Goal: Task Accomplishment & Management: Manage account settings

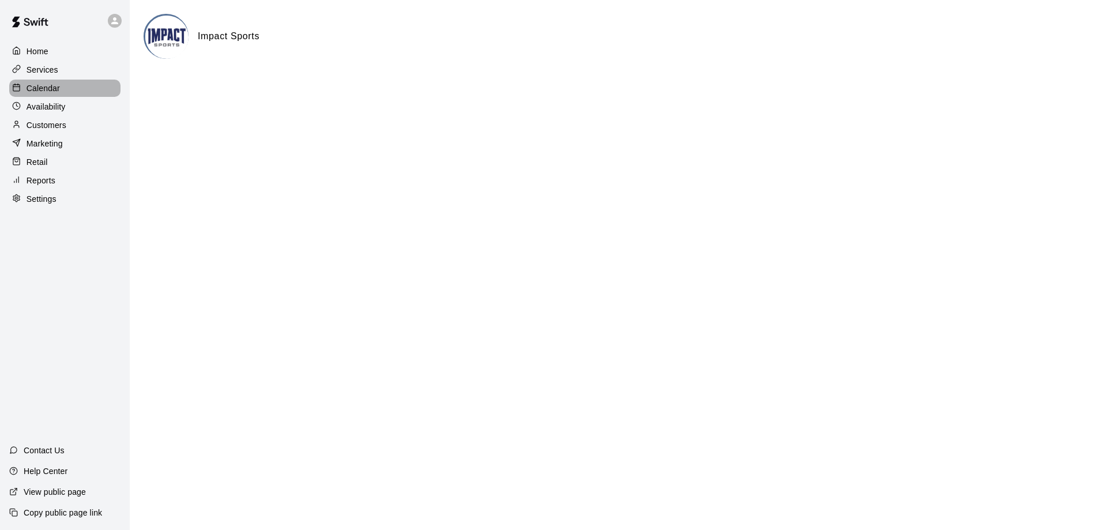
click at [47, 91] on p "Calendar" at bounding box center [43, 88] width 33 height 12
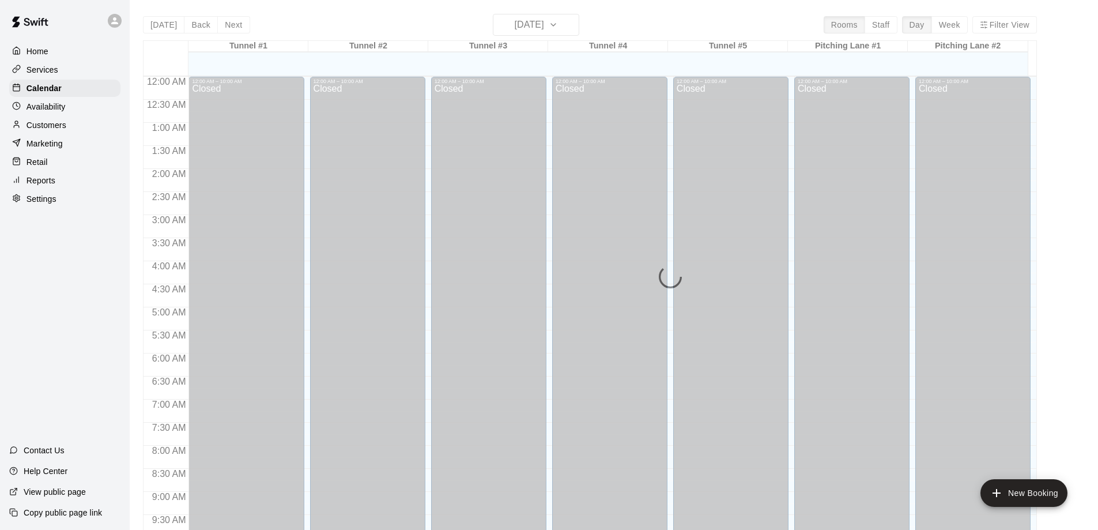
scroll to position [606, 0]
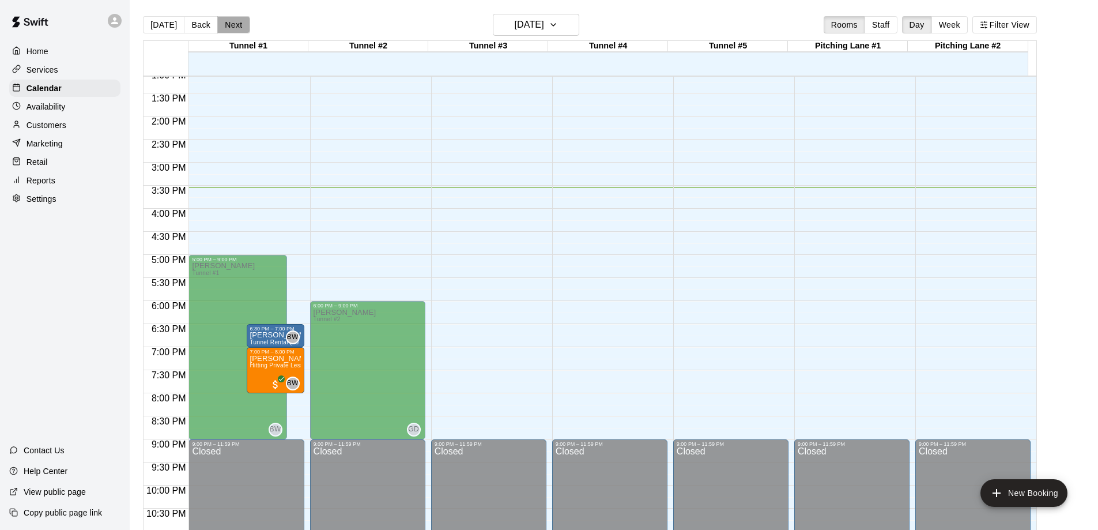
click at [234, 24] on button "Next" at bounding box center [233, 24] width 32 height 17
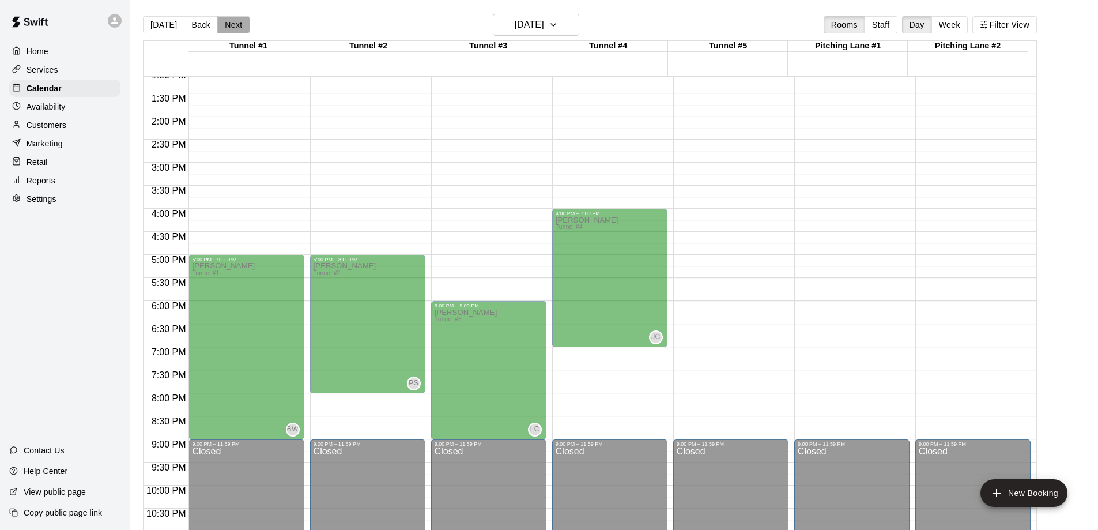
click at [234, 24] on button "Next" at bounding box center [233, 24] width 32 height 17
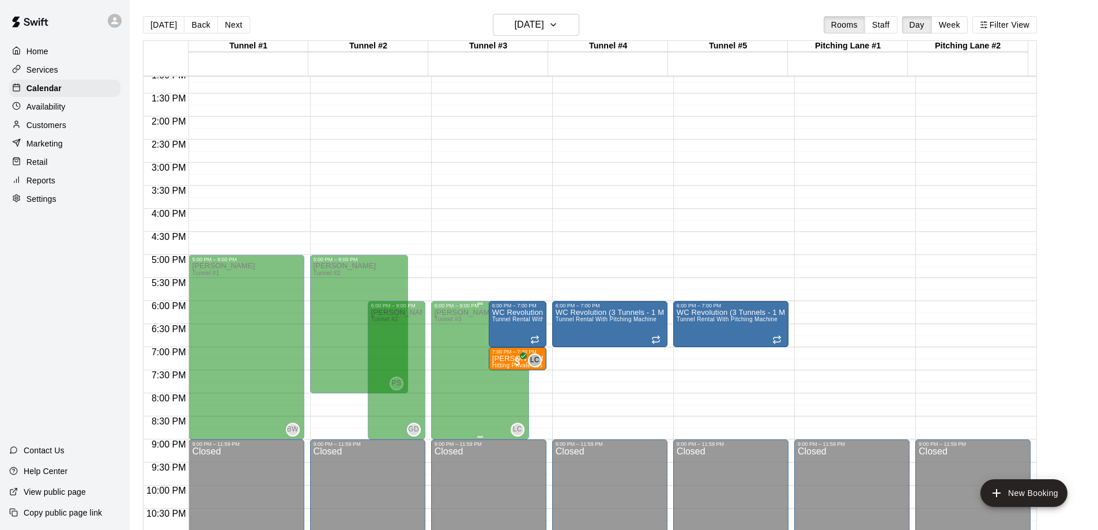
click at [49, 107] on p "Availability" at bounding box center [46, 107] width 39 height 12
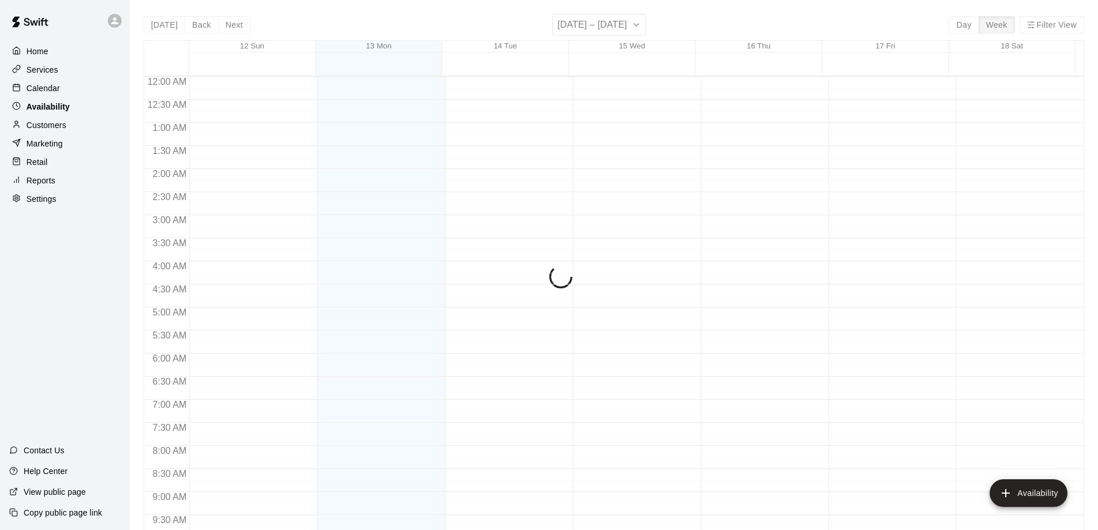
scroll to position [641, 0]
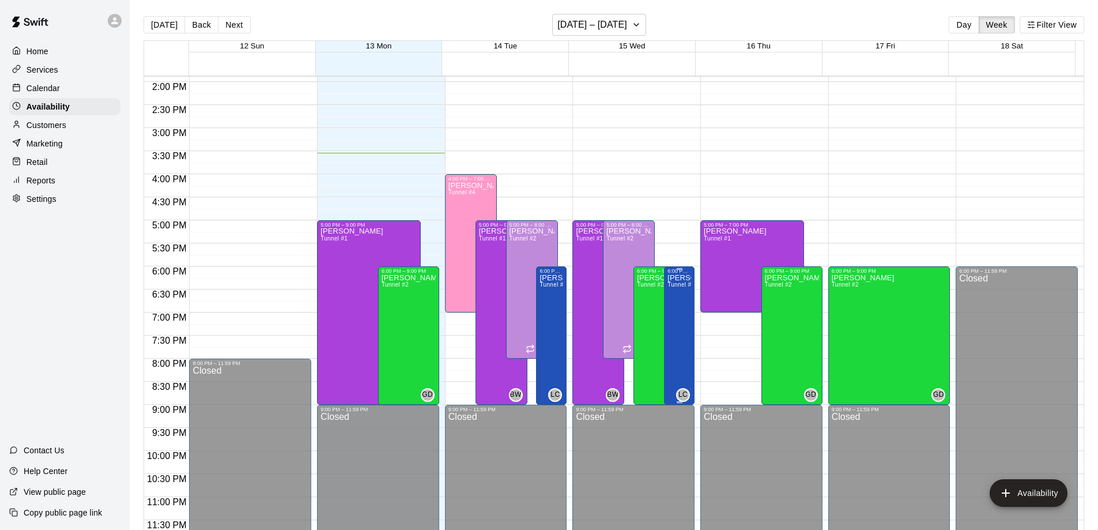
click at [680, 319] on div "[PERSON_NAME] Tunnel #3" at bounding box center [680, 539] width 24 height 530
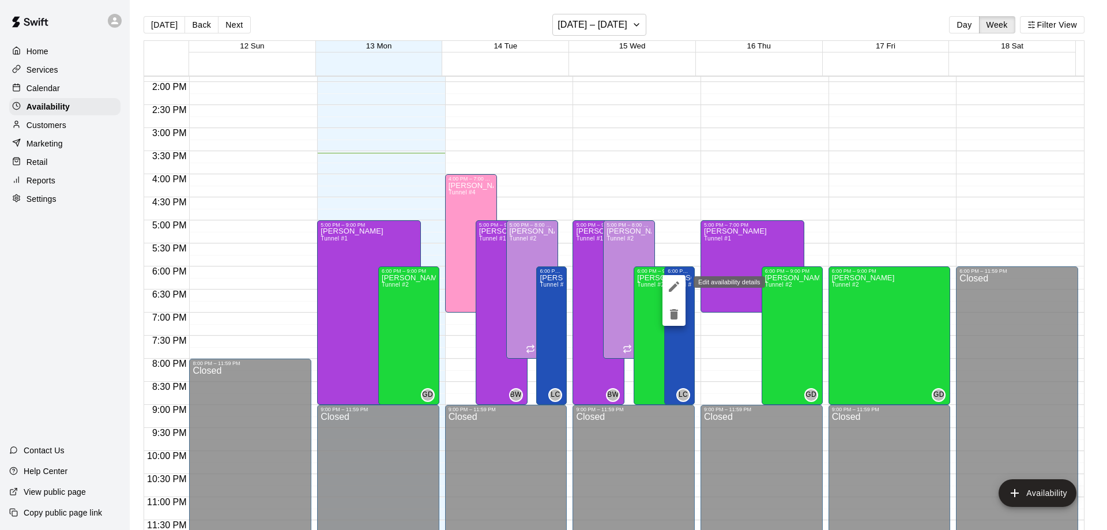
click at [676, 284] on icon "edit" at bounding box center [674, 287] width 14 height 14
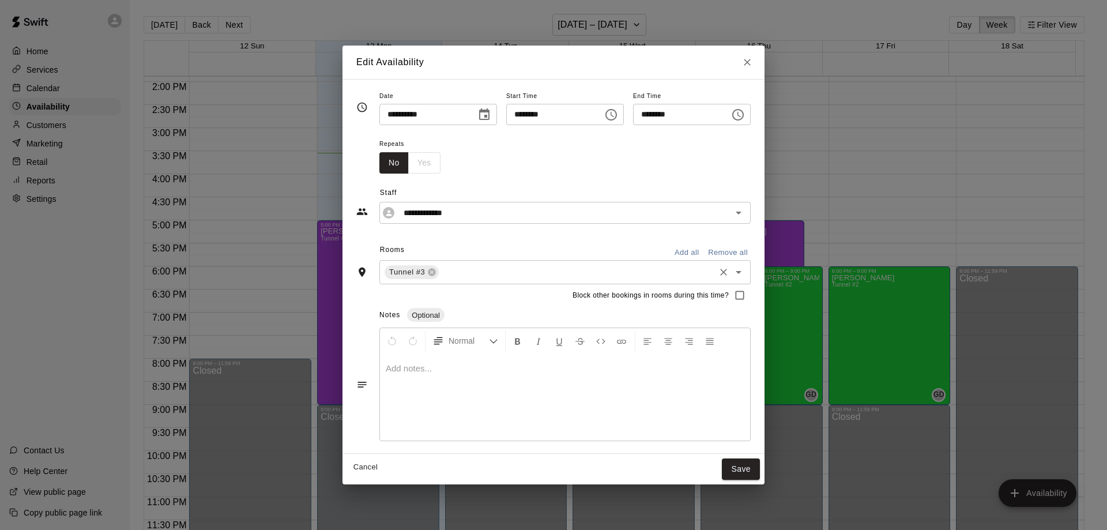
click at [457, 273] on input "text" at bounding box center [577, 272] width 273 height 14
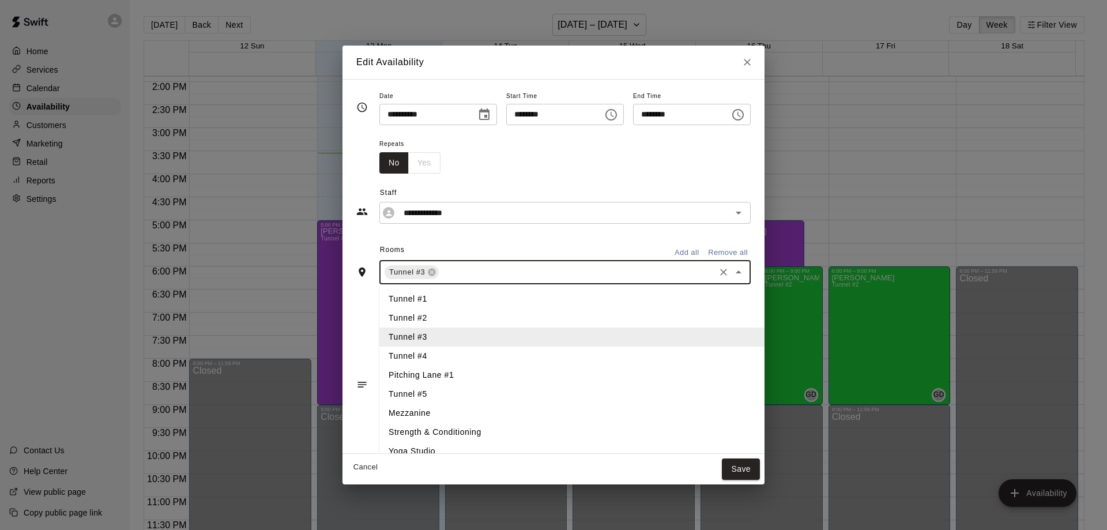
drag, startPoint x: 400, startPoint y: 299, endPoint x: 555, endPoint y: 378, distance: 174.3
click at [400, 299] on li "Tunnel #1" at bounding box center [590, 298] width 423 height 19
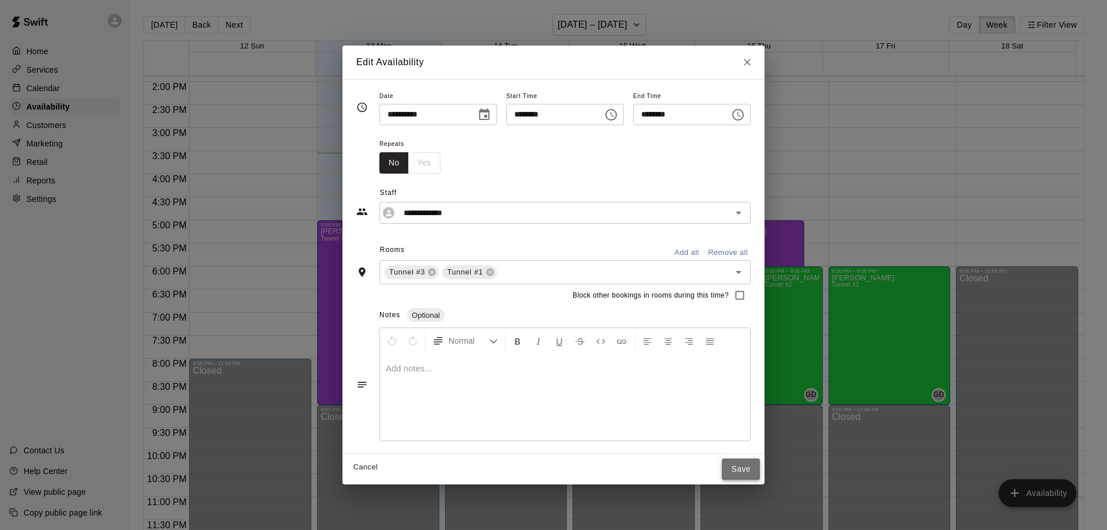
click at [760, 475] on button "Save" at bounding box center [741, 468] width 38 height 21
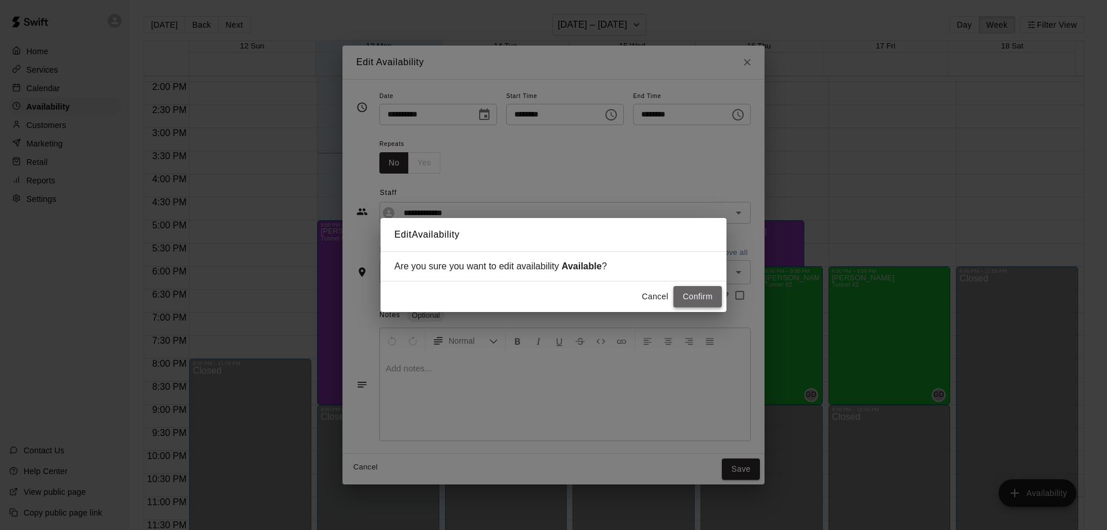
click at [704, 300] on button "Confirm" at bounding box center [698, 296] width 48 height 21
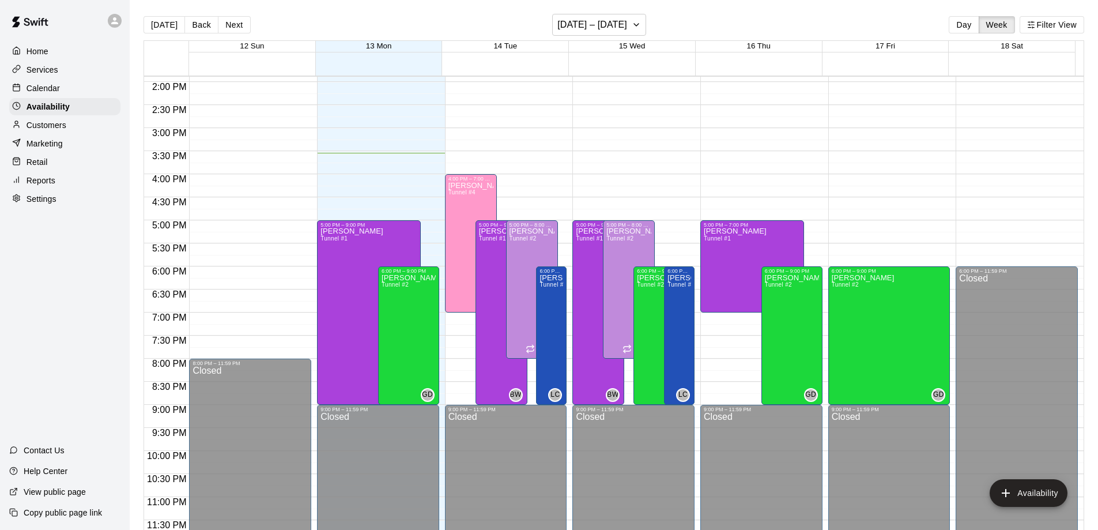
click at [35, 91] on p "Calendar" at bounding box center [43, 88] width 33 height 12
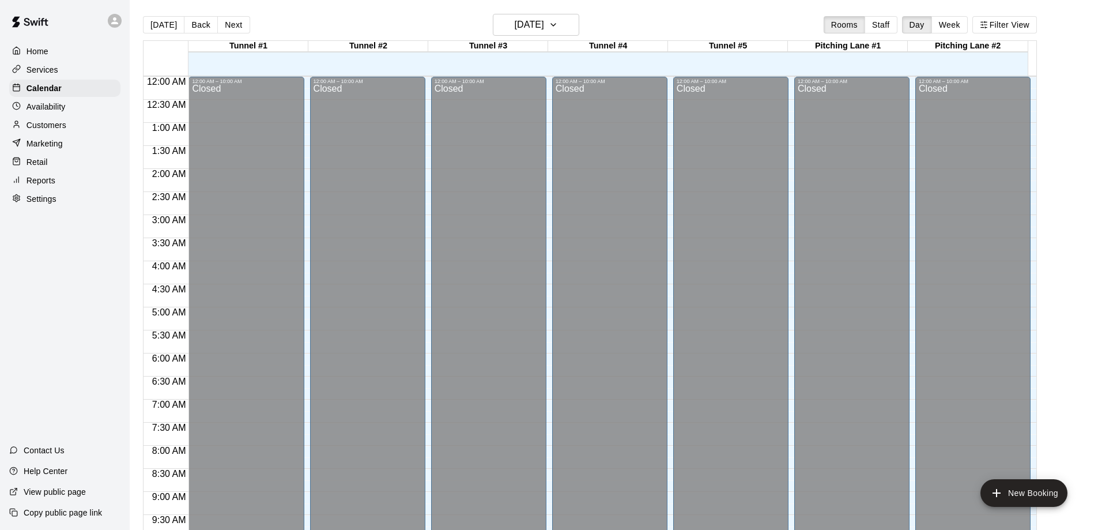
scroll to position [606, 0]
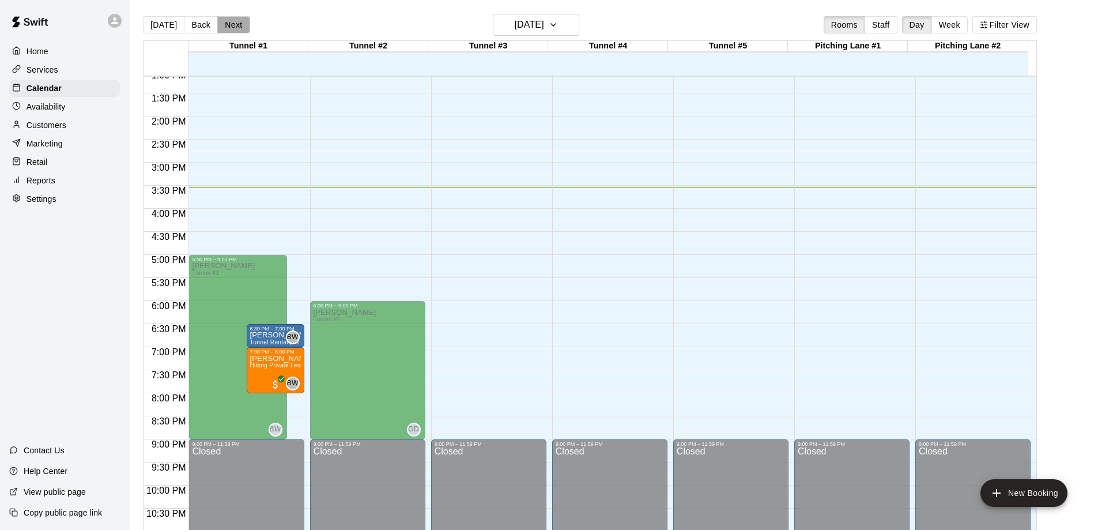
click at [234, 22] on button "Next" at bounding box center [233, 24] width 32 height 17
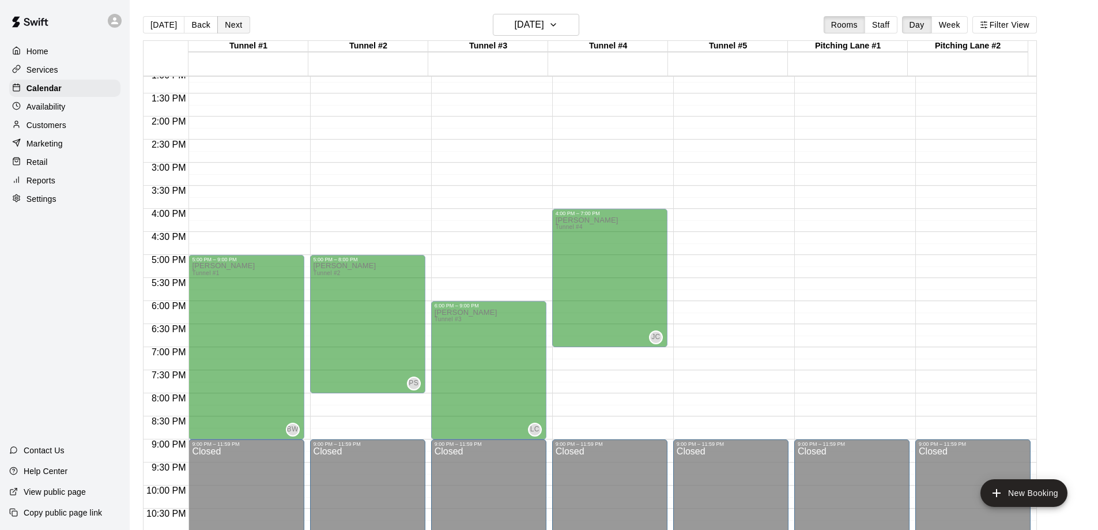
click at [234, 22] on button "Next" at bounding box center [233, 24] width 32 height 17
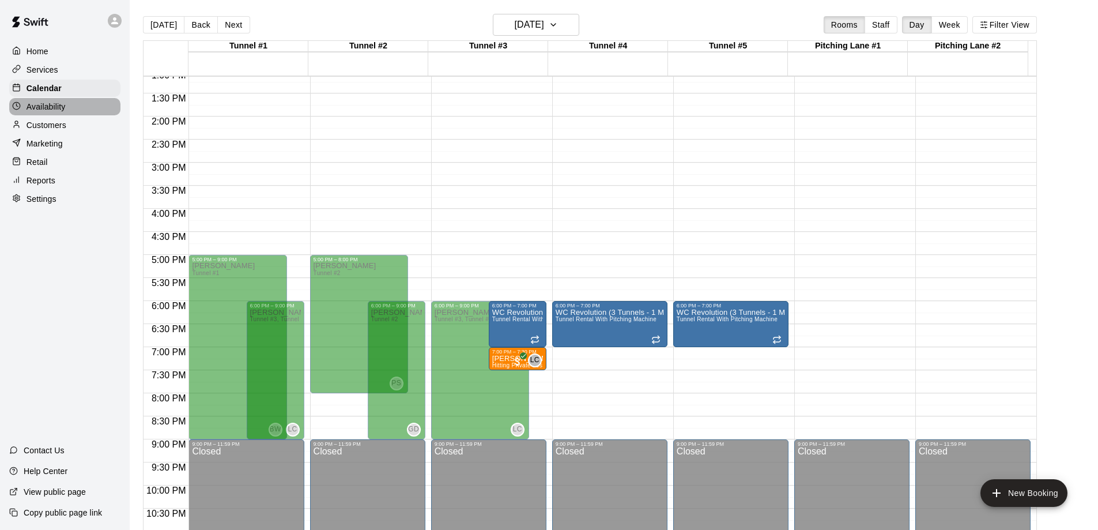
click at [52, 103] on p "Availability" at bounding box center [46, 107] width 39 height 12
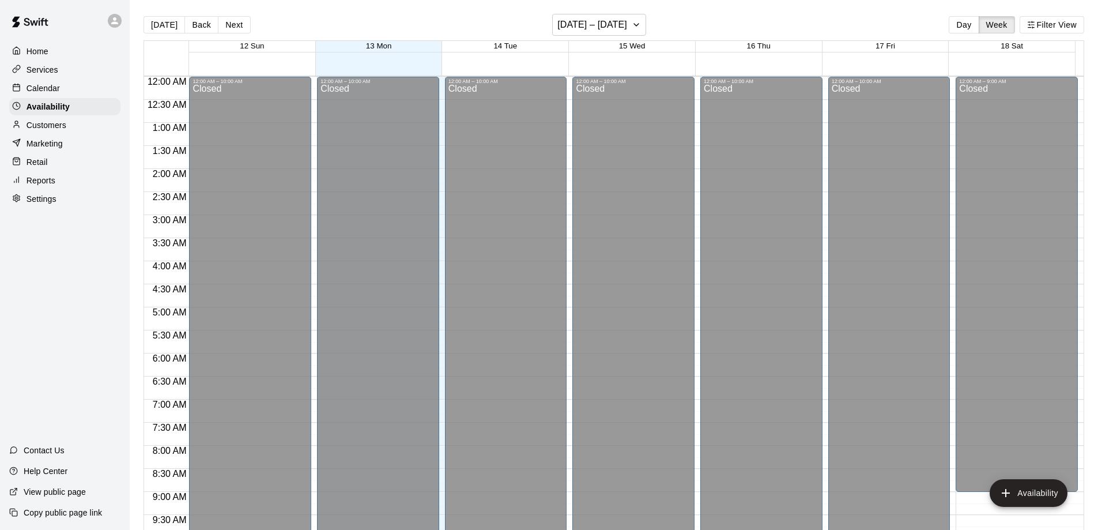
scroll to position [641, 0]
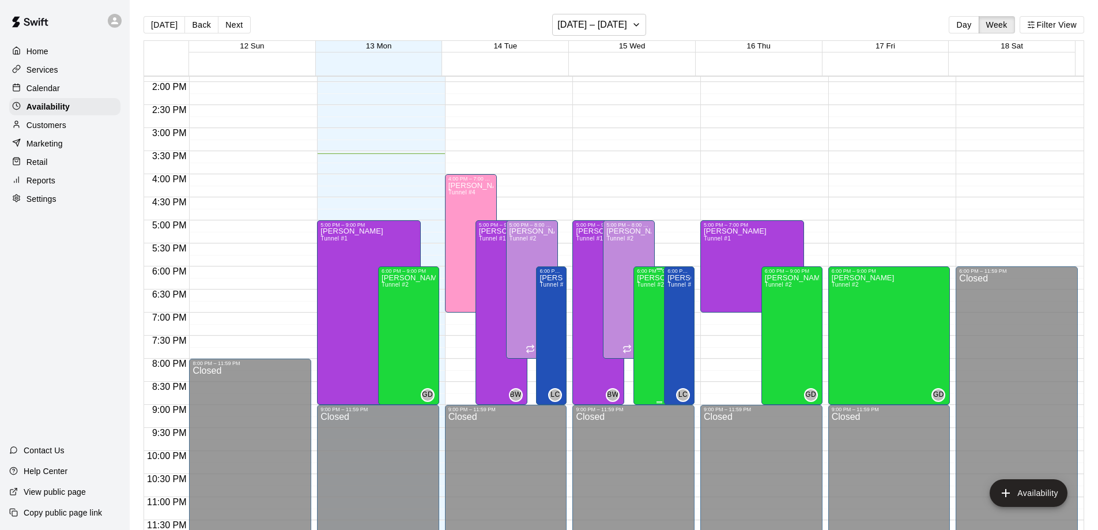
click at [646, 358] on div "[PERSON_NAME] Tunnel #2" at bounding box center [659, 539] width 45 height 530
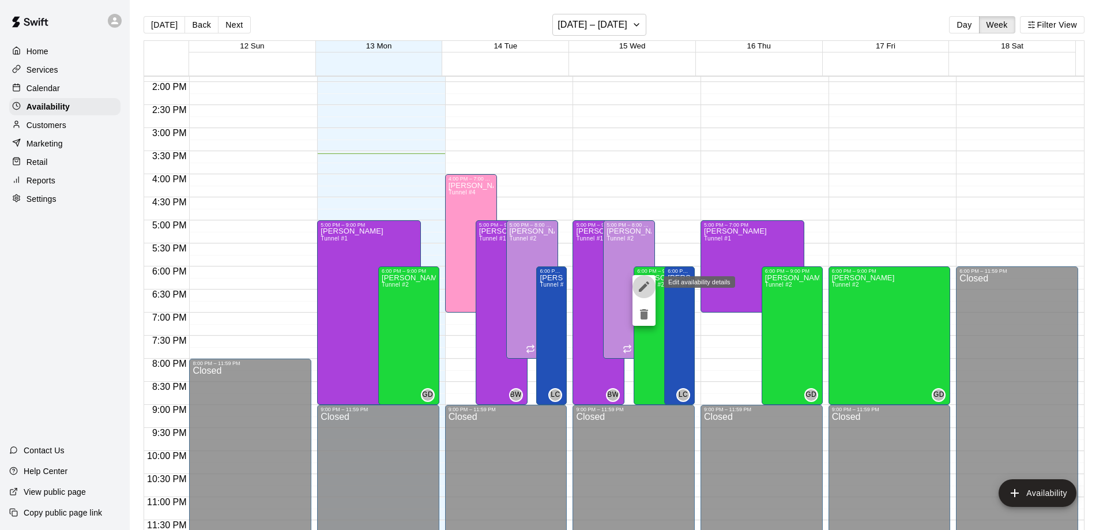
click at [640, 285] on icon "edit" at bounding box center [644, 287] width 14 height 14
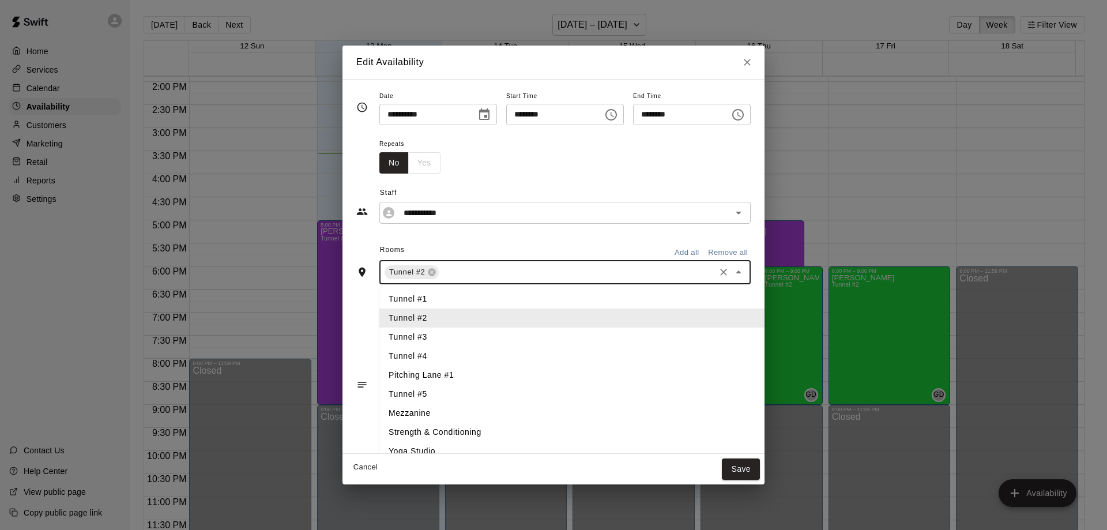
click at [464, 276] on input "text" at bounding box center [577, 272] width 273 height 14
click at [411, 360] on li "Tunnel #4" at bounding box center [590, 356] width 423 height 19
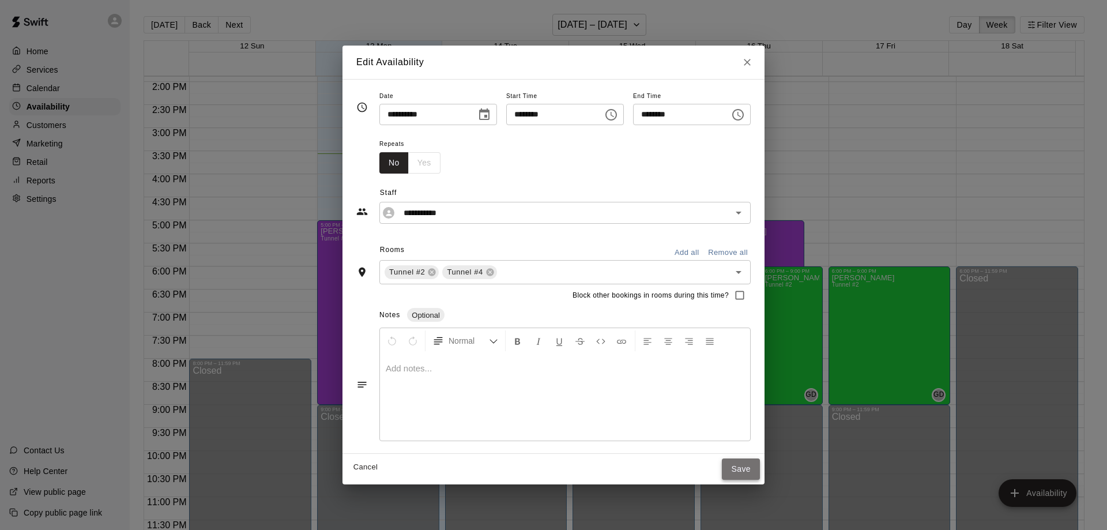
click at [760, 467] on button "Save" at bounding box center [741, 468] width 38 height 21
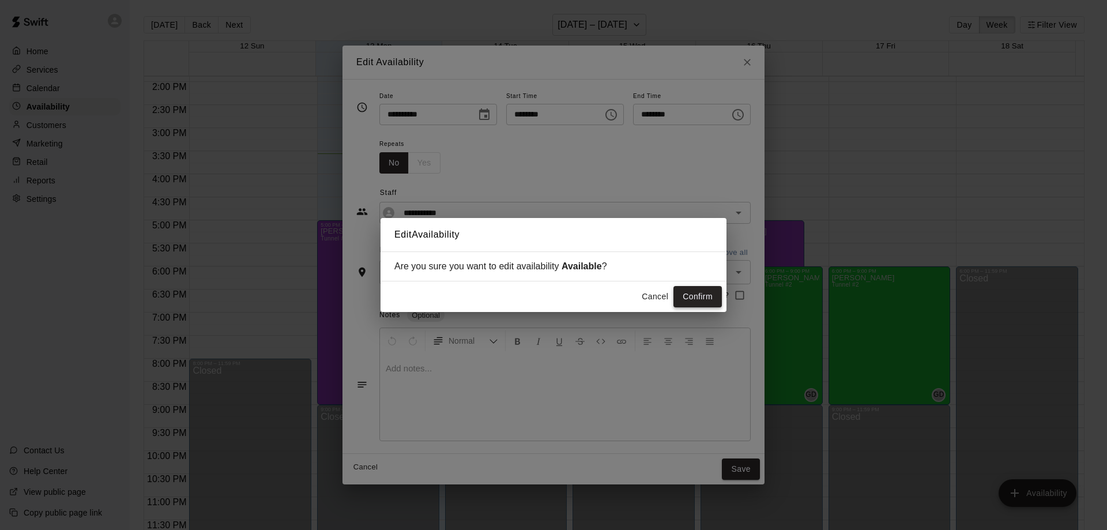
click at [698, 295] on button "Confirm" at bounding box center [698, 296] width 48 height 21
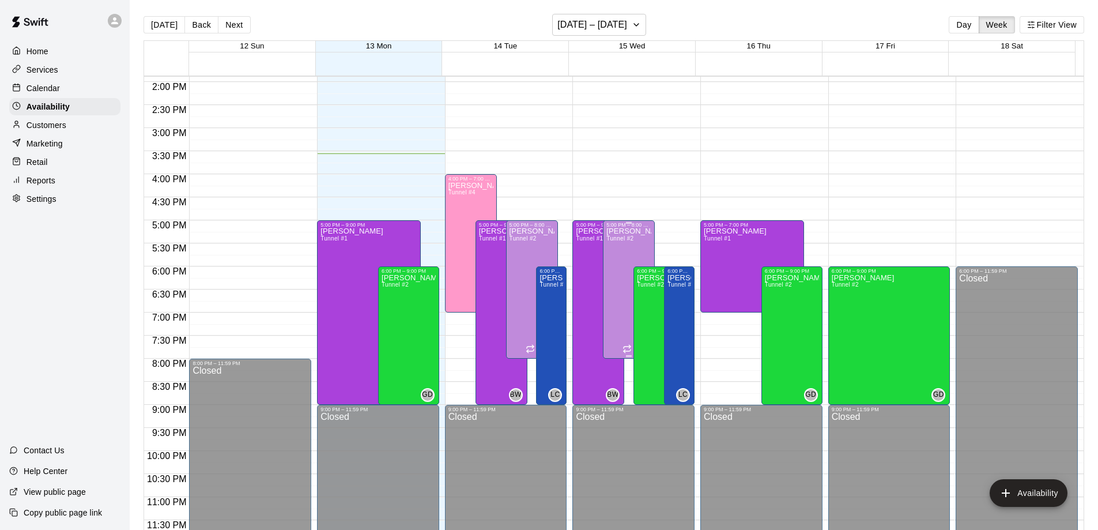
click at [612, 302] on div "[PERSON_NAME] Tunnel #2" at bounding box center [629, 493] width 45 height 530
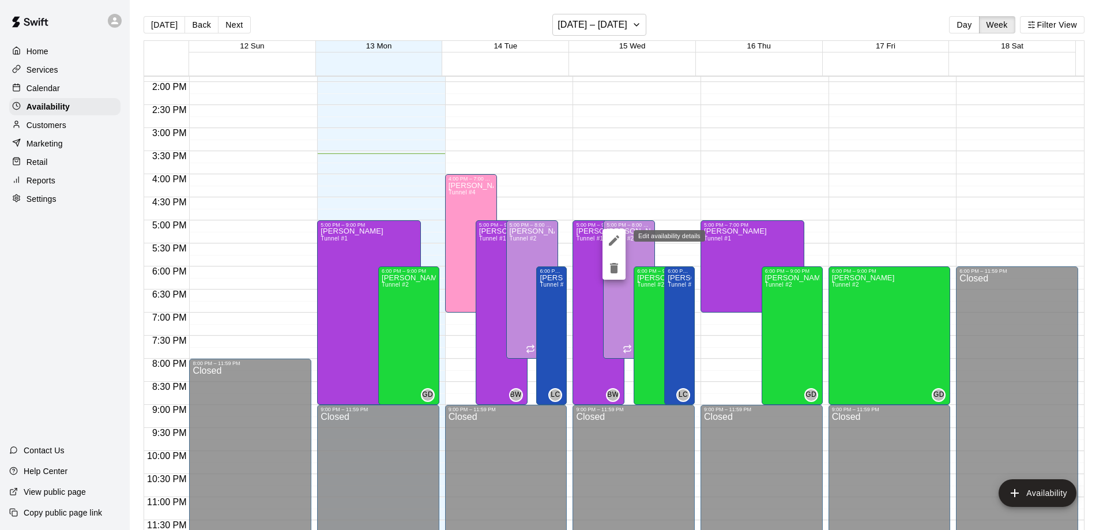
click at [620, 239] on icon "edit" at bounding box center [614, 241] width 14 height 14
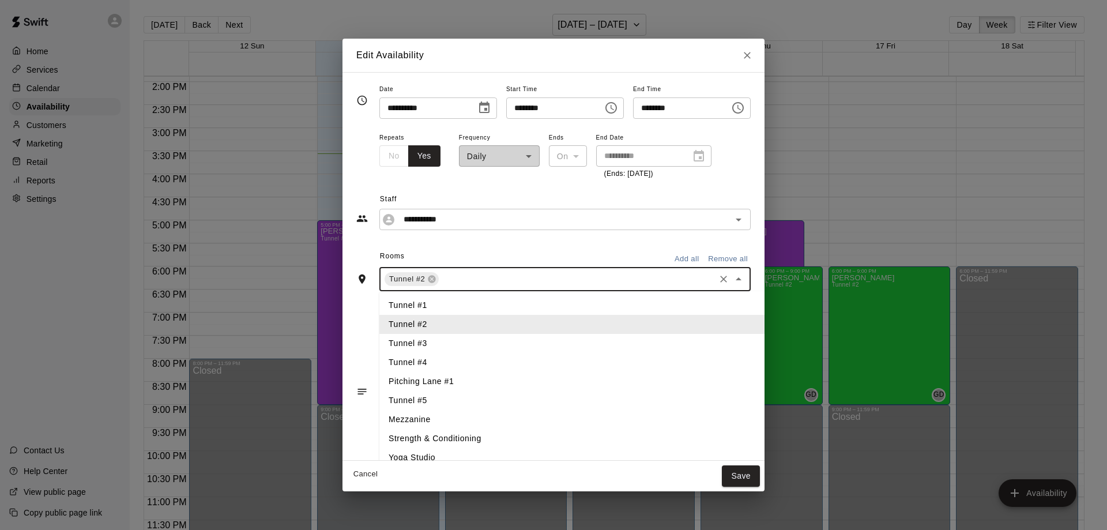
click at [480, 279] on input "text" at bounding box center [577, 279] width 273 height 14
click at [415, 360] on li "Tunnel #4" at bounding box center [590, 362] width 423 height 19
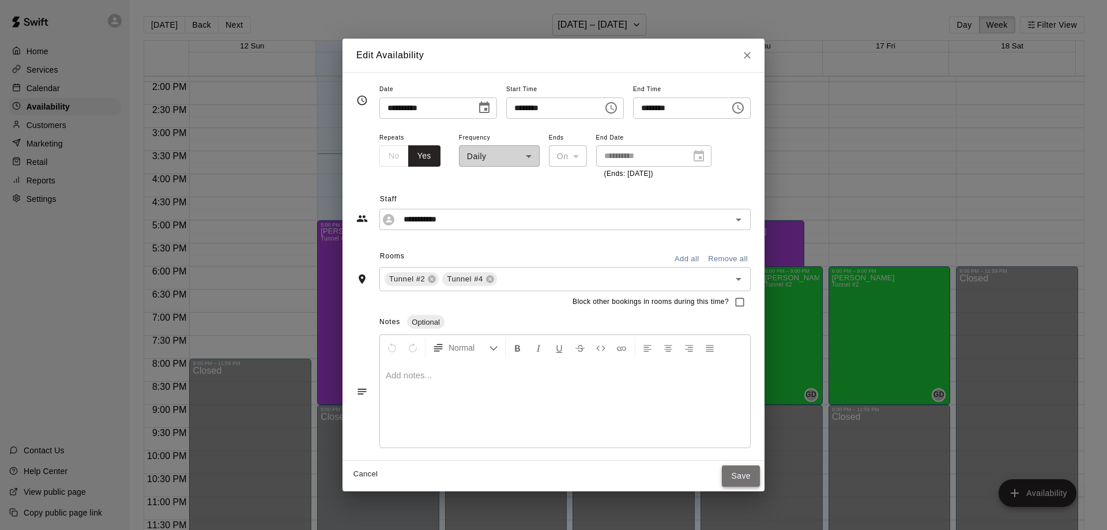
click at [760, 480] on button "Save" at bounding box center [741, 475] width 38 height 21
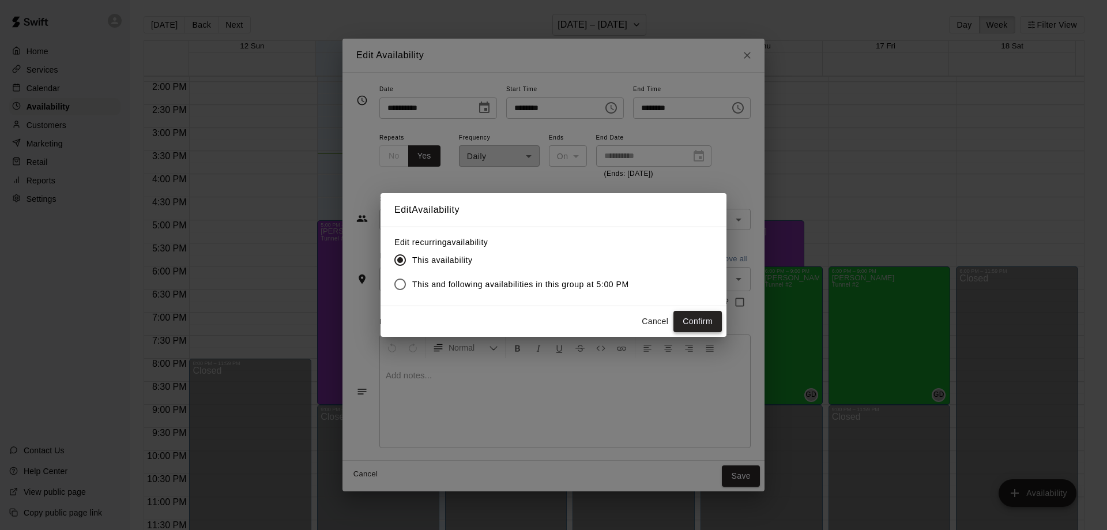
click at [695, 323] on button "Confirm" at bounding box center [698, 321] width 48 height 21
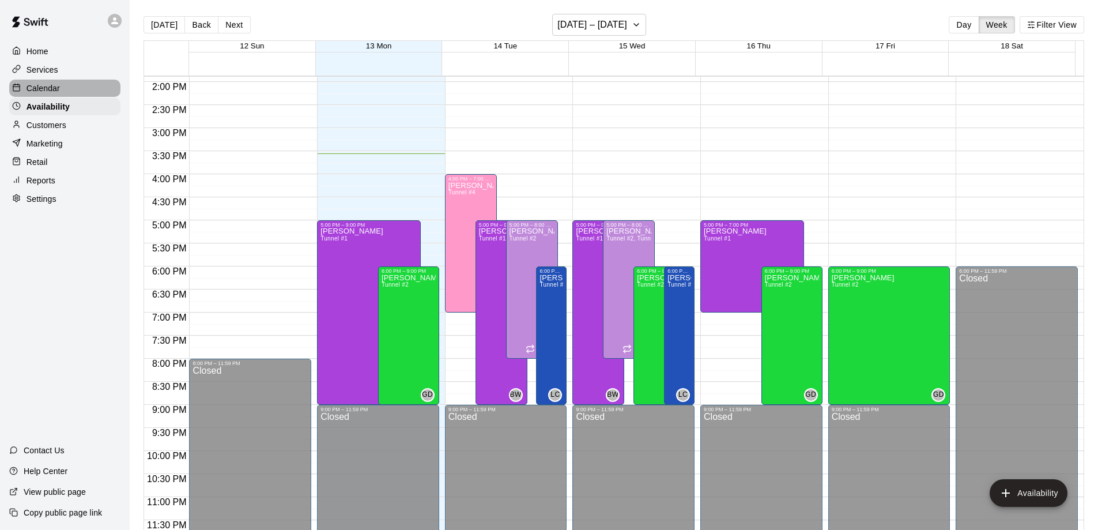
click at [41, 89] on p "Calendar" at bounding box center [43, 88] width 33 height 12
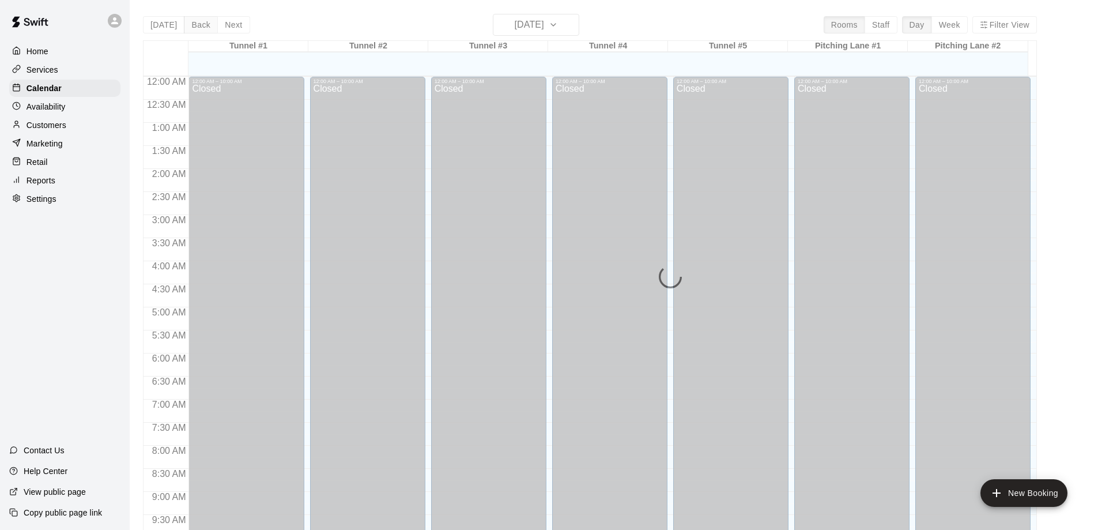
scroll to position [606, 0]
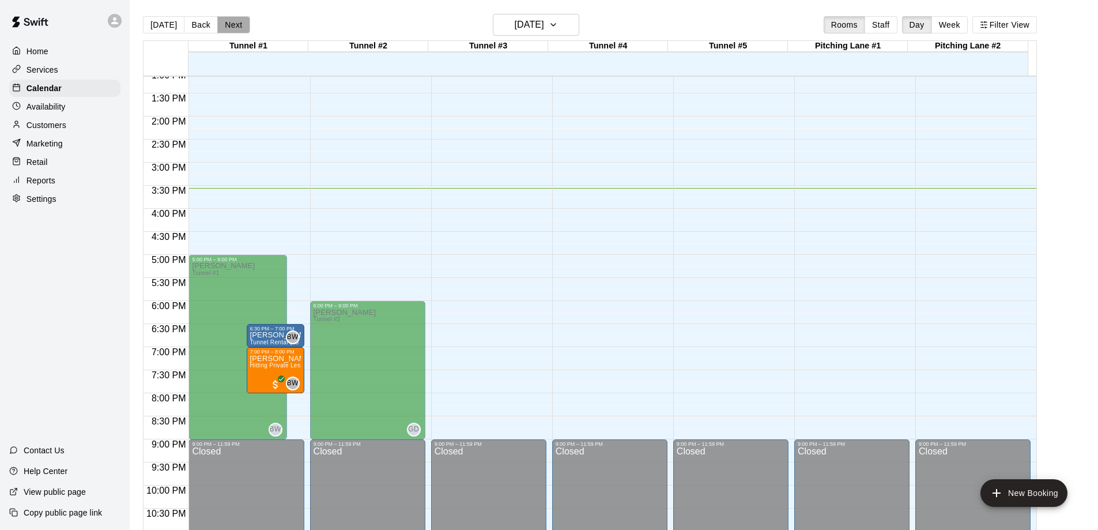
click at [232, 22] on button "Next" at bounding box center [233, 24] width 32 height 17
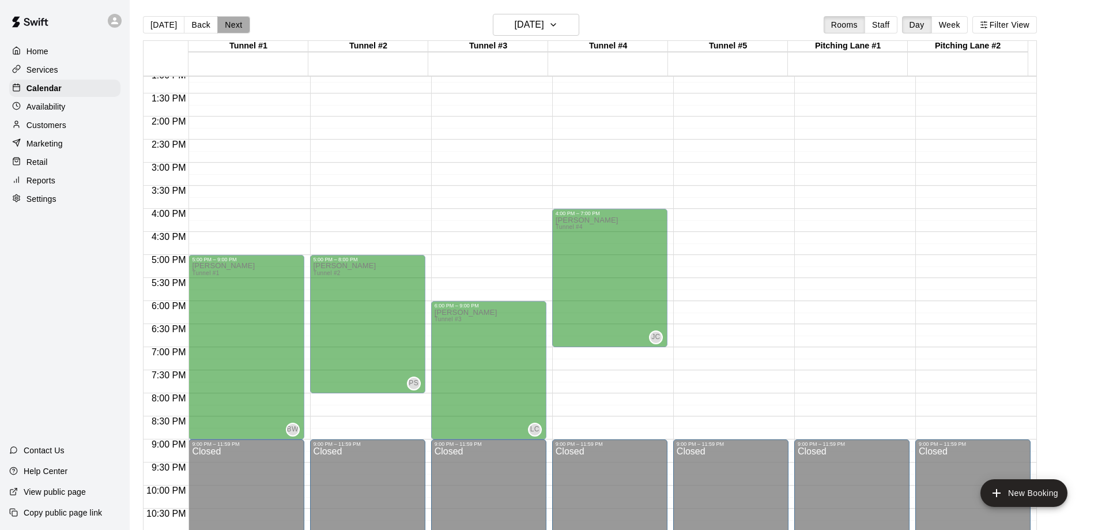
click at [232, 22] on button "Next" at bounding box center [233, 24] width 32 height 17
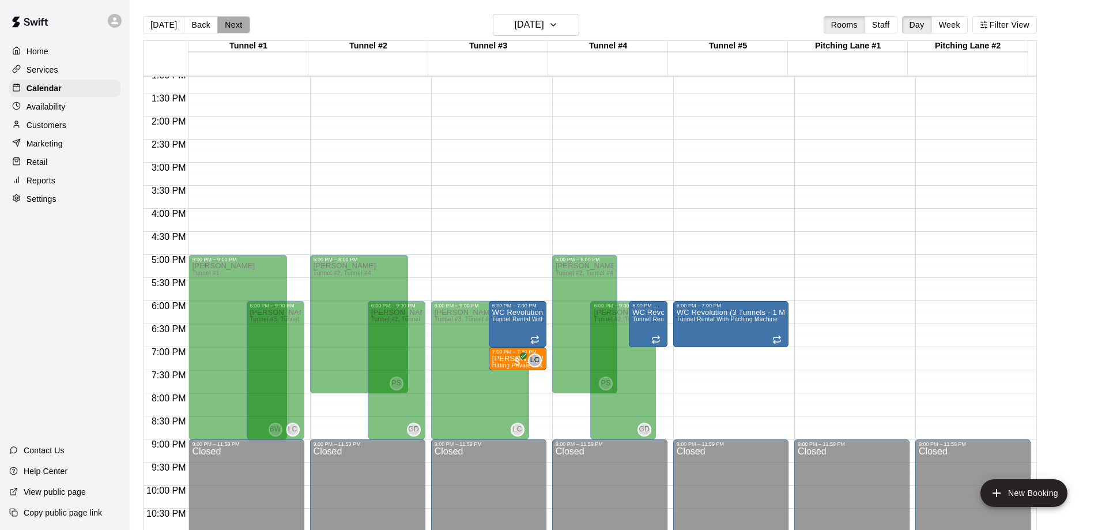
click at [222, 25] on button "Next" at bounding box center [233, 24] width 32 height 17
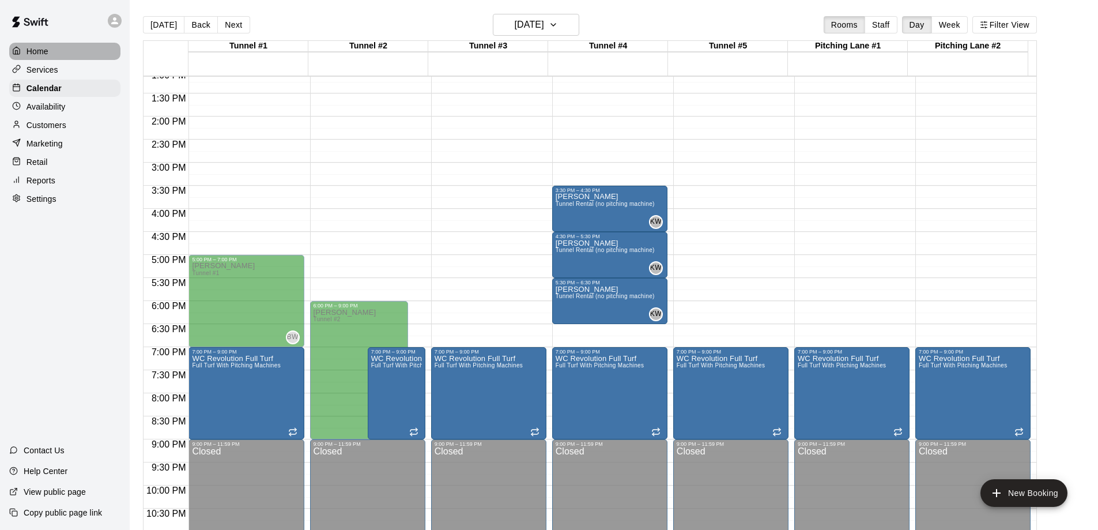
click at [43, 51] on p "Home" at bounding box center [38, 52] width 22 height 12
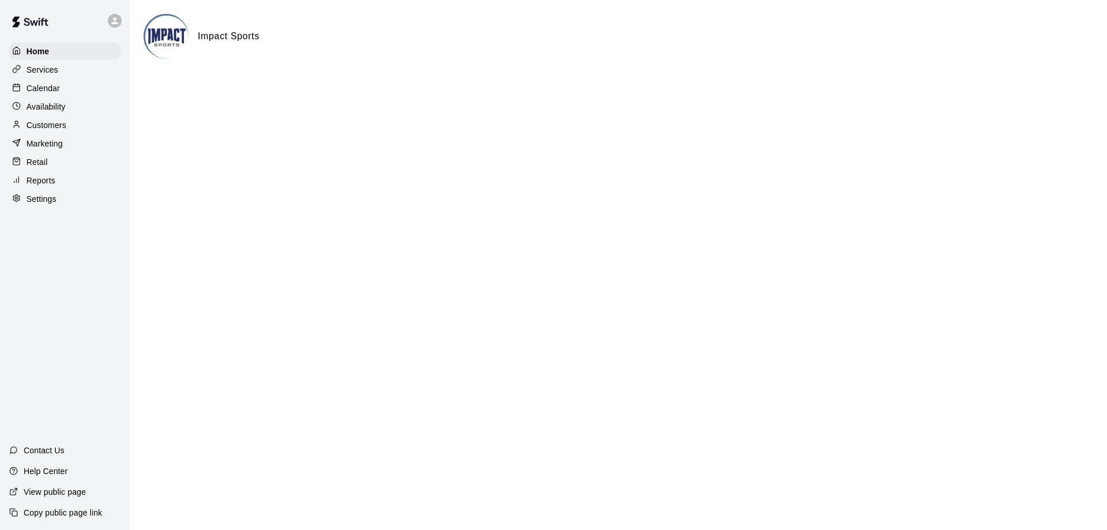
click at [40, 108] on p "Availability" at bounding box center [46, 107] width 39 height 12
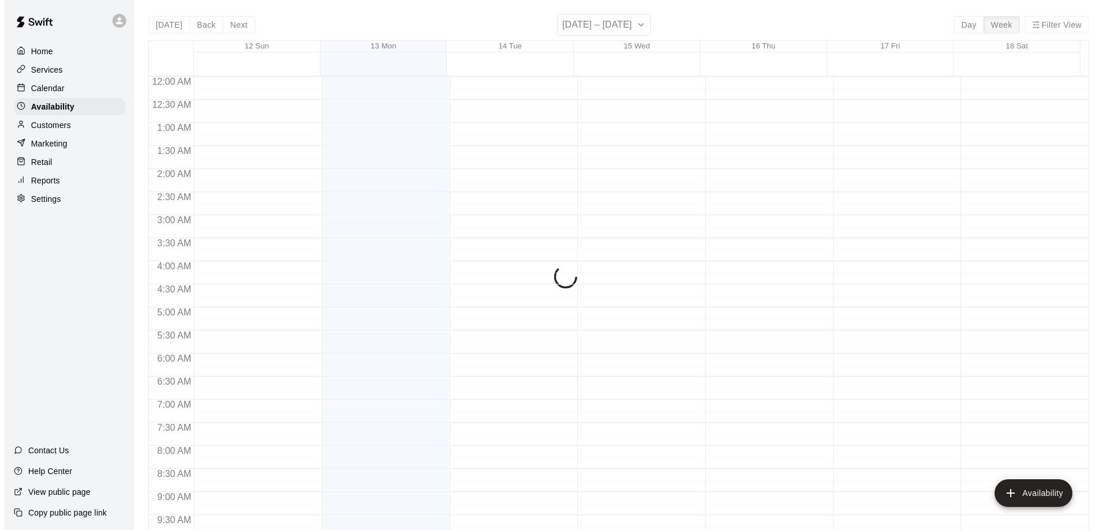
scroll to position [641, 0]
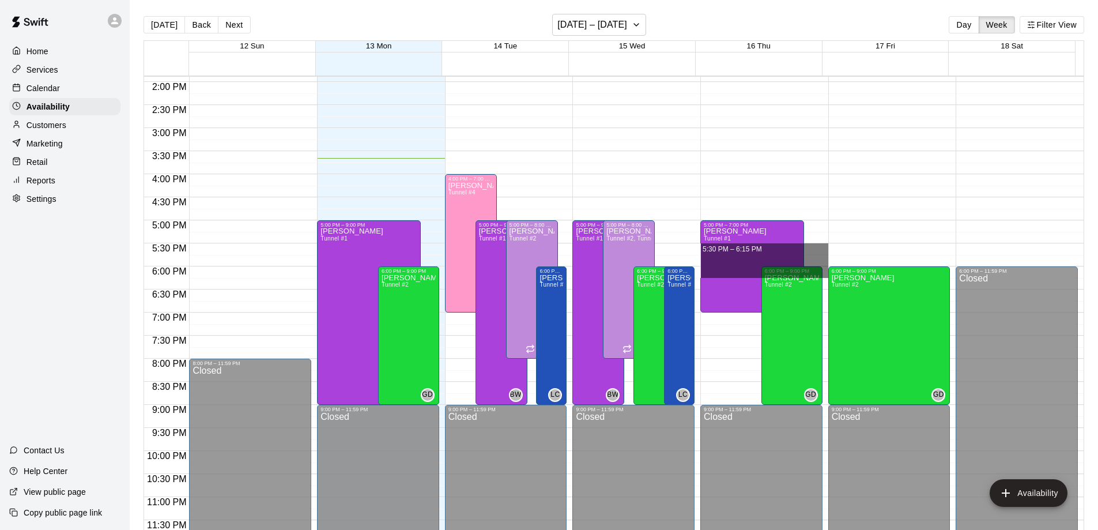
drag, startPoint x: 820, startPoint y: 268, endPoint x: 819, endPoint y: 245, distance: 22.5
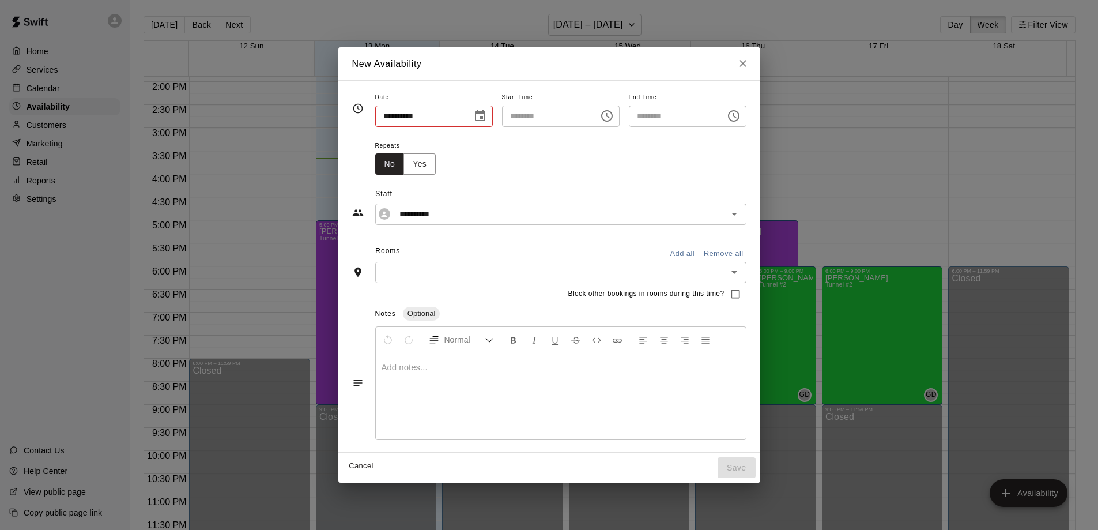
type input "**********"
type input "********"
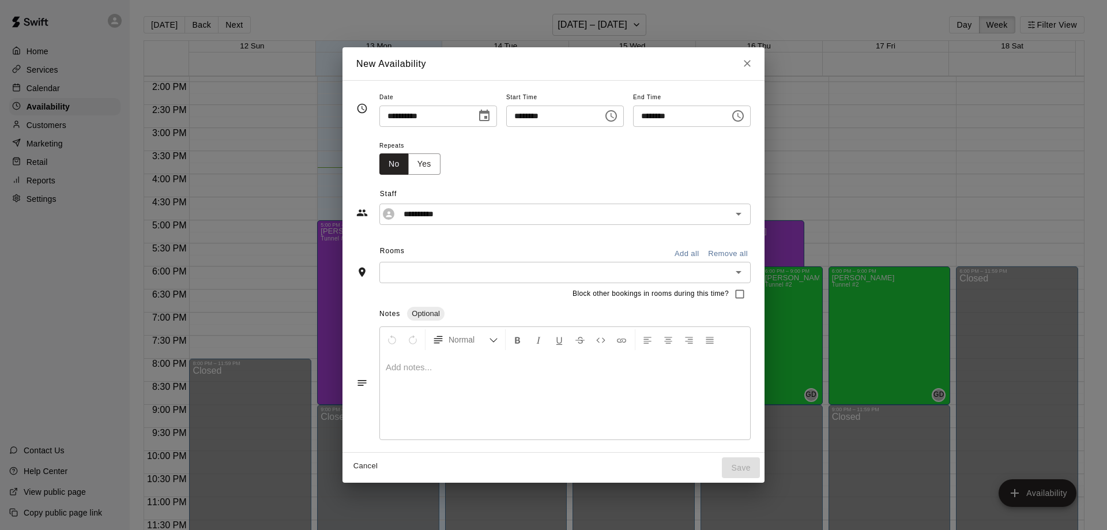
drag, startPoint x: 449, startPoint y: 222, endPoint x: 289, endPoint y: 212, distance: 160.0
click at [289, 212] on div "**********" at bounding box center [553, 265] width 1107 height 530
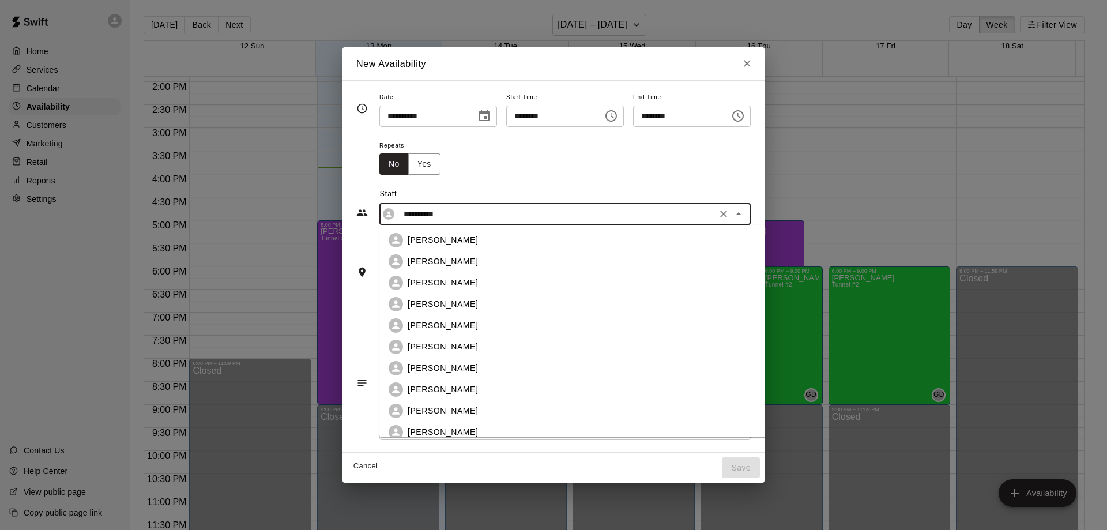
scroll to position [134, 0]
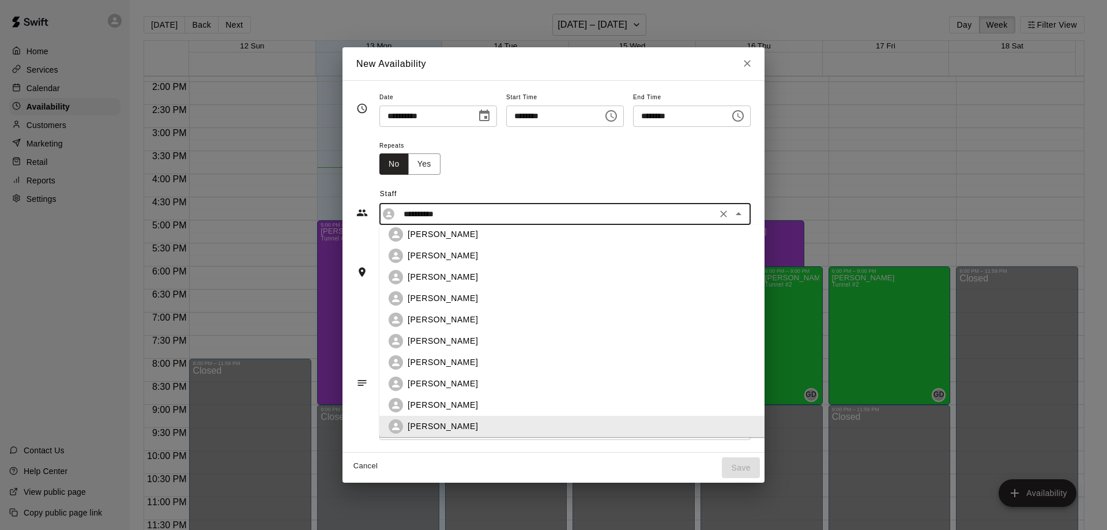
drag, startPoint x: 430, startPoint y: 214, endPoint x: 354, endPoint y: 214, distance: 75.5
click at [379, 214] on div "**********" at bounding box center [564, 214] width 371 height 21
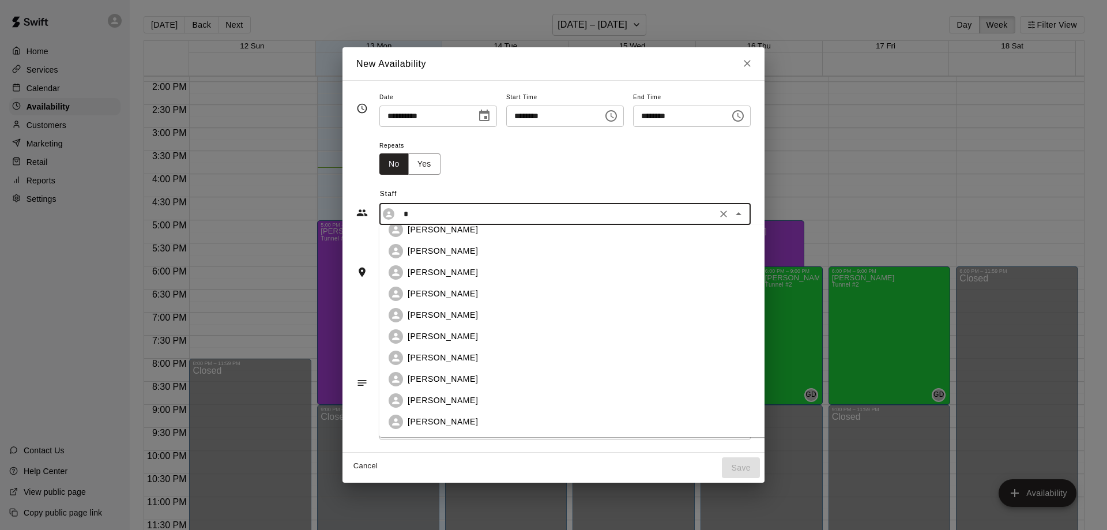
scroll to position [0, 0]
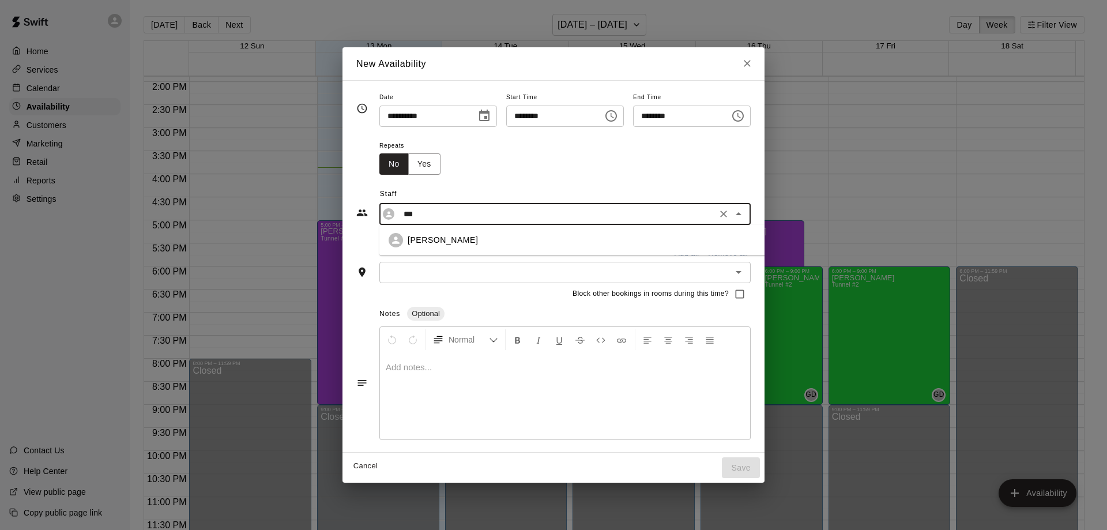
click at [423, 243] on p "[PERSON_NAME]" at bounding box center [443, 240] width 70 height 12
type input "**********"
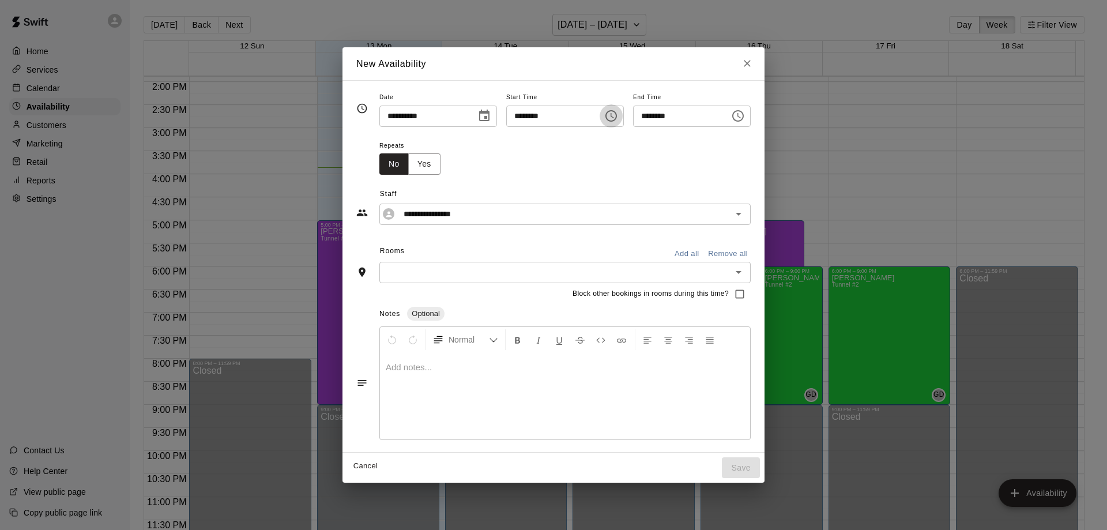
click at [618, 114] on icon "Choose time, selected time is 5:30 PM" at bounding box center [611, 116] width 14 height 14
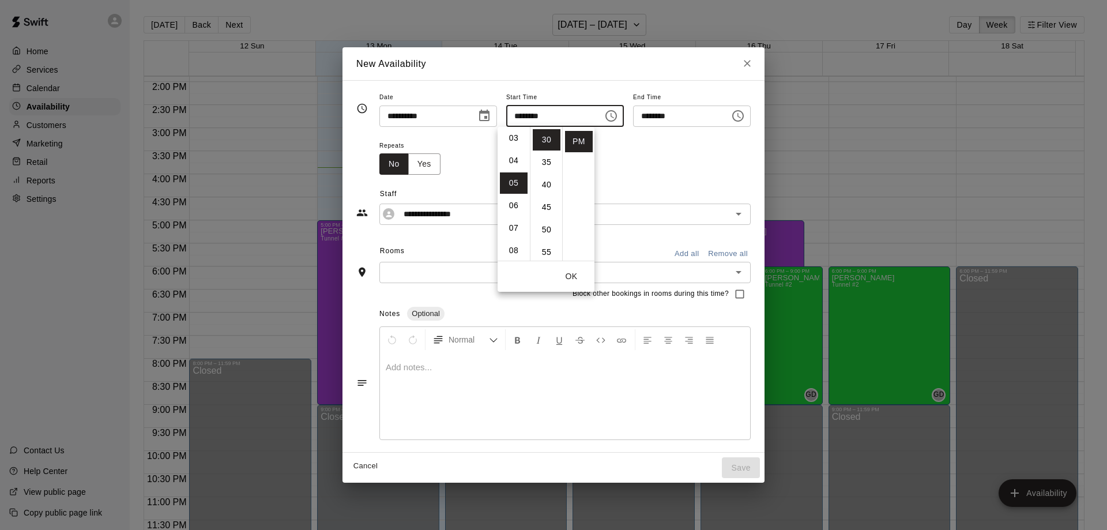
scroll to position [66, 0]
click at [518, 184] on li "05" at bounding box center [514, 185] width 28 height 21
click at [547, 142] on li "00" at bounding box center [547, 139] width 28 height 21
type input "********"
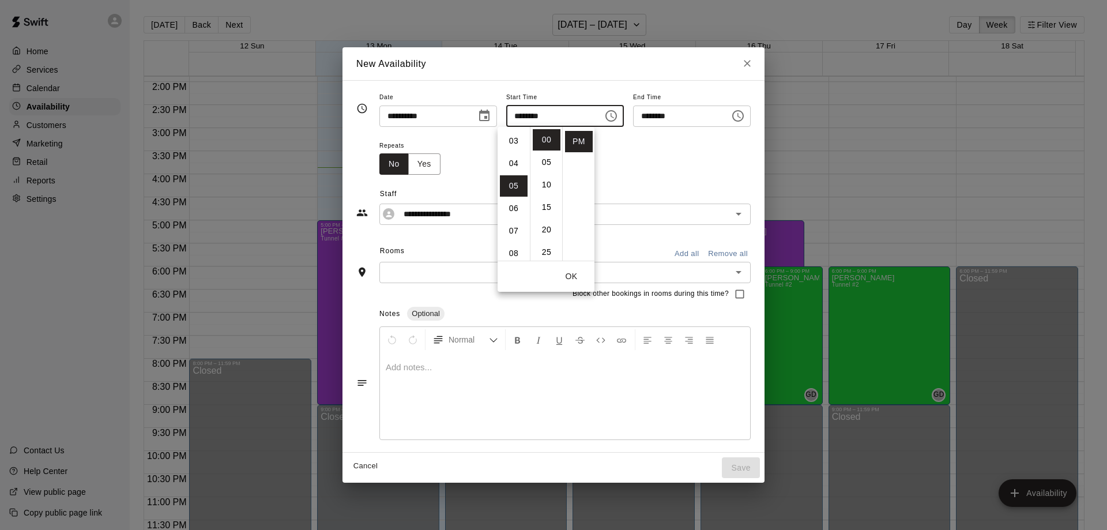
click at [694, 119] on input "********" at bounding box center [677, 116] width 89 height 21
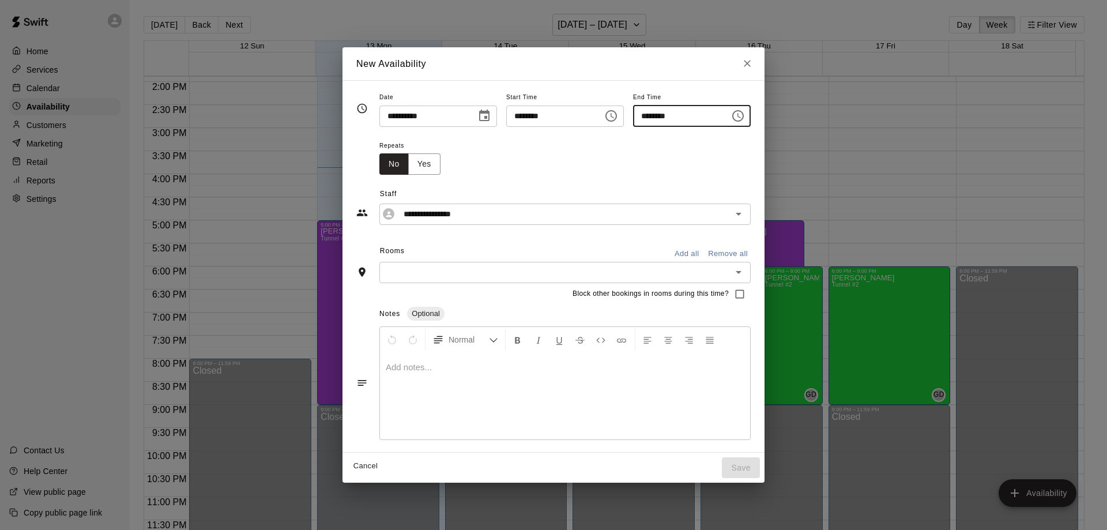
type input "********"
click at [408, 162] on button "Yes" at bounding box center [424, 163] width 32 height 21
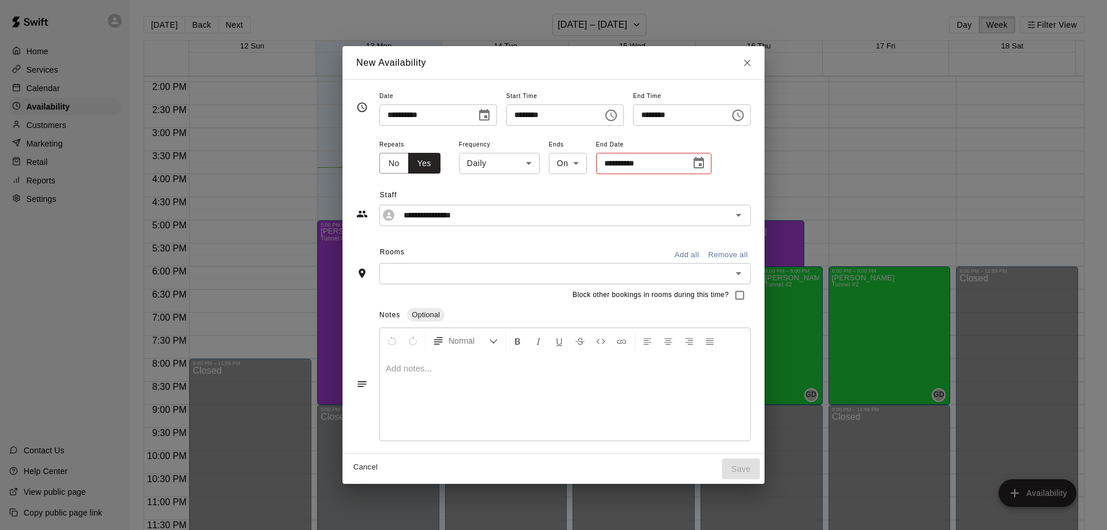
click at [503, 164] on body "Home Services Calendar Availability Customers Marketing Retail Reports Settings…" at bounding box center [553, 274] width 1107 height 548
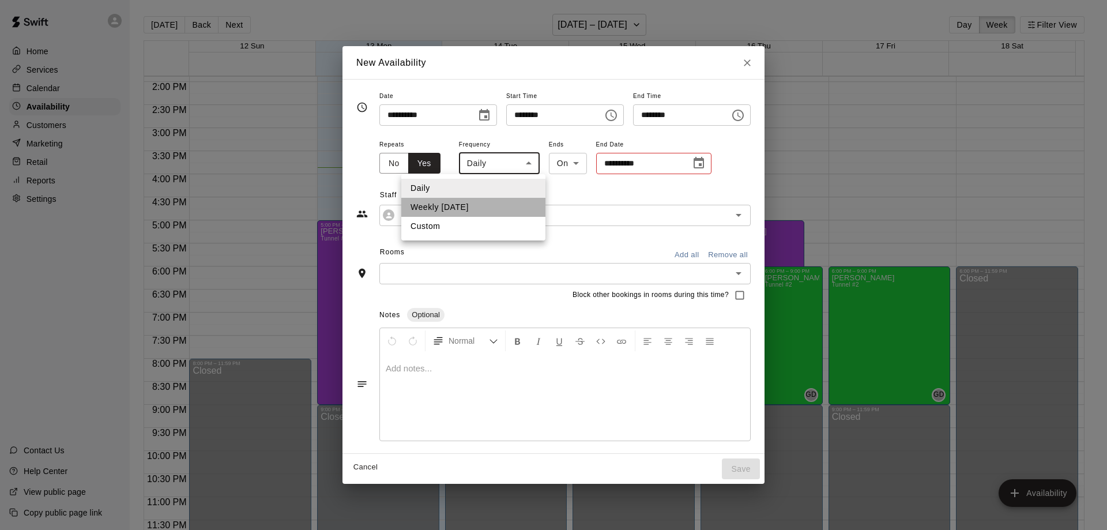
click at [471, 209] on li "Weekly [DATE]" at bounding box center [473, 207] width 144 height 19
type input "******"
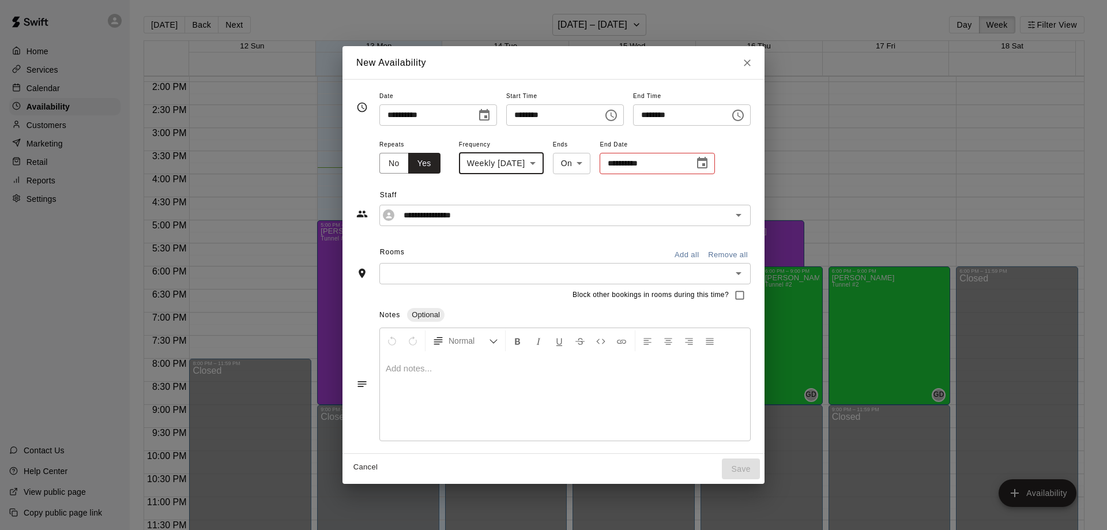
click at [699, 166] on icon "Choose date" at bounding box center [702, 163] width 10 height 12
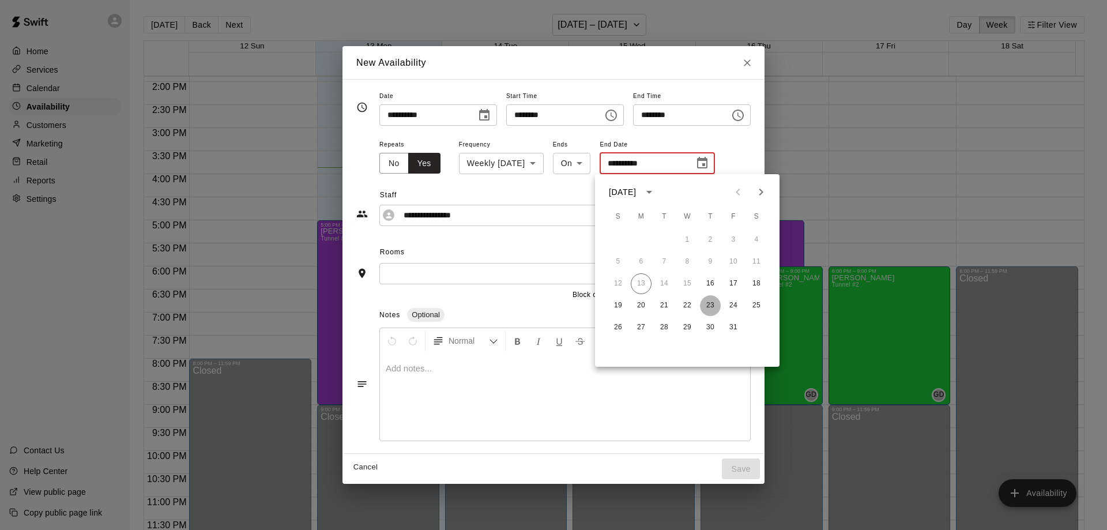
click at [712, 304] on button "23" at bounding box center [710, 305] width 21 height 21
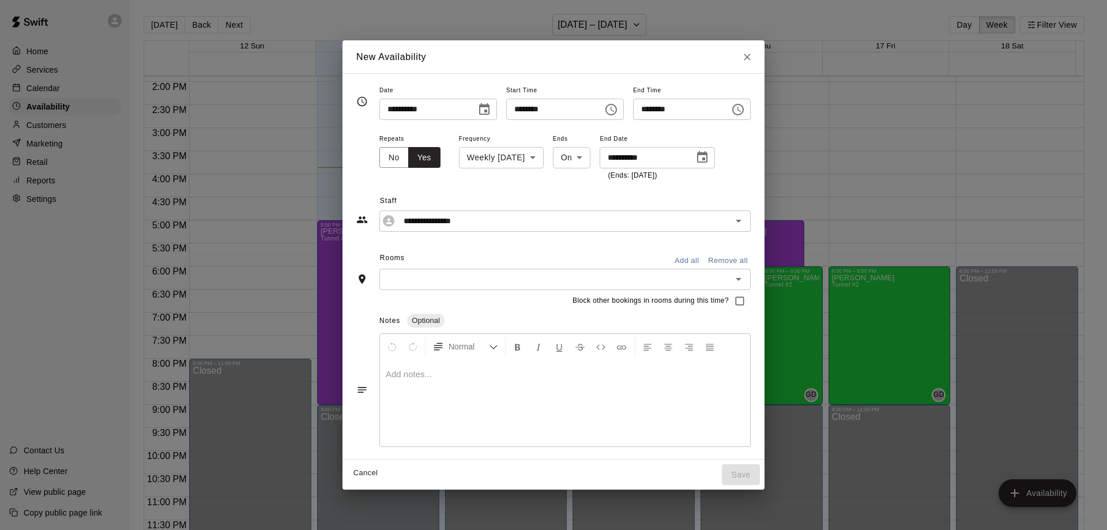
click at [702, 159] on icon "Choose date, selected date is Oct 23, 2025" at bounding box center [702, 157] width 10 height 12
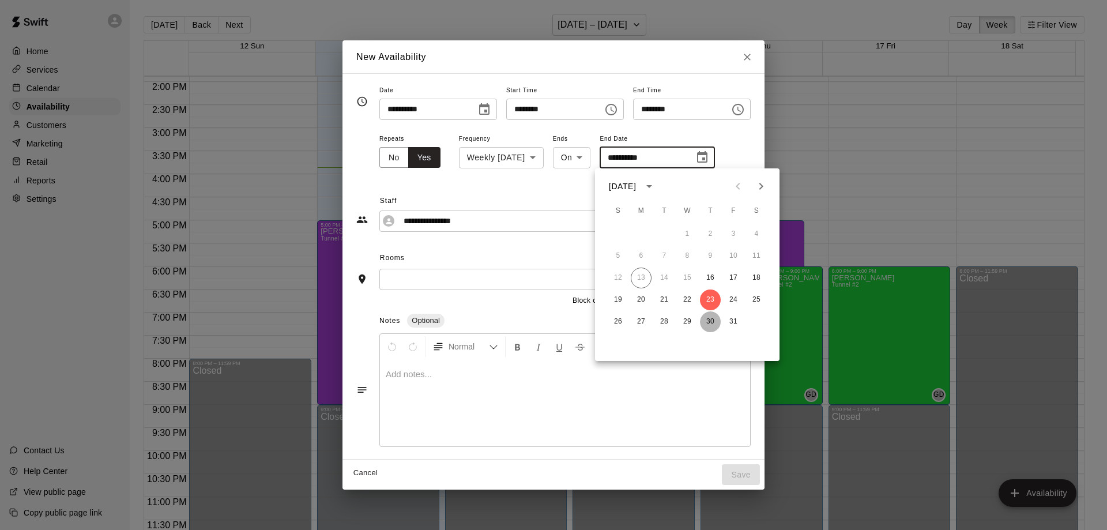
click at [712, 323] on button "30" at bounding box center [710, 321] width 21 height 21
type input "**********"
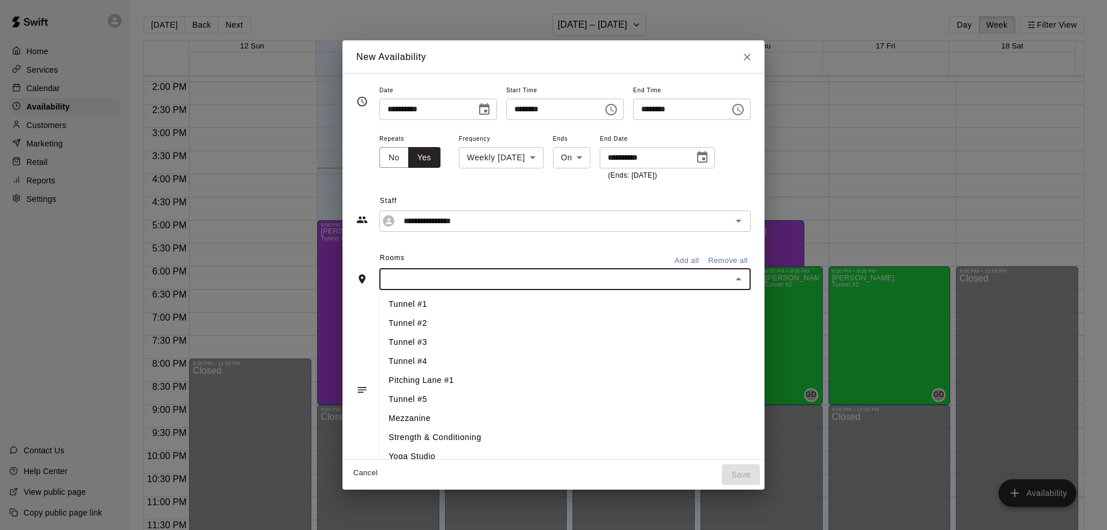
click at [558, 285] on input "text" at bounding box center [555, 279] width 345 height 14
click at [426, 382] on li "Pitching Lane #1" at bounding box center [590, 380] width 423 height 19
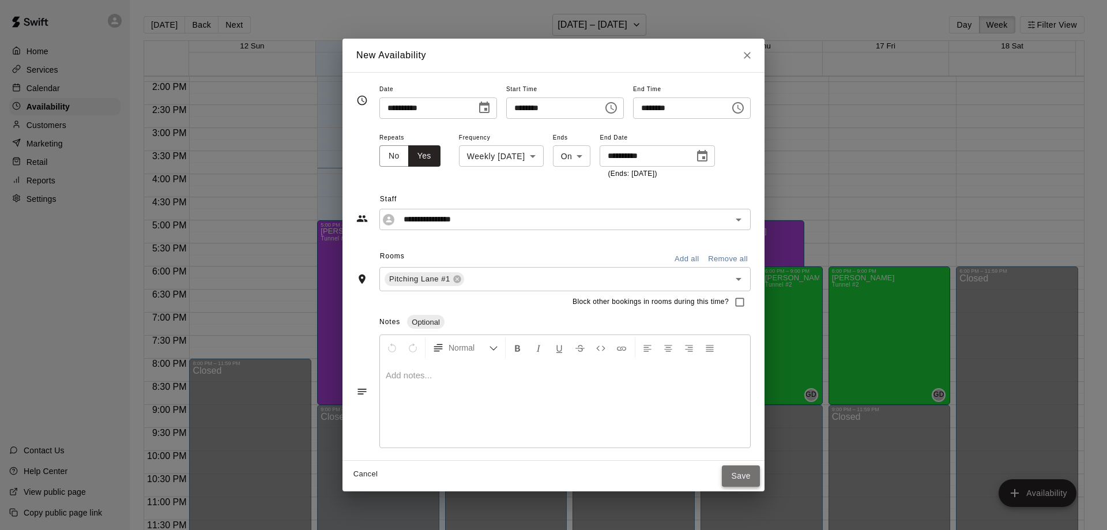
click at [760, 476] on button "Save" at bounding box center [741, 475] width 38 height 21
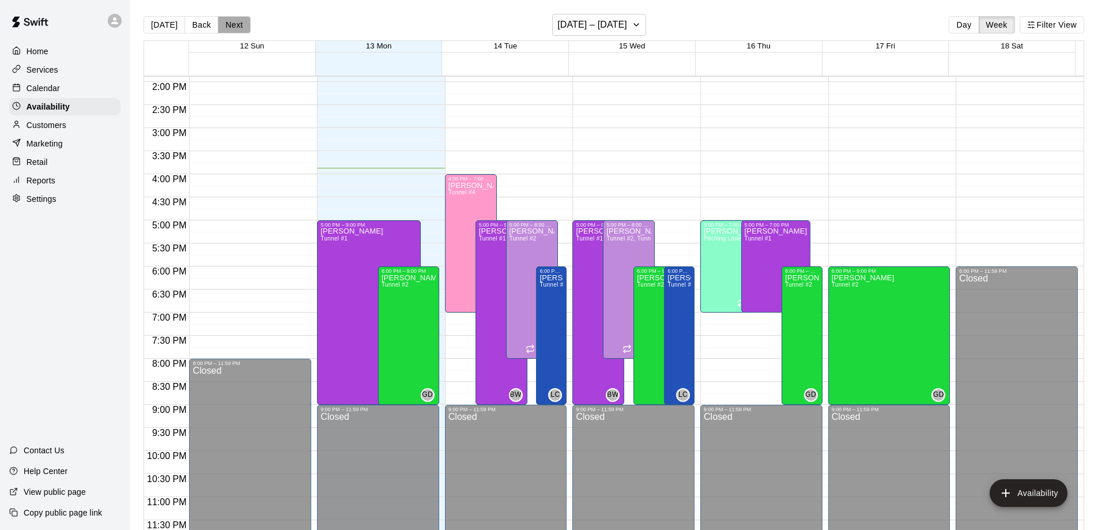
click at [234, 26] on button "Next" at bounding box center [234, 24] width 32 height 17
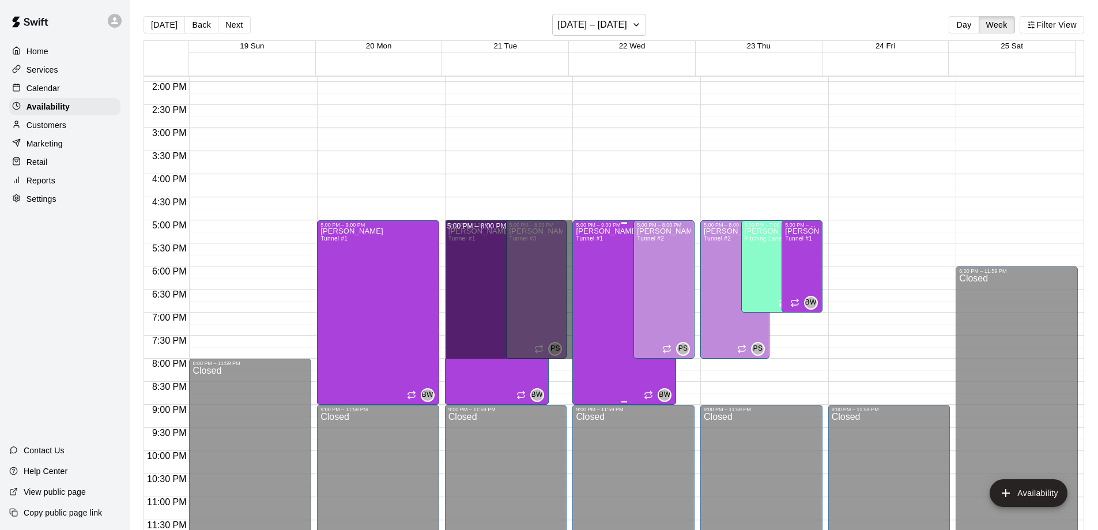
drag, startPoint x: 565, startPoint y: 221, endPoint x: 573, endPoint y: 350, distance: 128.8
click at [573, 350] on div "12:00 AM 12:30 AM 1:00 AM 1:30 AM 2:00 AM 2:30 AM 3:00 AM 3:30 AM 4:00 AM 4:30 …" at bounding box center [614, 310] width 940 height 468
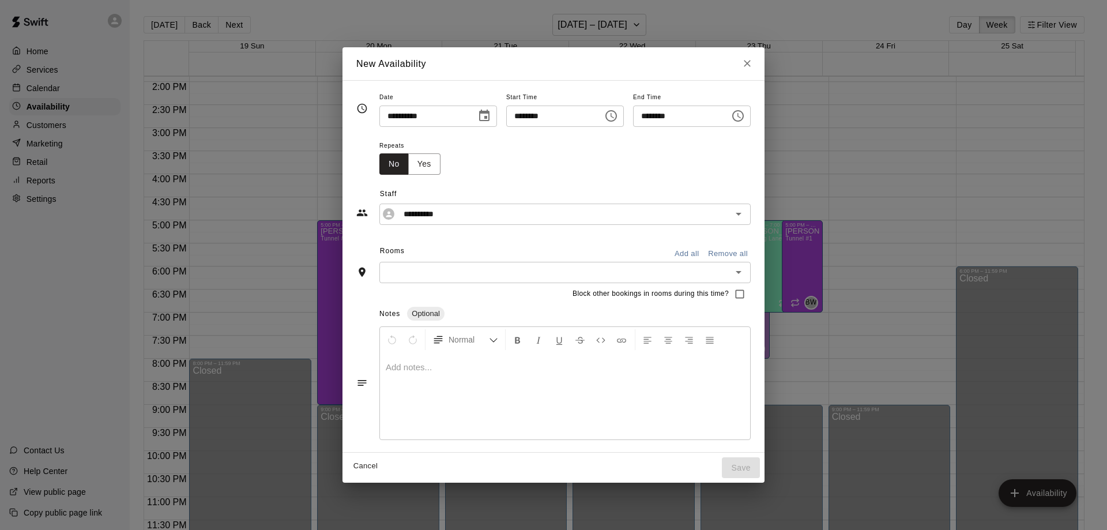
click at [614, 118] on icon "Choose time, selected time is 5:00 PM" at bounding box center [612, 115] width 3 height 5
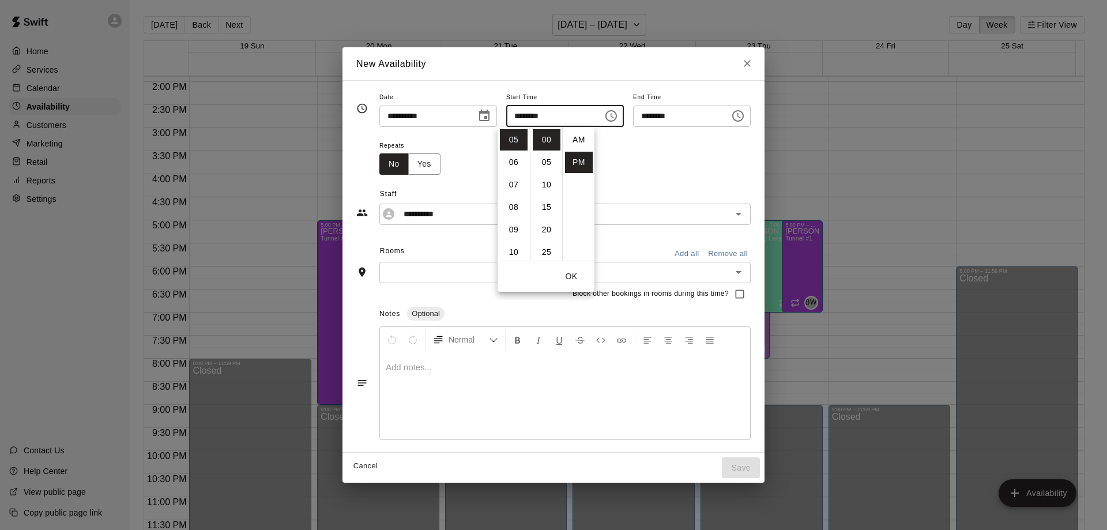
scroll to position [21, 0]
click at [513, 164] on li "06" at bounding box center [514, 162] width 28 height 21
type input "********"
click at [445, 276] on input "text" at bounding box center [555, 272] width 345 height 14
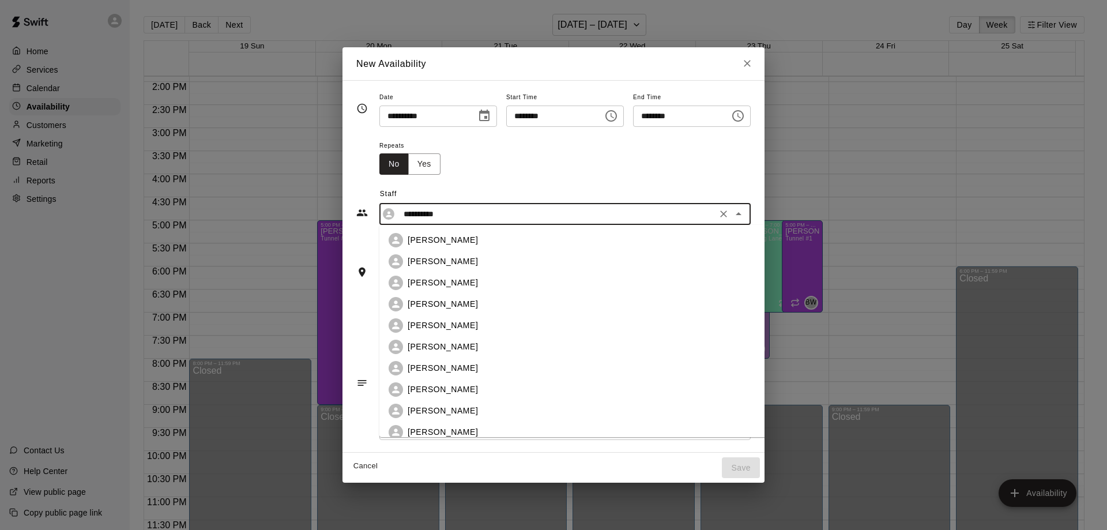
scroll to position [134, 0]
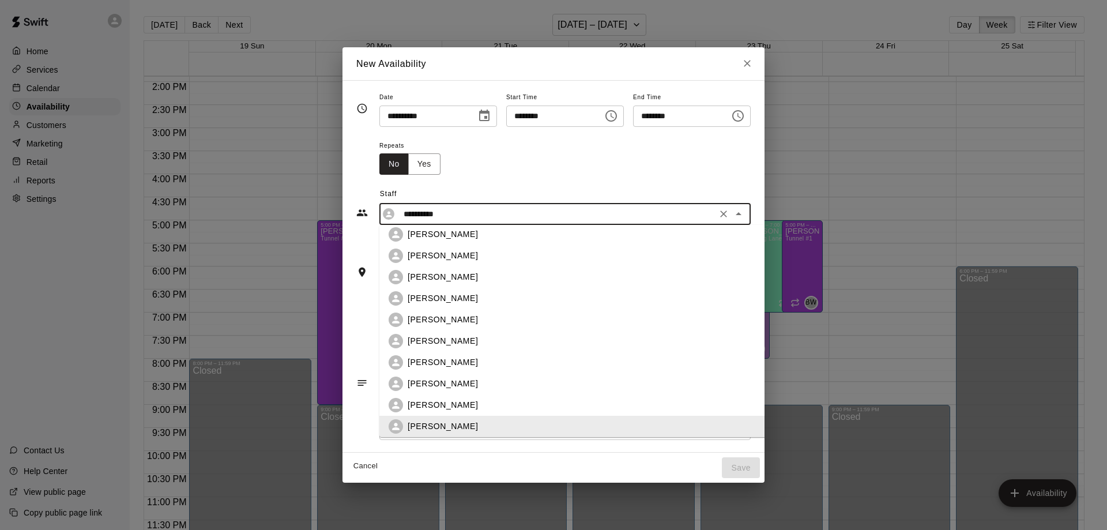
drag, startPoint x: 438, startPoint y: 211, endPoint x: 303, endPoint y: 223, distance: 136.0
click at [303, 223] on div "**********" at bounding box center [553, 265] width 1107 height 530
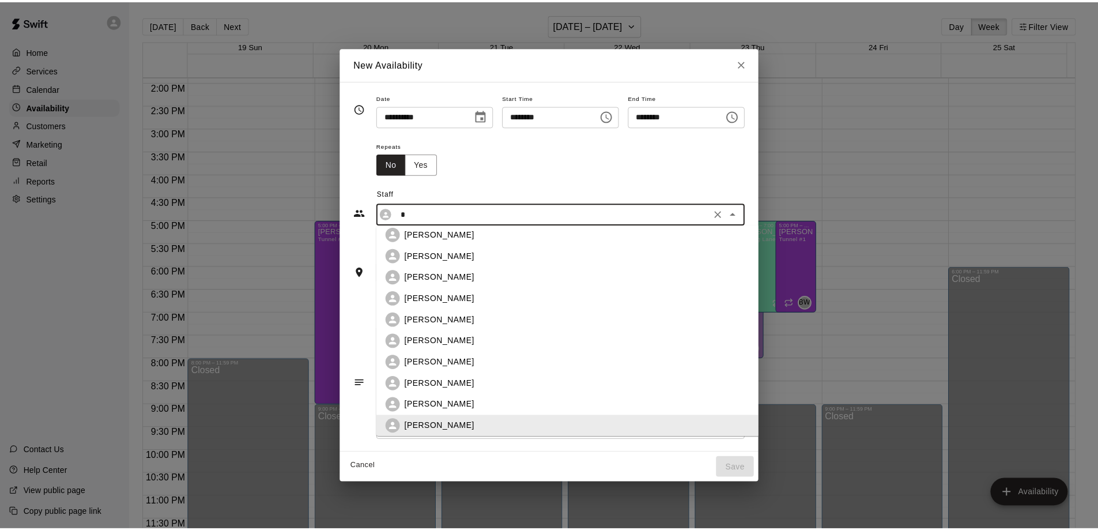
scroll to position [0, 0]
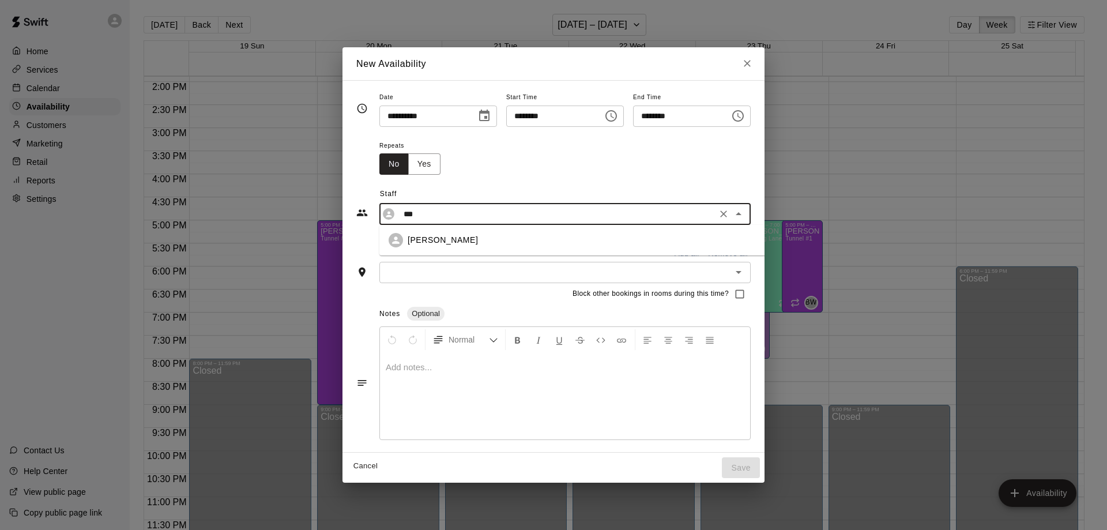
click at [408, 240] on p "[PERSON_NAME]" at bounding box center [443, 240] width 70 height 12
type input "**********"
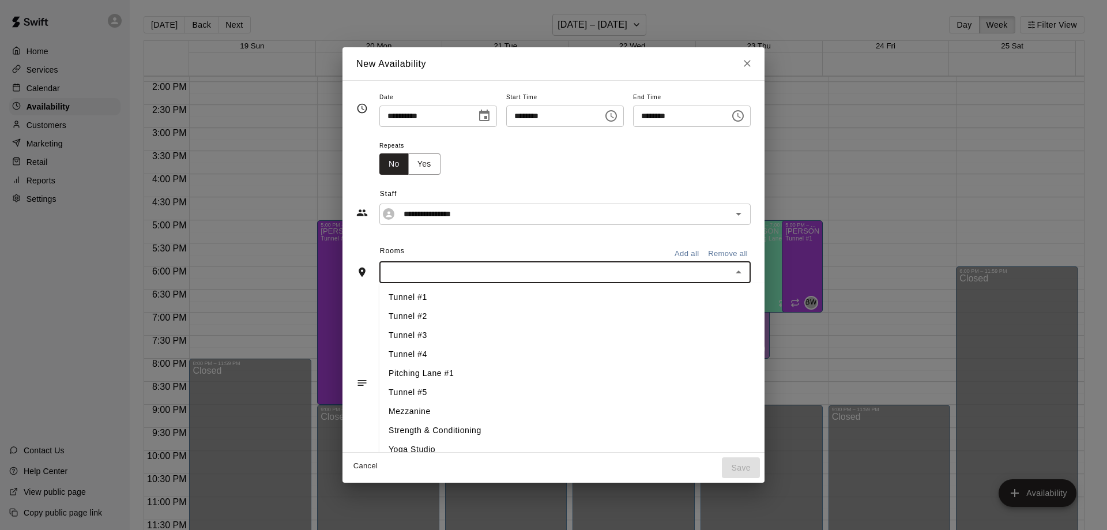
click at [454, 265] on input "text" at bounding box center [555, 272] width 345 height 14
click at [434, 373] on li "Pitching Lane #1" at bounding box center [590, 373] width 423 height 19
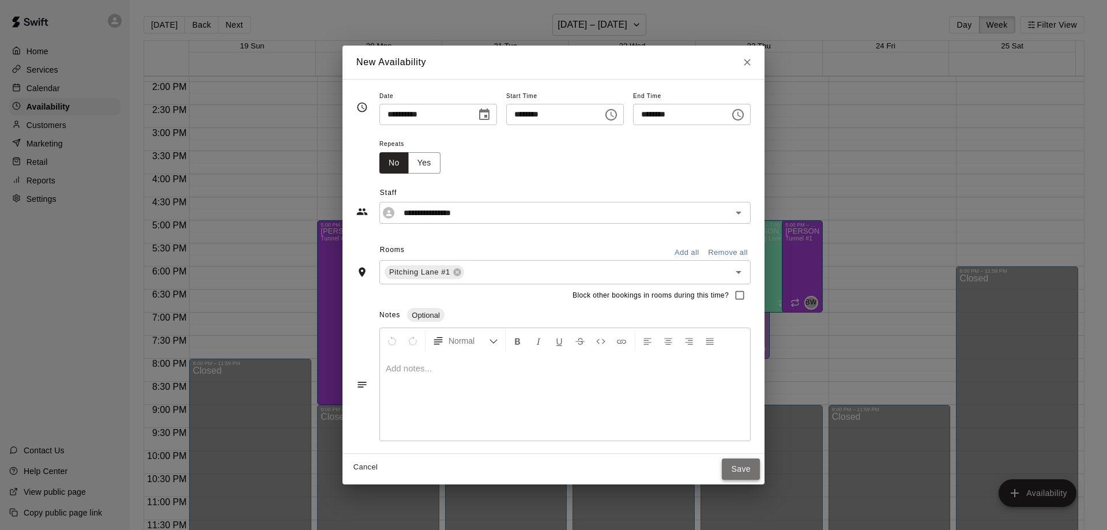
click at [760, 473] on button "Save" at bounding box center [741, 468] width 38 height 21
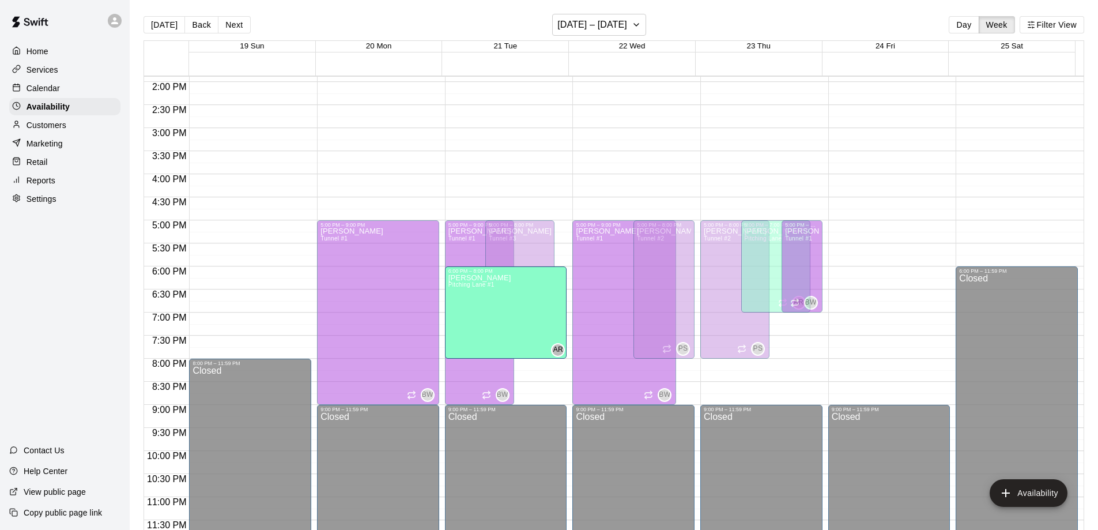
drag, startPoint x: 545, startPoint y: 357, endPoint x: 547, endPoint y: 365, distance: 8.4
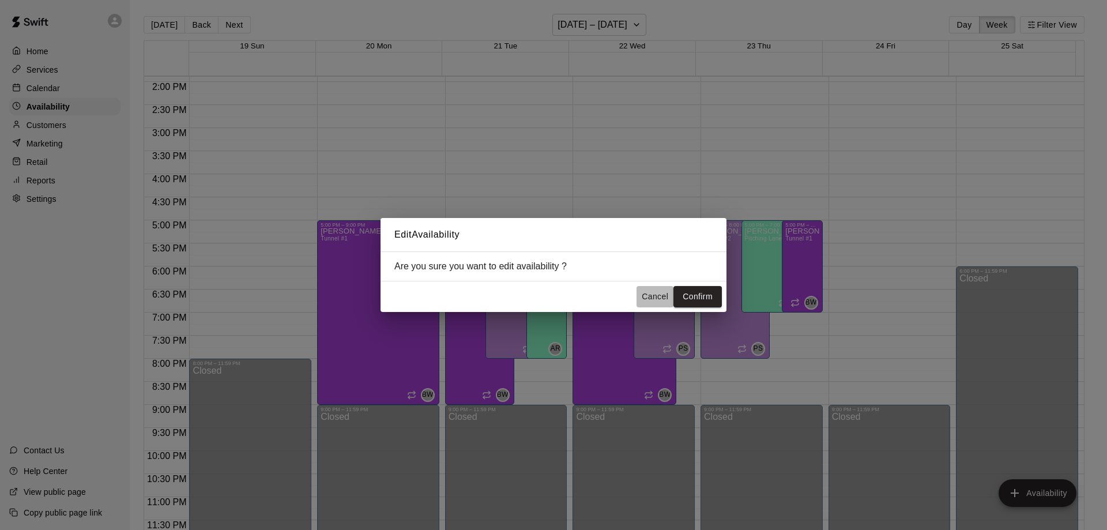
click at [650, 301] on button "Cancel" at bounding box center [655, 296] width 37 height 21
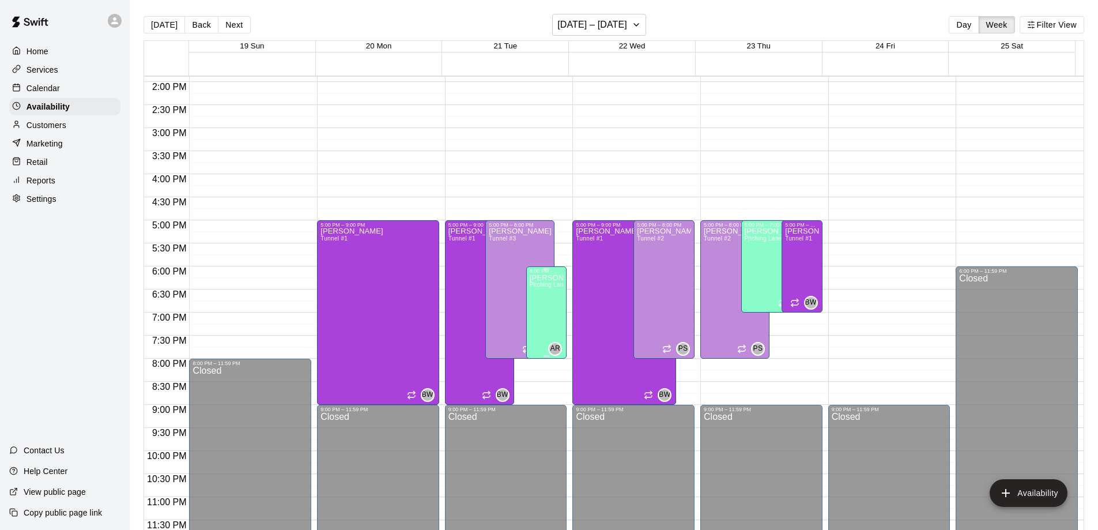
click at [544, 326] on div "[PERSON_NAME] Pitching Lane #1" at bounding box center [547, 539] width 34 height 530
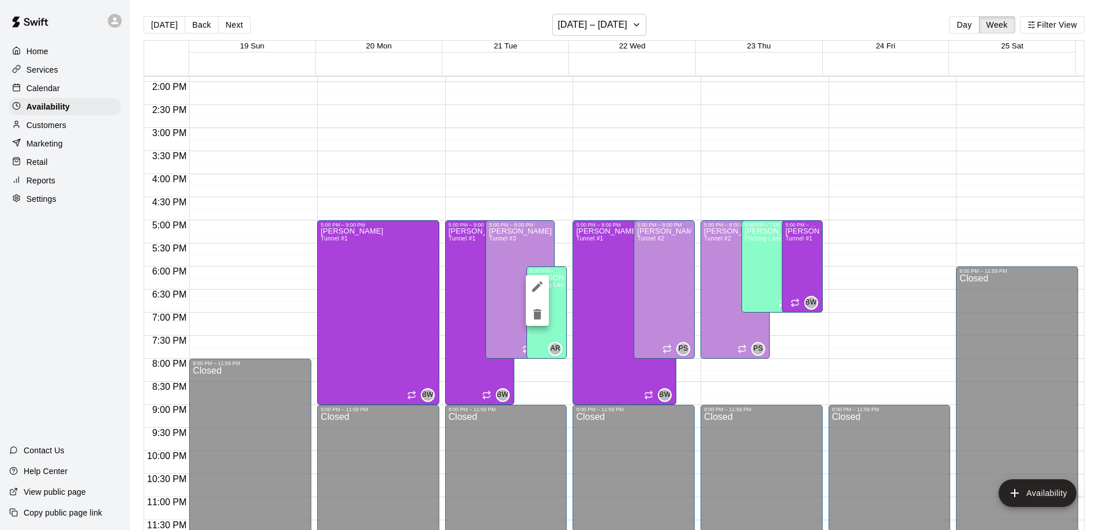
click at [38, 48] on div at bounding box center [553, 265] width 1107 height 530
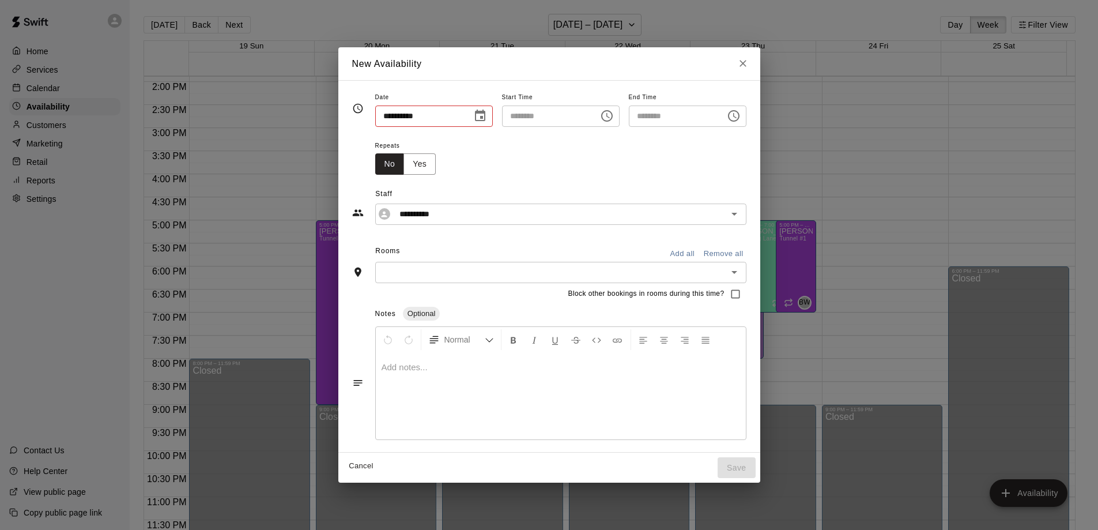
type input "**********"
type input "********"
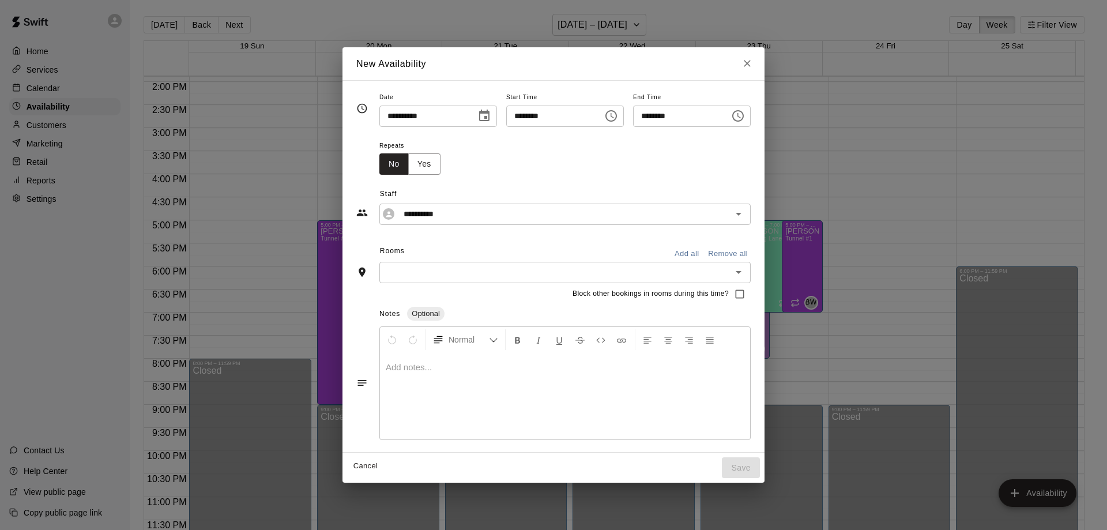
click at [347, 466] on button "Cancel" at bounding box center [365, 466] width 37 height 18
type input "**********"
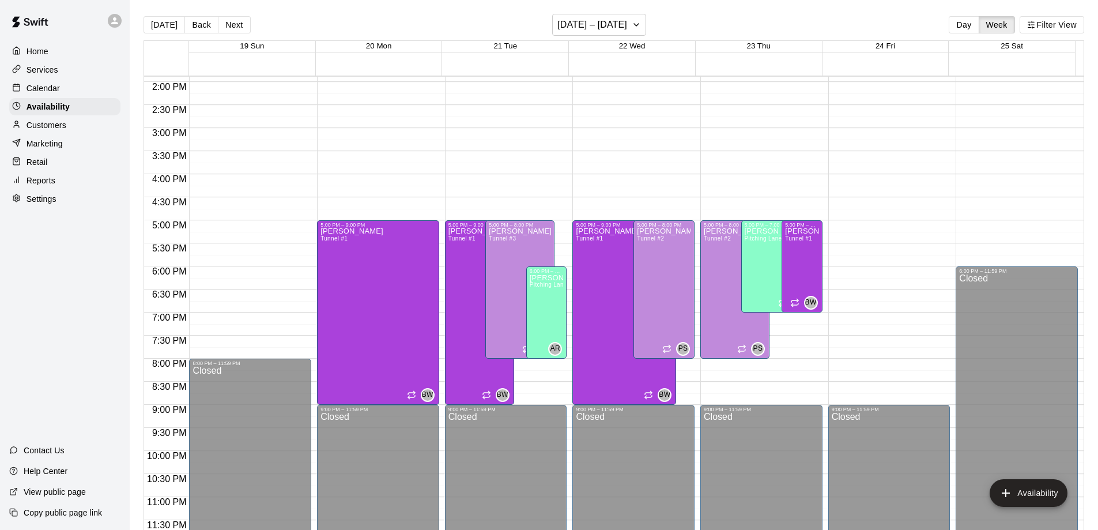
click at [40, 88] on p "Calendar" at bounding box center [43, 88] width 33 height 12
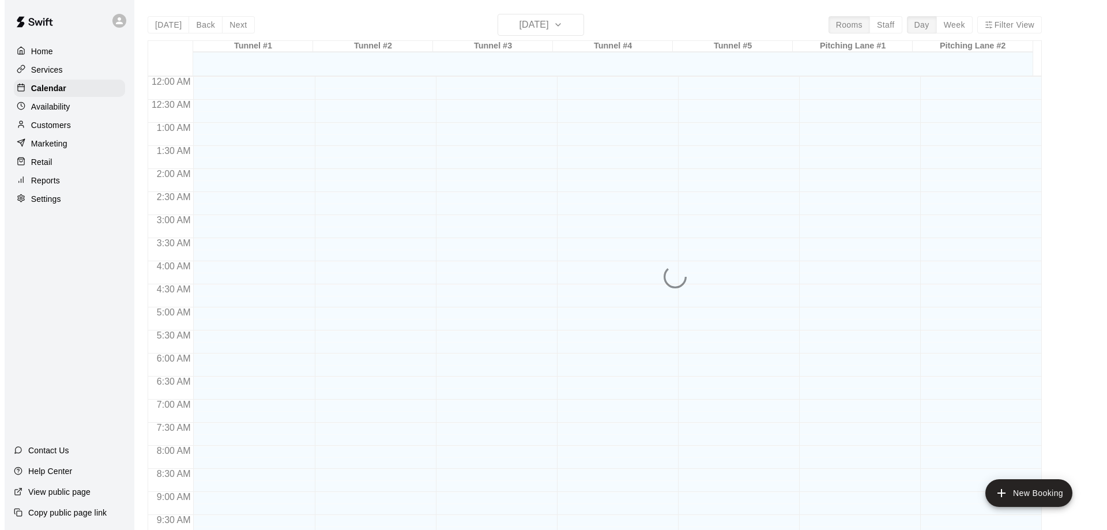
scroll to position [606, 0]
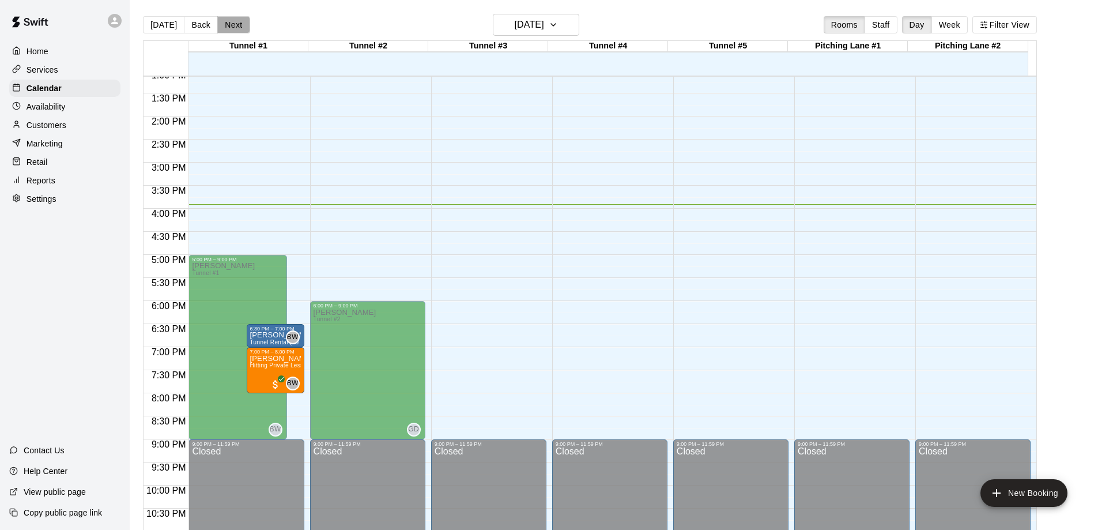
click at [232, 25] on button "Next" at bounding box center [233, 24] width 32 height 17
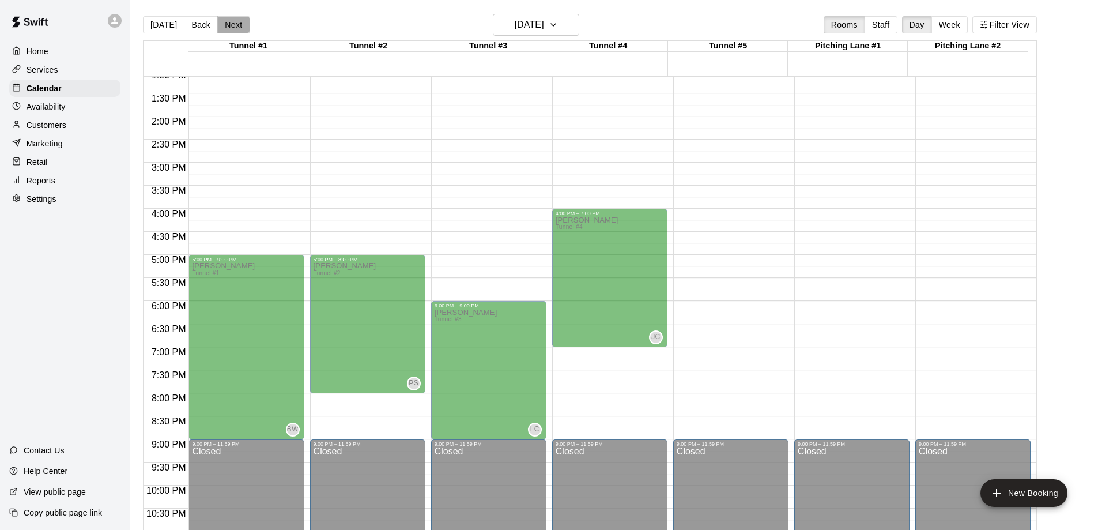
click at [232, 25] on button "Next" at bounding box center [233, 24] width 32 height 17
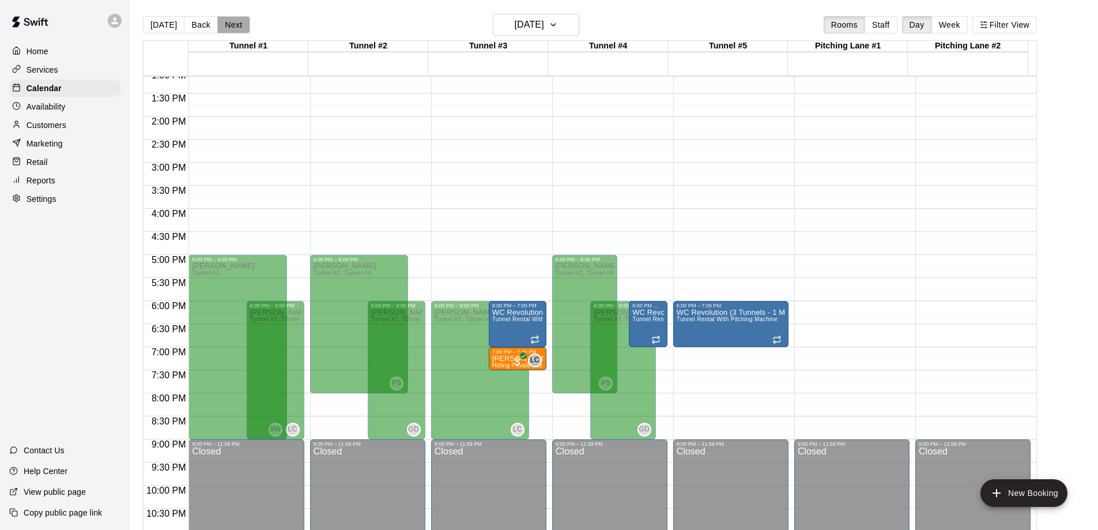
click at [232, 25] on button "Next" at bounding box center [233, 24] width 32 height 17
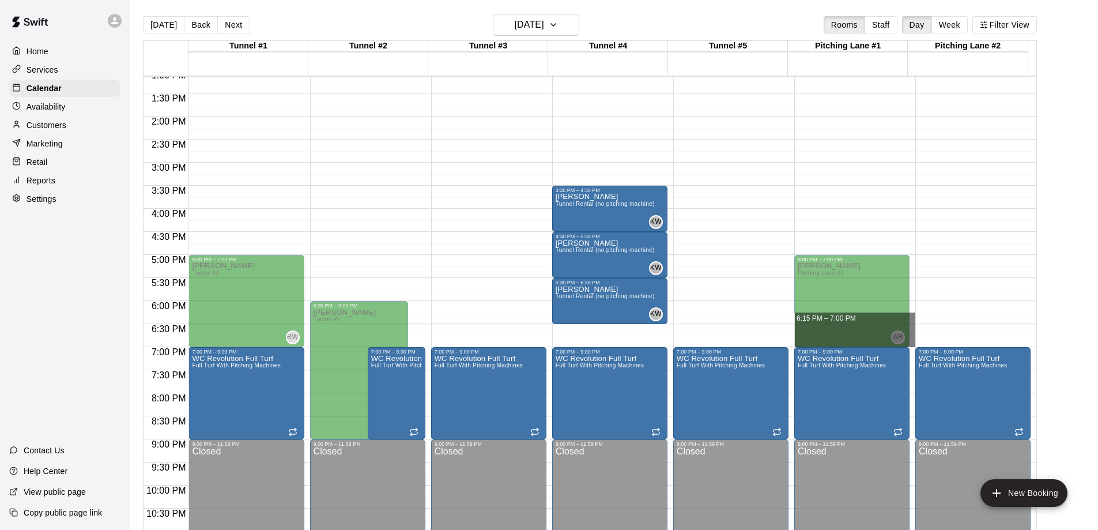
drag, startPoint x: 912, startPoint y: 317, endPoint x: 911, endPoint y: 346, distance: 28.8
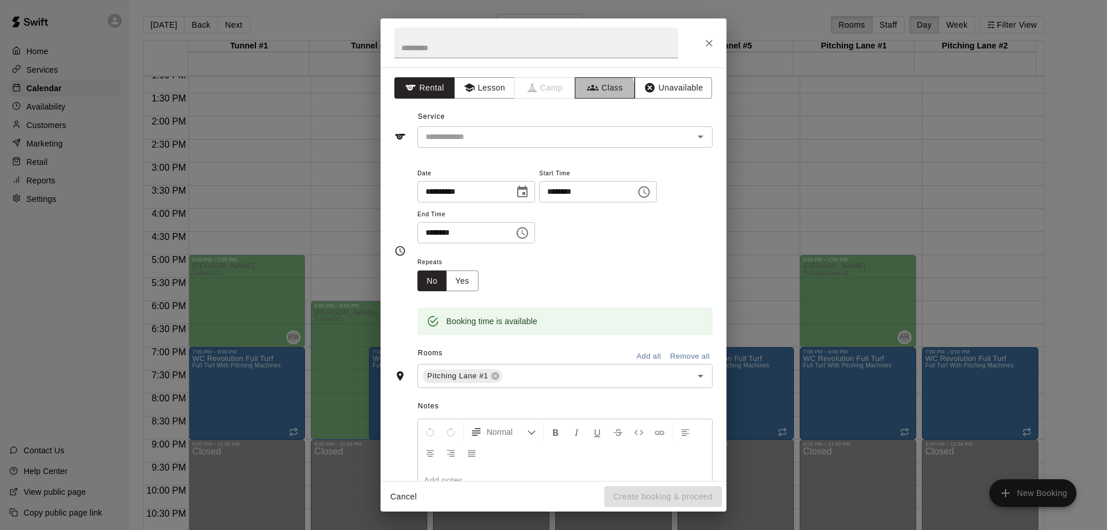
click at [592, 92] on button "Class" at bounding box center [605, 87] width 61 height 21
click at [555, 144] on input "text" at bounding box center [555, 137] width 269 height 14
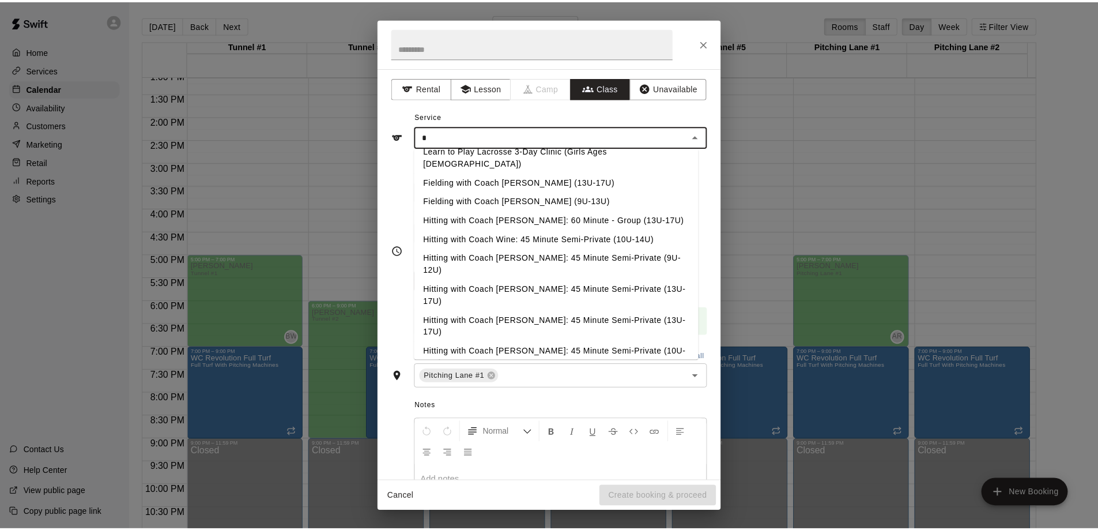
scroll to position [0, 0]
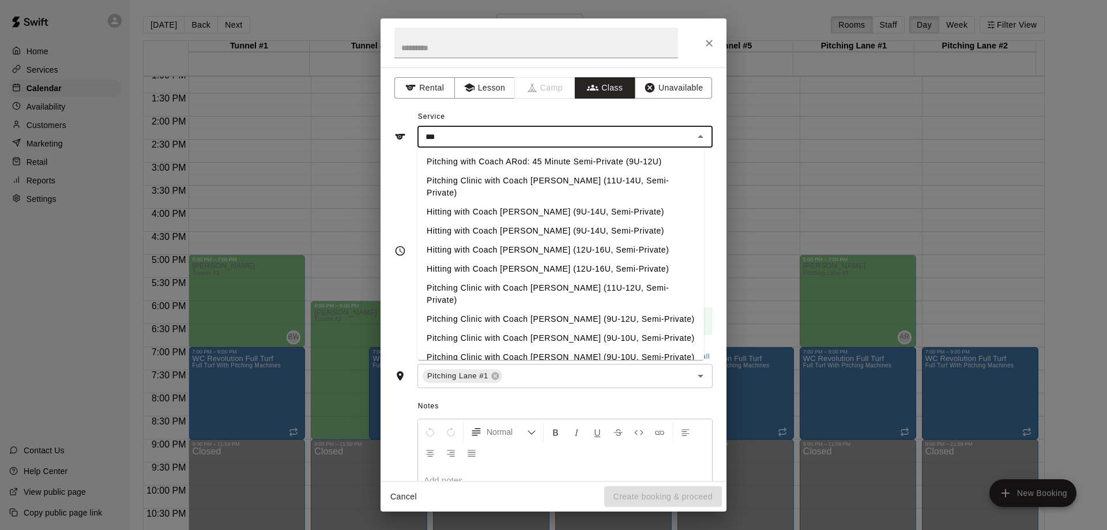
click at [563, 163] on li "Pitching with Coach ARod: 45 Minute Semi-Private (9U-12U)" at bounding box center [560, 161] width 287 height 19
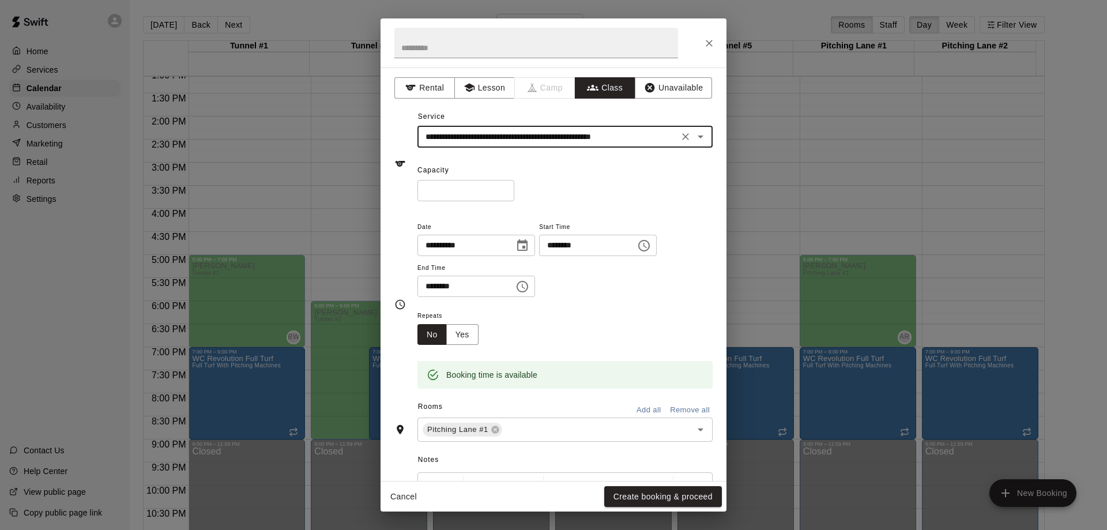
type input "**********"
click at [514, 188] on input "*" at bounding box center [465, 190] width 97 height 21
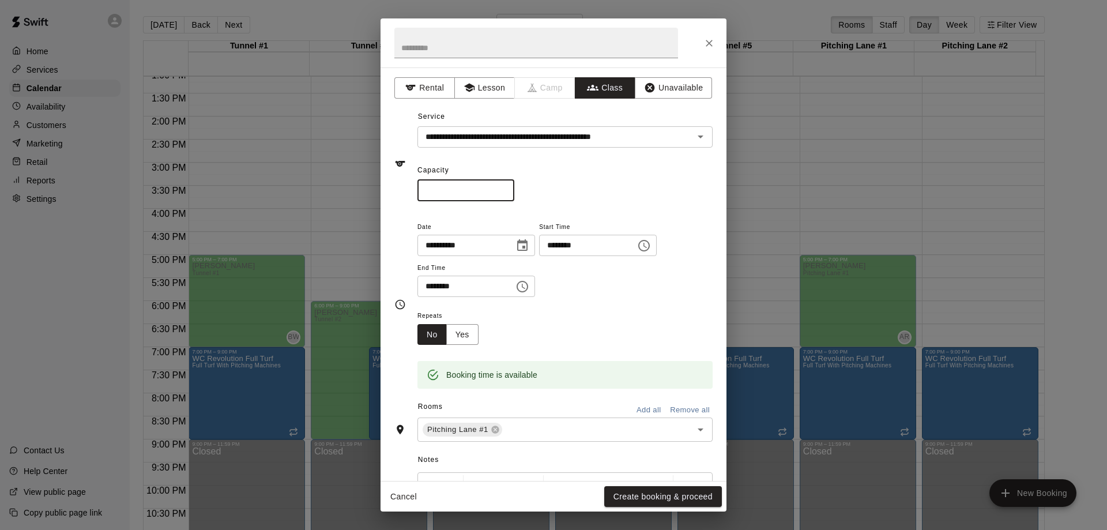
click at [514, 188] on input "*" at bounding box center [465, 190] width 97 height 21
type input "*"
click at [514, 188] on input "*" at bounding box center [465, 190] width 97 height 21
click at [650, 496] on button "Create booking & proceed" at bounding box center [663, 496] width 118 height 21
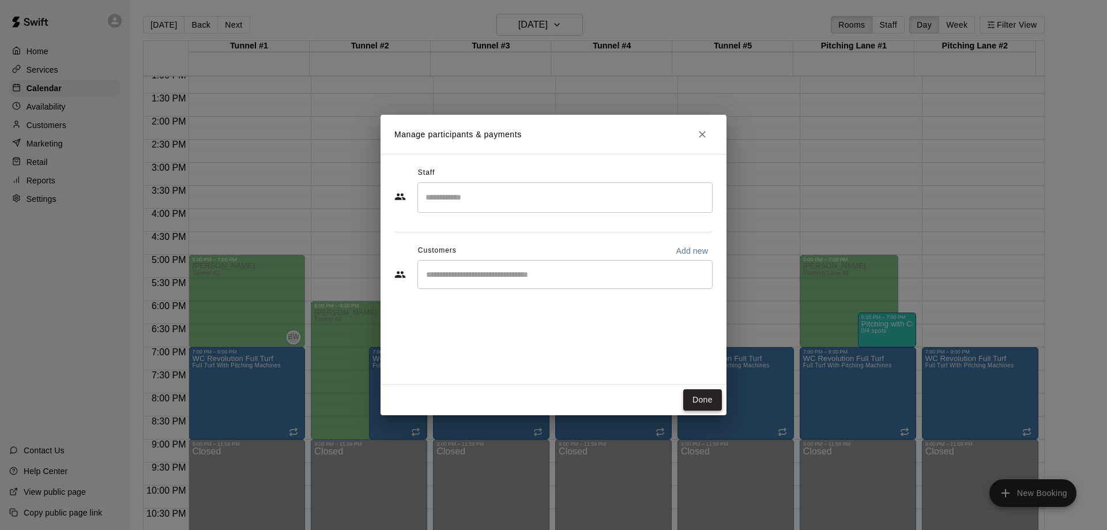
click at [697, 405] on button "Done" at bounding box center [702, 399] width 39 height 21
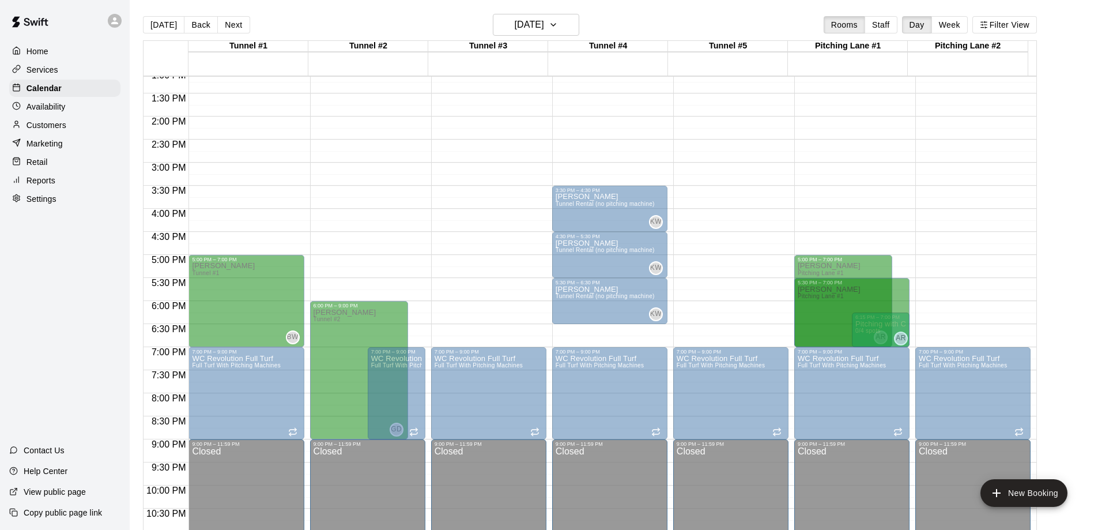
drag, startPoint x: 841, startPoint y: 258, endPoint x: 840, endPoint y: 284, distance: 26.0
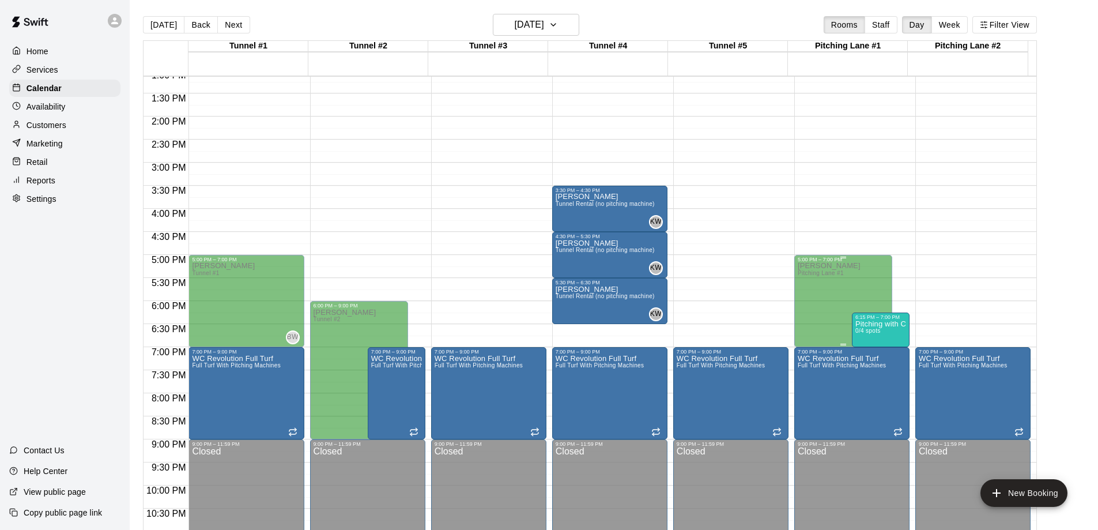
click at [836, 299] on div "[PERSON_NAME] Pitching Lane #1" at bounding box center [829, 527] width 63 height 530
click at [48, 105] on p "Availability" at bounding box center [46, 107] width 39 height 12
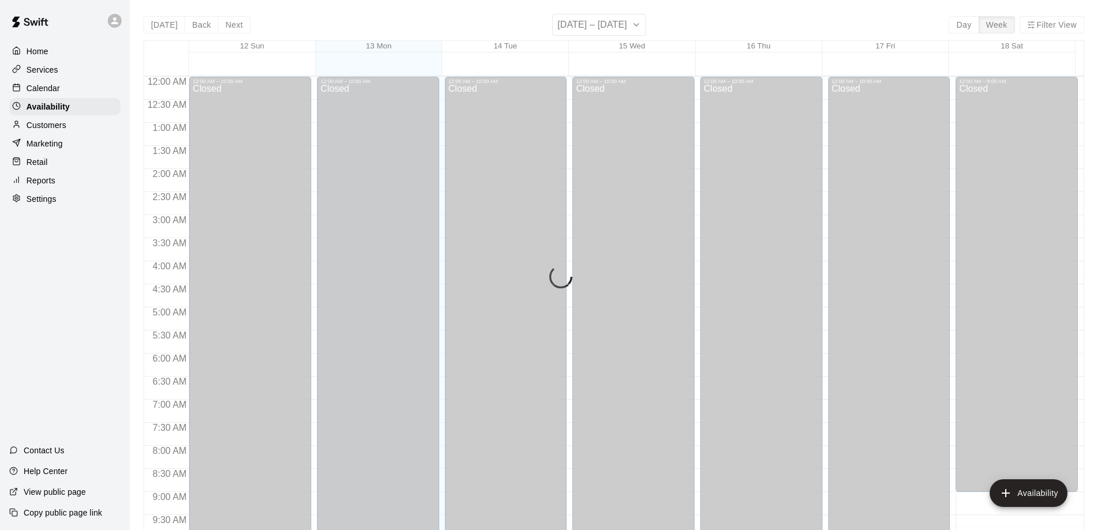
scroll to position [641, 0]
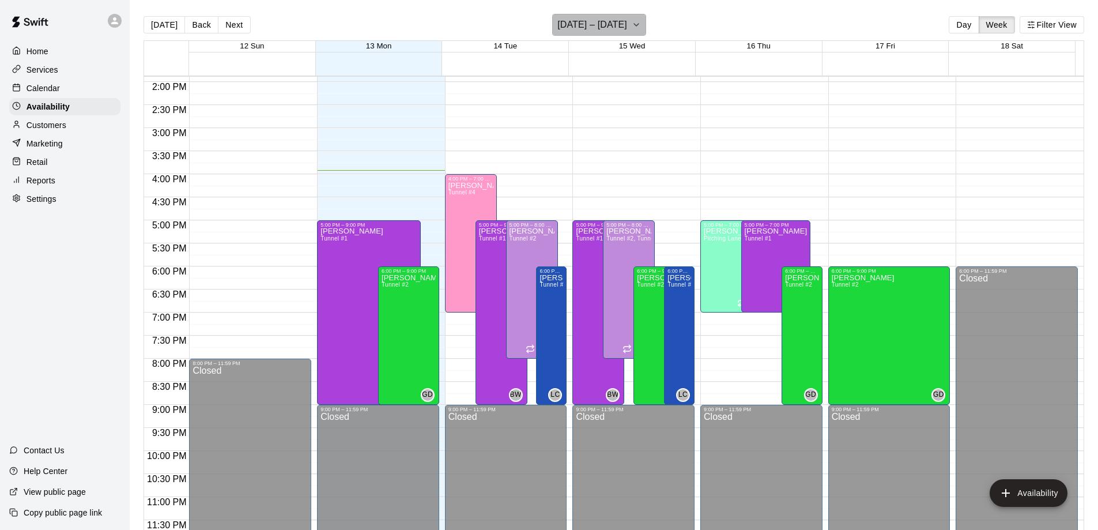
click at [637, 26] on icon "button" at bounding box center [636, 25] width 9 height 14
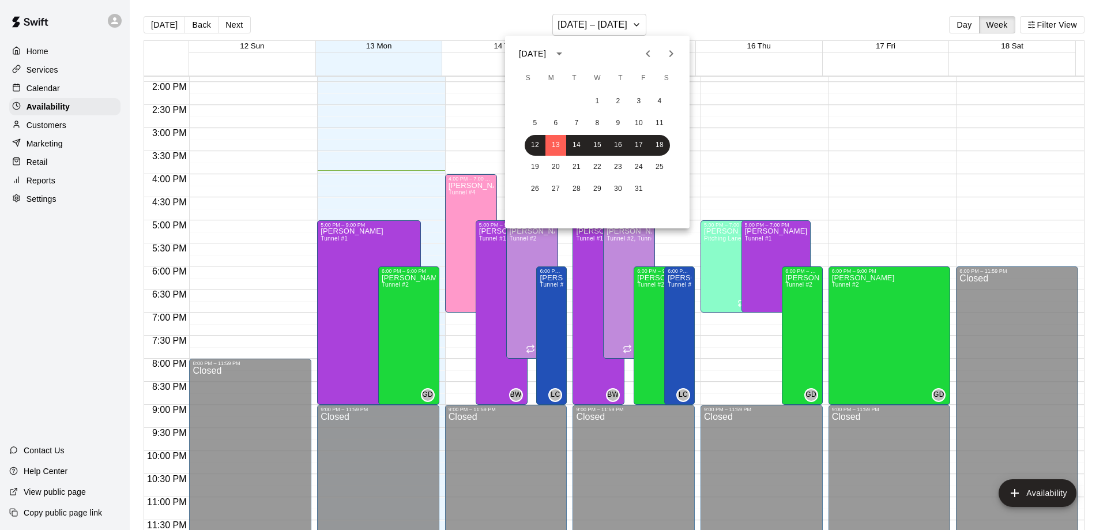
click at [718, 272] on div at bounding box center [553, 265] width 1107 height 530
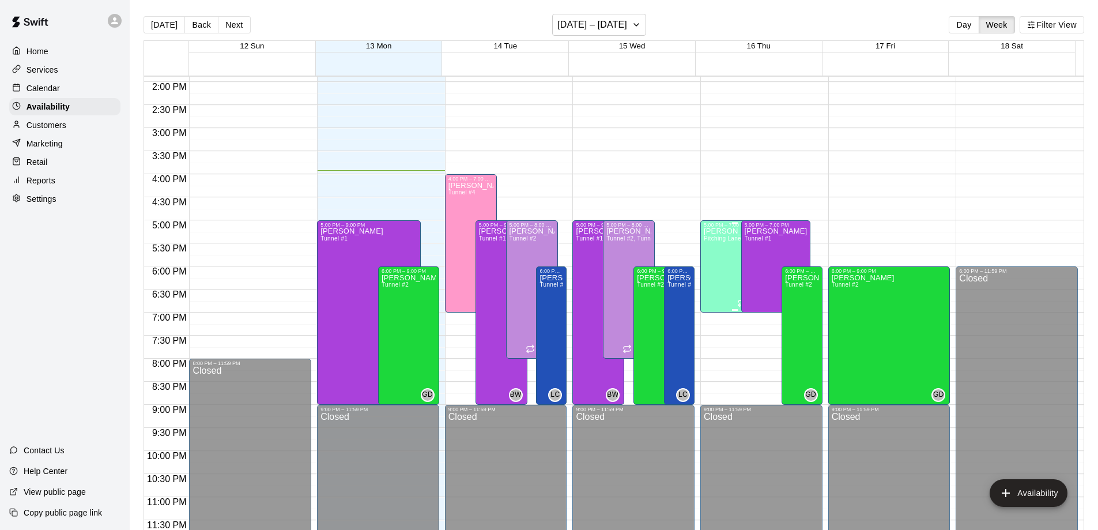
click at [719, 263] on div "[PERSON_NAME] Pitching Lane #1" at bounding box center [735, 493] width 62 height 530
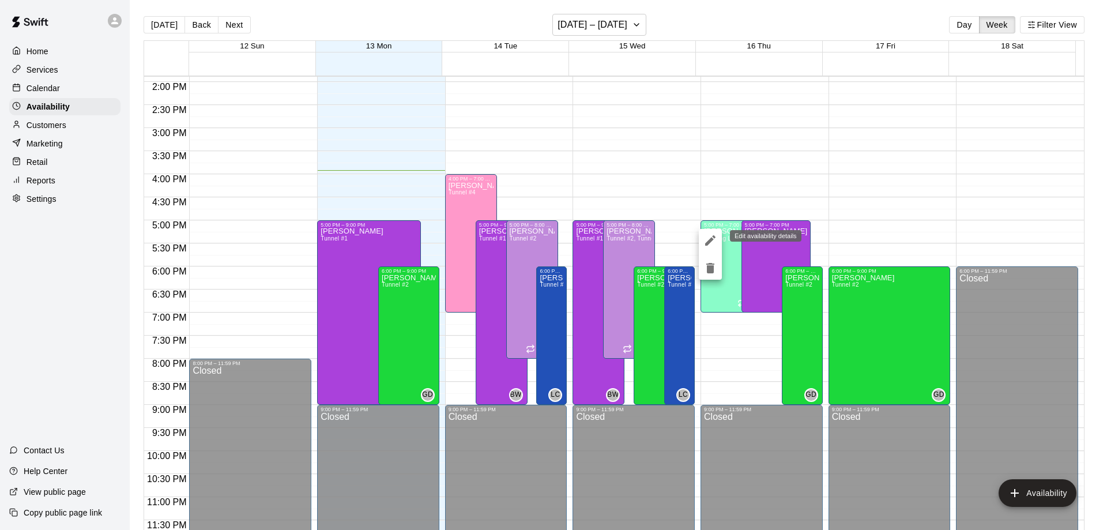
click at [712, 237] on icon "edit" at bounding box center [710, 241] width 14 height 14
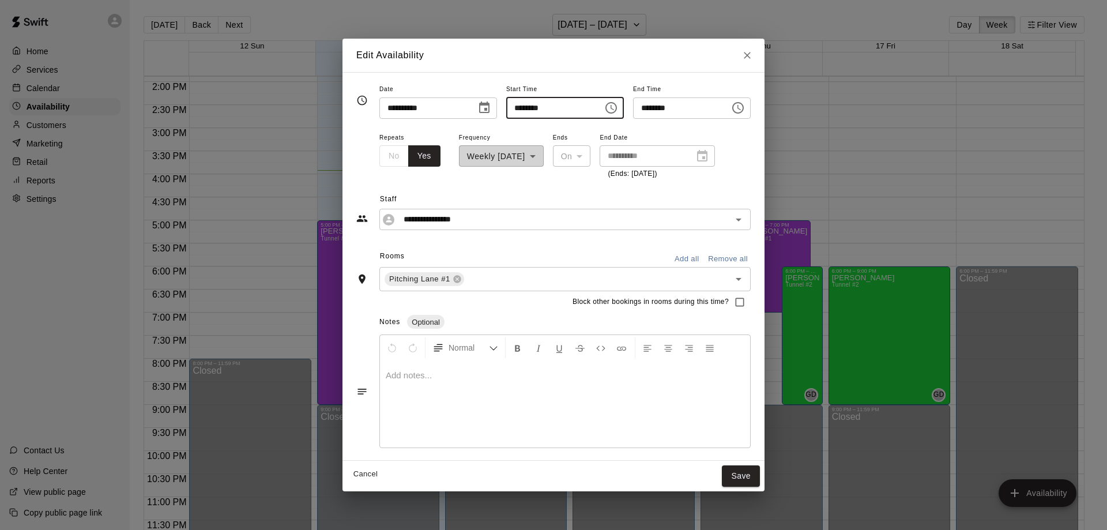
click at [526, 108] on input "********" at bounding box center [550, 107] width 89 height 21
type input "********"
click at [760, 477] on button "Save" at bounding box center [741, 475] width 38 height 21
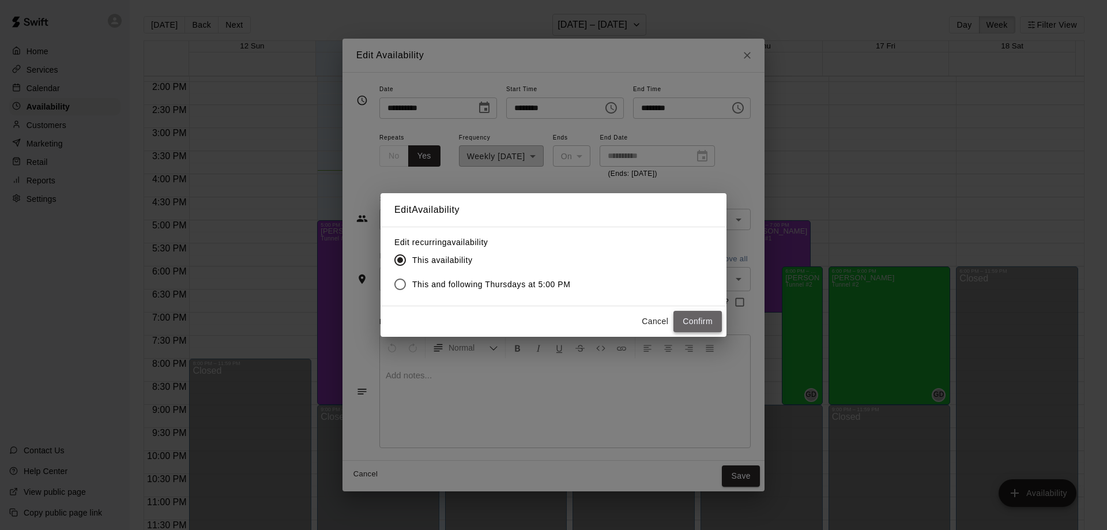
click at [703, 324] on button "Confirm" at bounding box center [698, 321] width 48 height 21
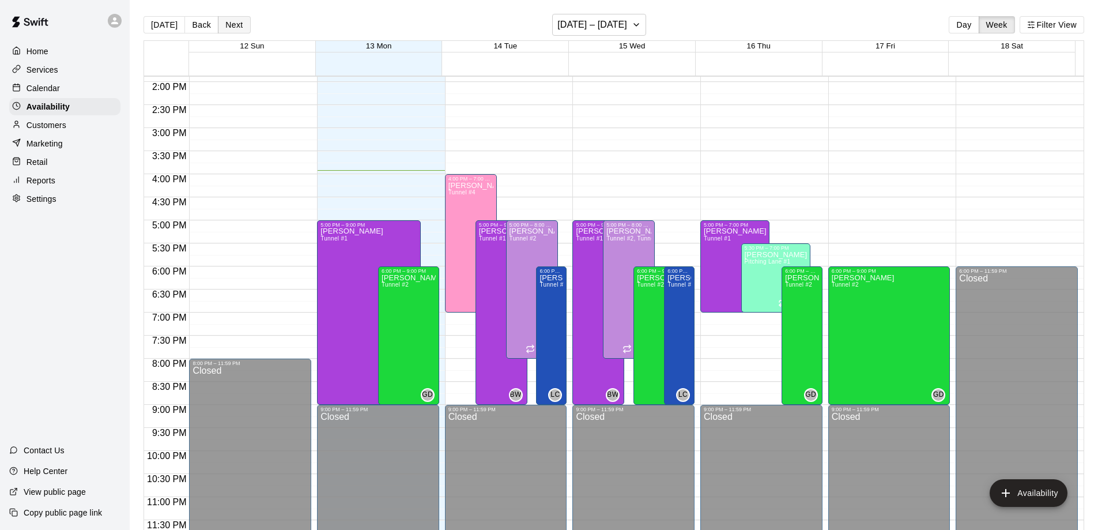
click at [227, 24] on button "Next" at bounding box center [234, 24] width 32 height 17
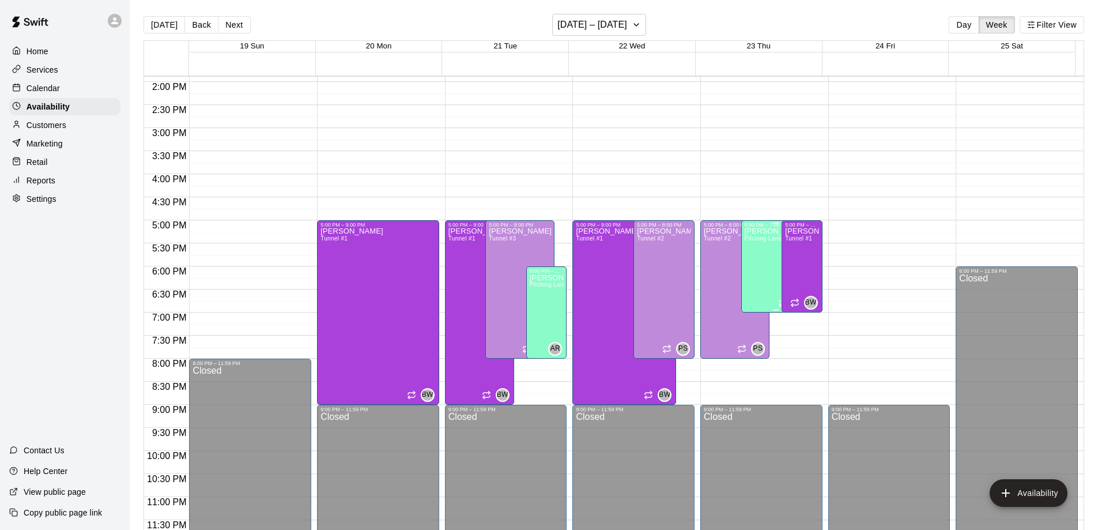
click at [767, 238] on span "Pitching Lane #1" at bounding box center [768, 238] width 46 height 6
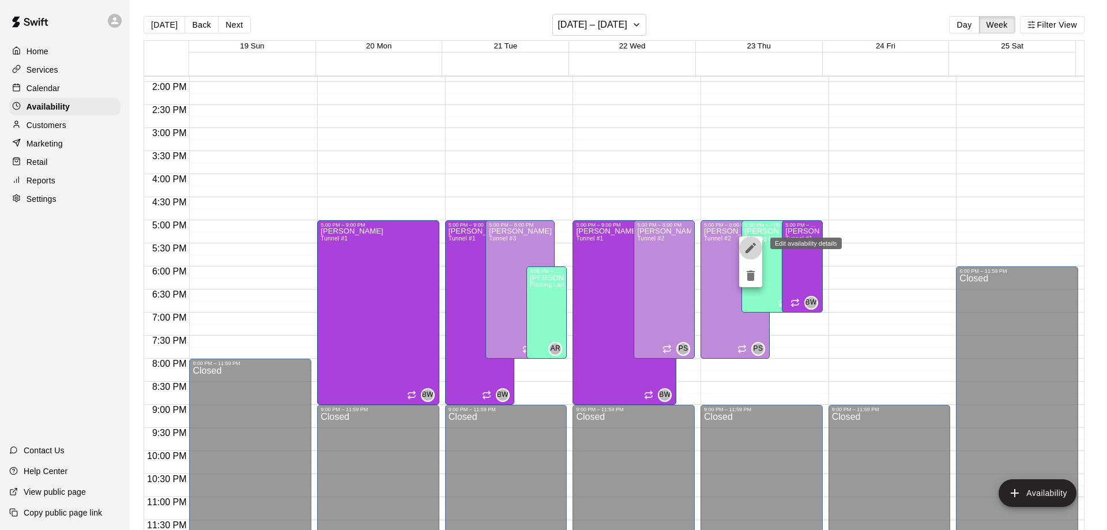
click at [751, 250] on icon "edit" at bounding box center [751, 248] width 14 height 14
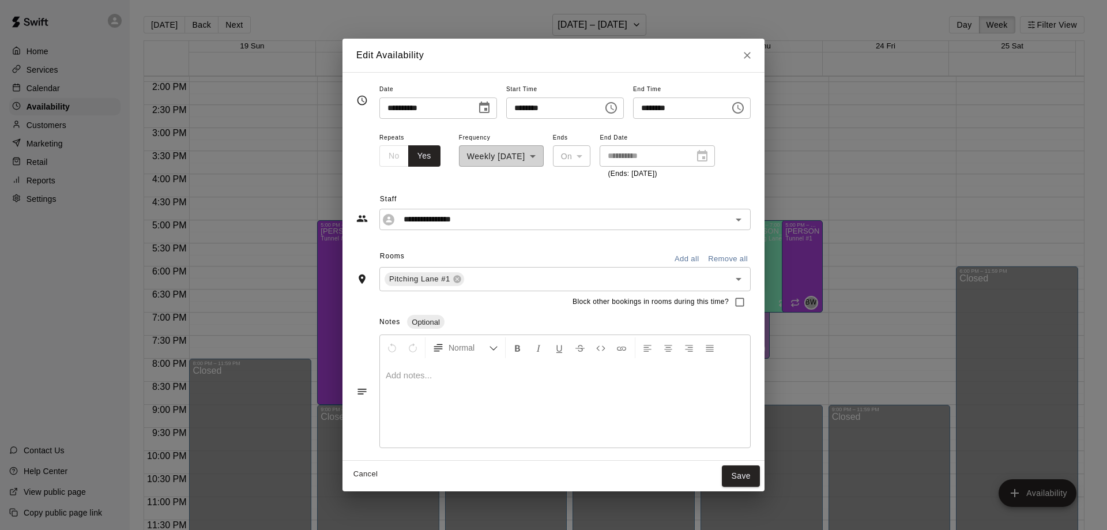
click at [575, 110] on input "********" at bounding box center [550, 107] width 89 height 21
type input "********"
click at [758, 476] on button "Save" at bounding box center [741, 475] width 38 height 21
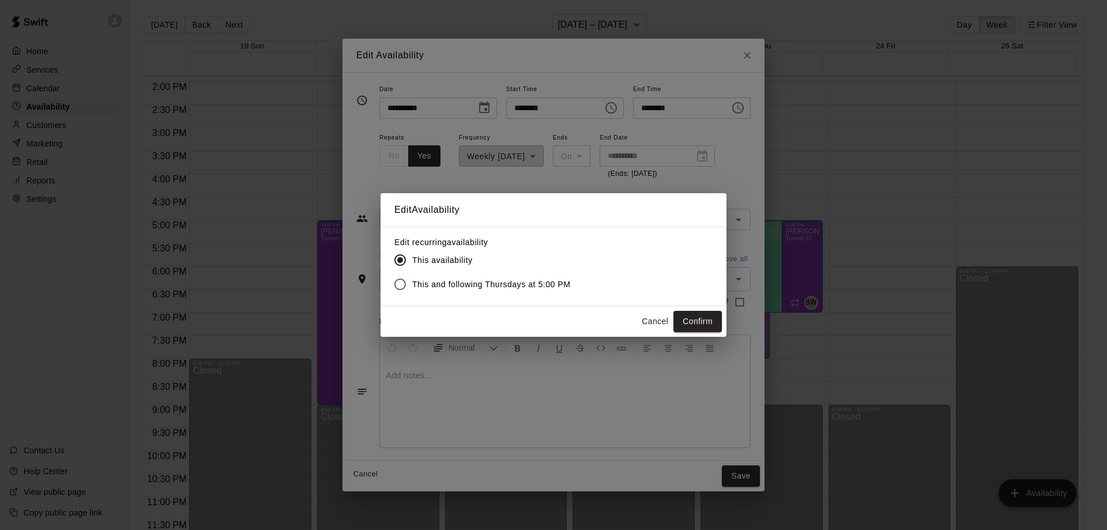
click at [512, 284] on span "This and following Thursdays at 5:00 PM" at bounding box center [491, 285] width 159 height 12
click at [706, 322] on button "Confirm" at bounding box center [698, 321] width 48 height 21
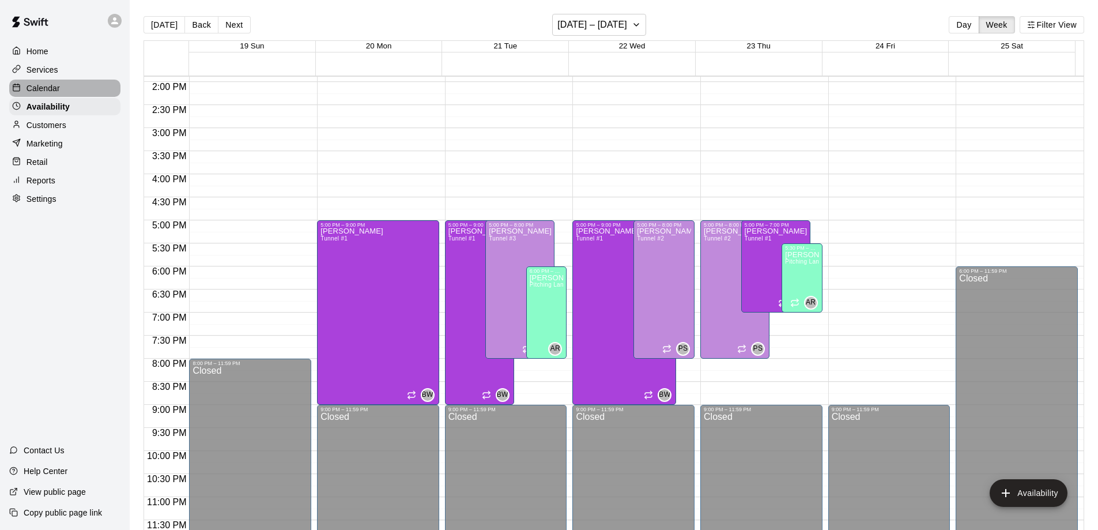
click at [47, 91] on p "Calendar" at bounding box center [43, 88] width 33 height 12
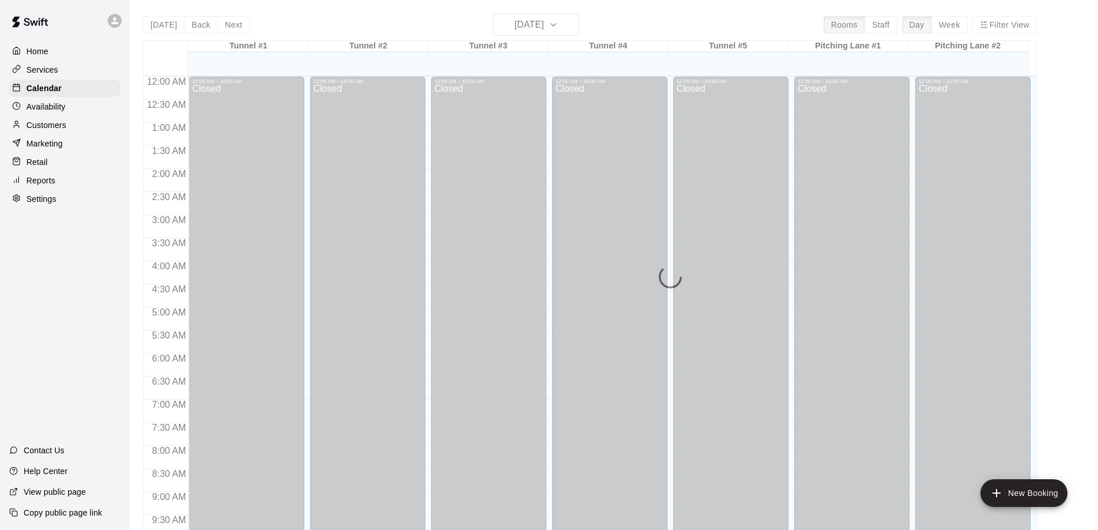
scroll to position [606, 0]
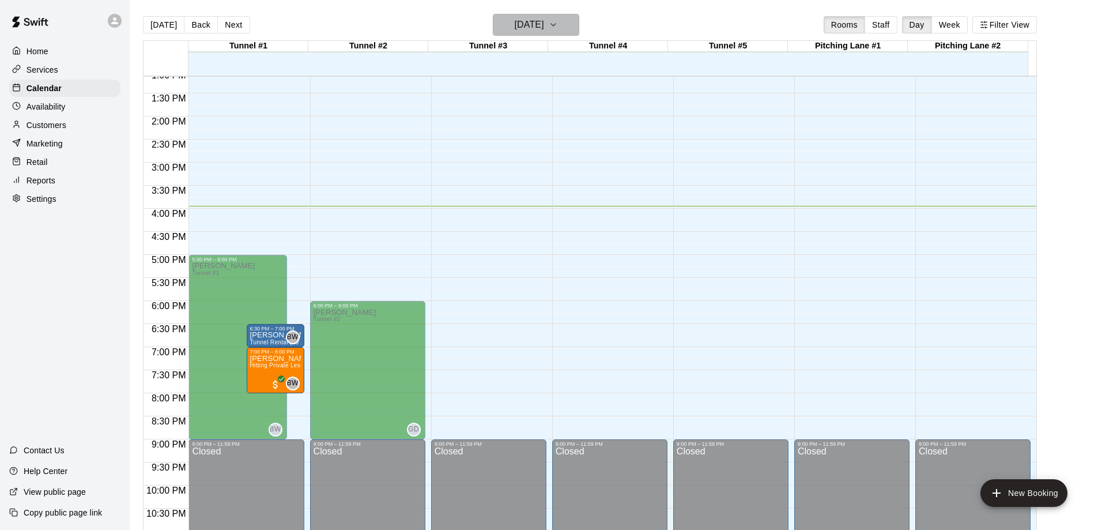
click at [558, 27] on icon "button" at bounding box center [553, 25] width 9 height 14
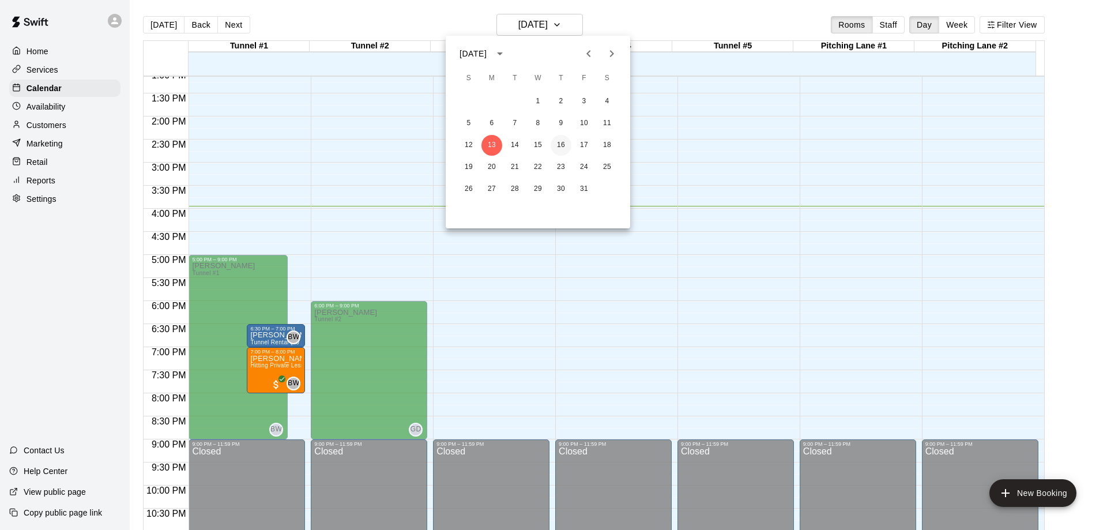
click at [563, 144] on button "16" at bounding box center [561, 145] width 21 height 21
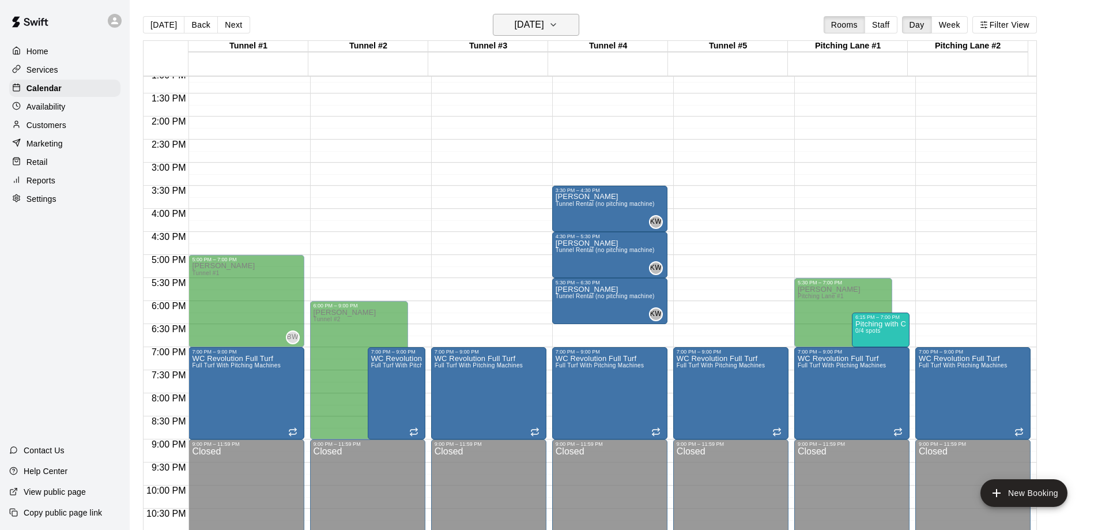
click at [558, 27] on icon "button" at bounding box center [553, 25] width 9 height 14
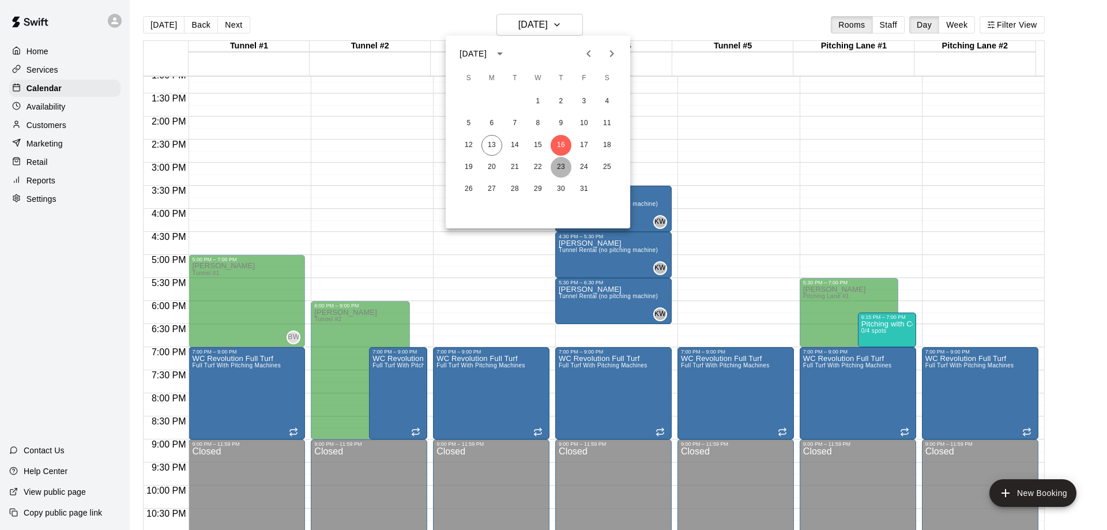
click at [558, 164] on button "23" at bounding box center [561, 167] width 21 height 21
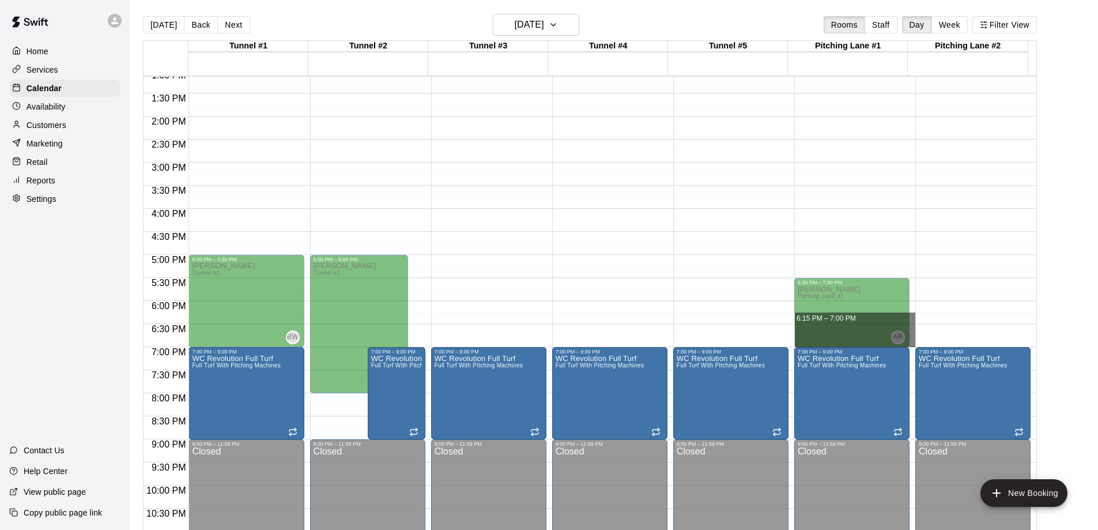
drag, startPoint x: 913, startPoint y: 317, endPoint x: 912, endPoint y: 342, distance: 25.4
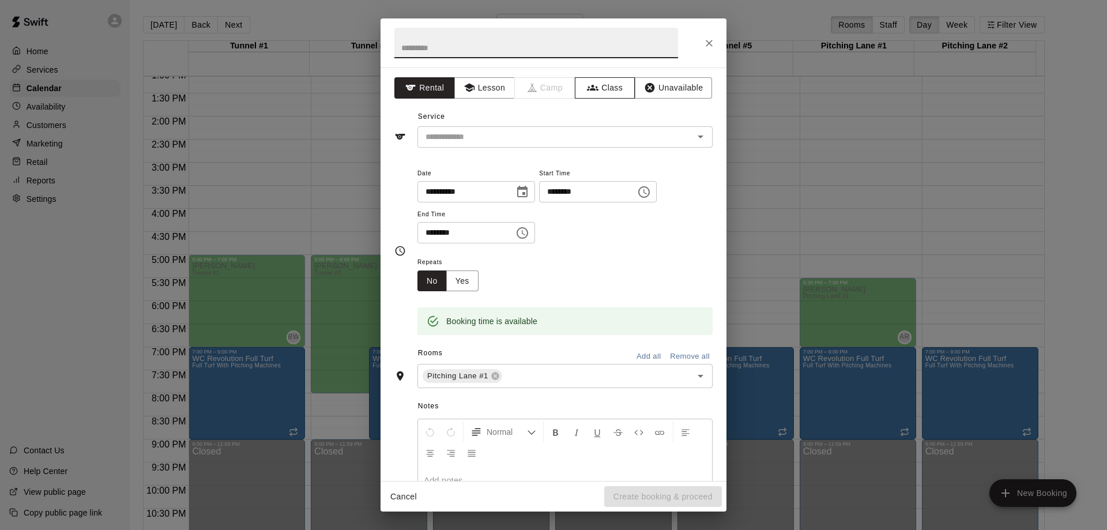
click at [610, 88] on button "Class" at bounding box center [605, 87] width 61 height 21
click at [557, 134] on input "text" at bounding box center [555, 137] width 269 height 14
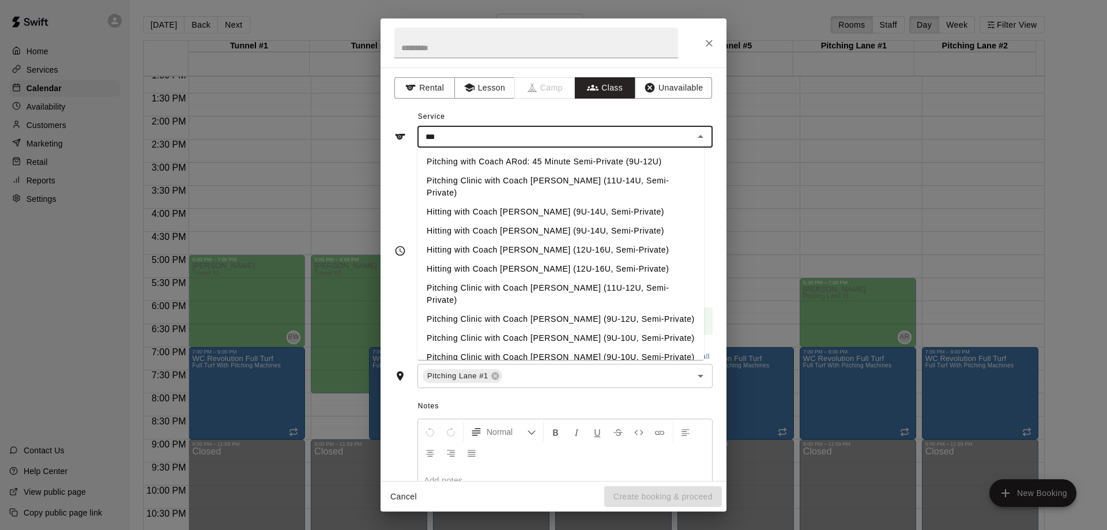
click at [558, 160] on li "Pitching with Coach ARod: 45 Minute Semi-Private (9U-12U)" at bounding box center [560, 161] width 287 height 19
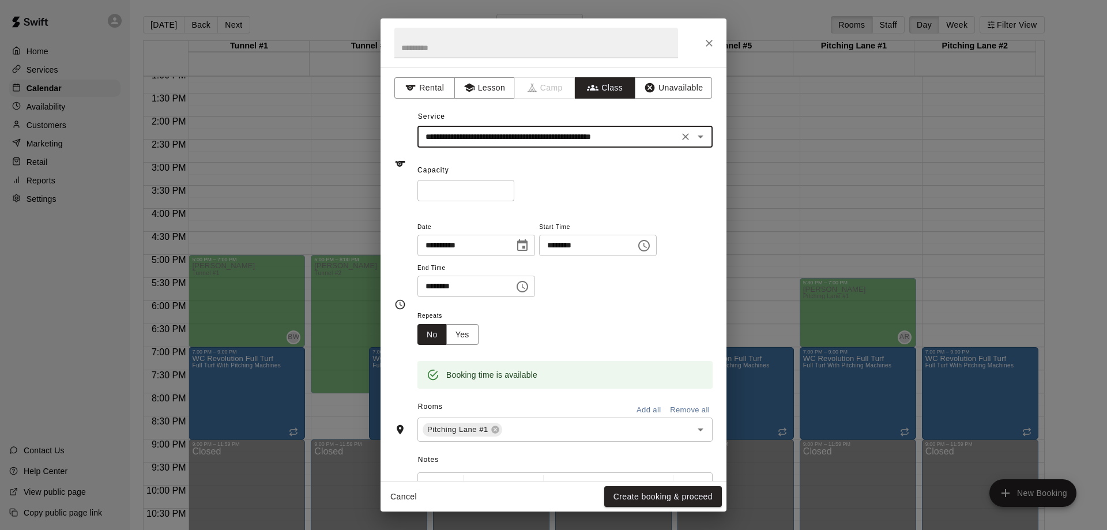
type input "**********"
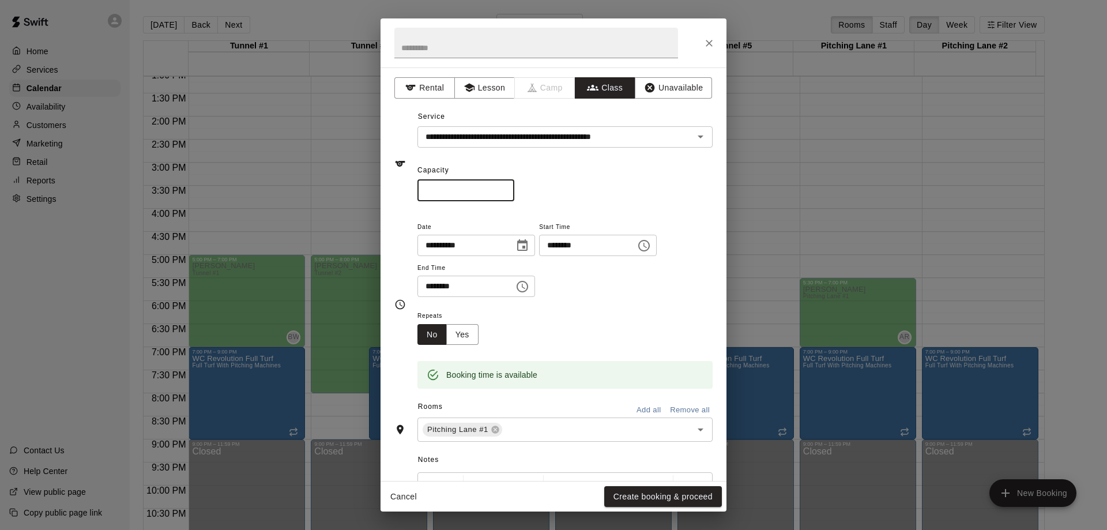
click at [514, 189] on input "*" at bounding box center [465, 190] width 97 height 21
type input "*"
click at [514, 189] on input "*" at bounding box center [465, 190] width 97 height 21
click at [466, 334] on button "Yes" at bounding box center [462, 334] width 32 height 21
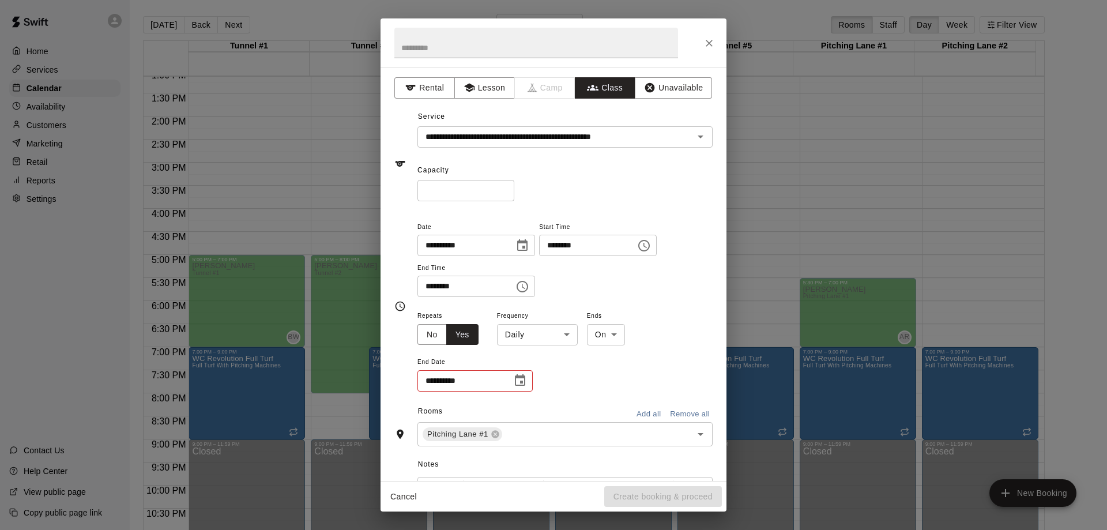
click at [575, 338] on body "Home Services Calendar Availability Customers Marketing Retail Reports Settings…" at bounding box center [553, 274] width 1107 height 548
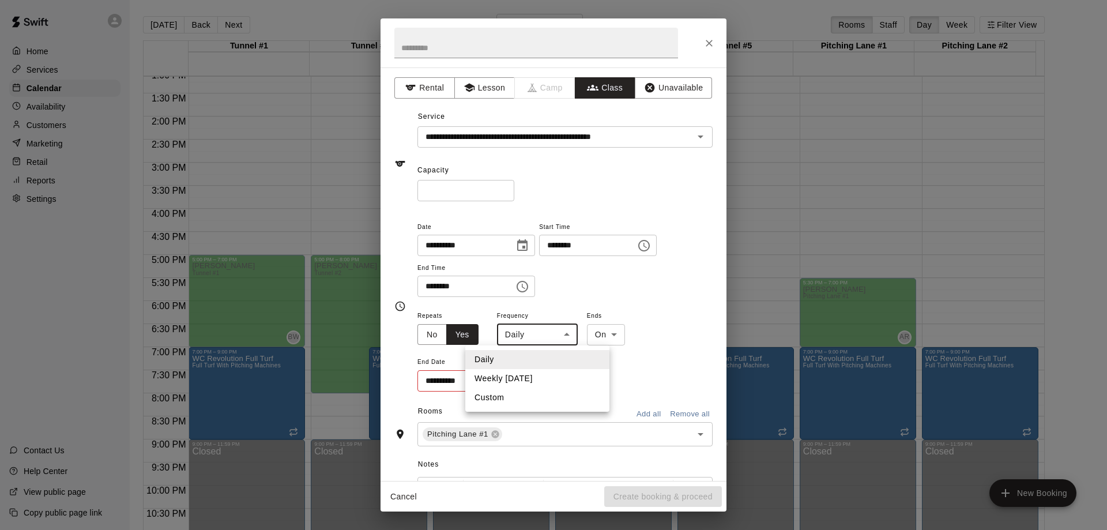
click at [545, 379] on li "Weekly [DATE]" at bounding box center [537, 378] width 144 height 19
type input "******"
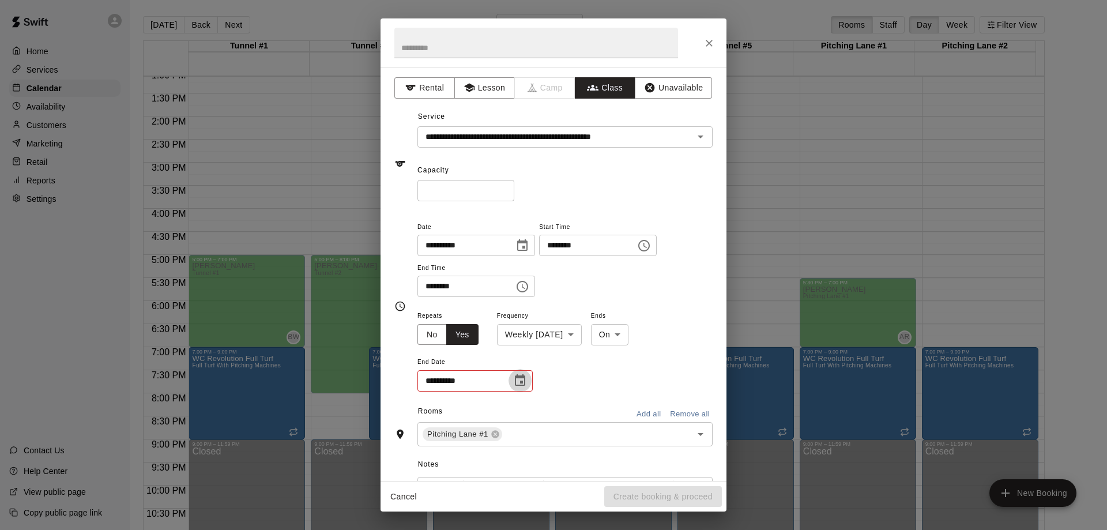
click at [518, 383] on icon "Choose date" at bounding box center [520, 381] width 14 height 14
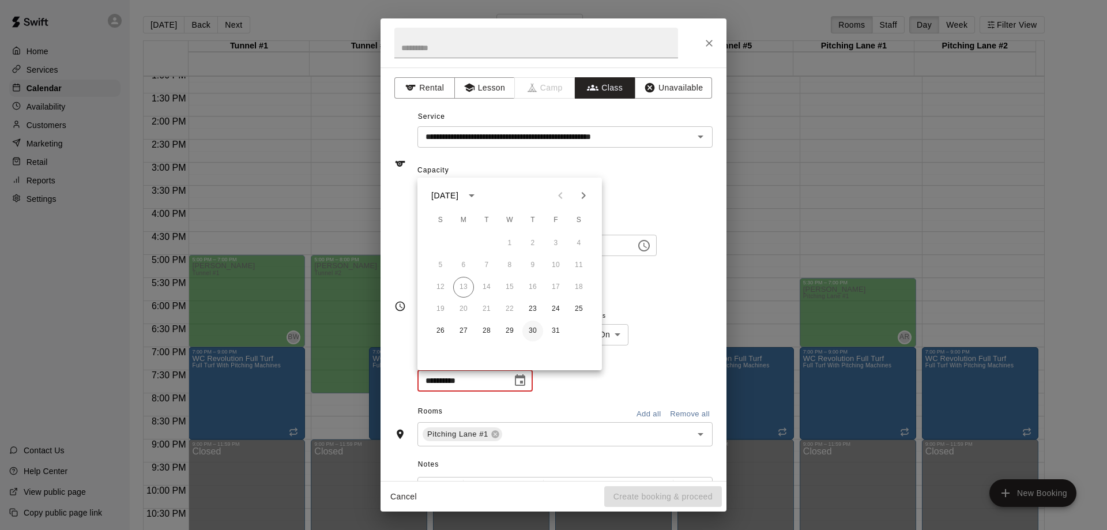
click at [534, 329] on button "30" at bounding box center [532, 331] width 21 height 21
type input "**********"
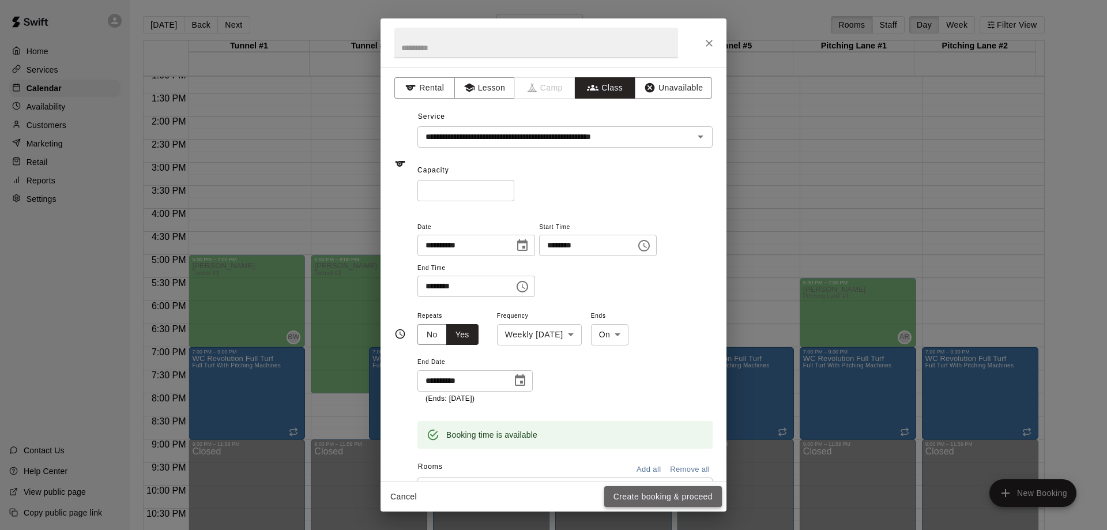
click at [650, 496] on button "Create booking & proceed" at bounding box center [663, 496] width 118 height 21
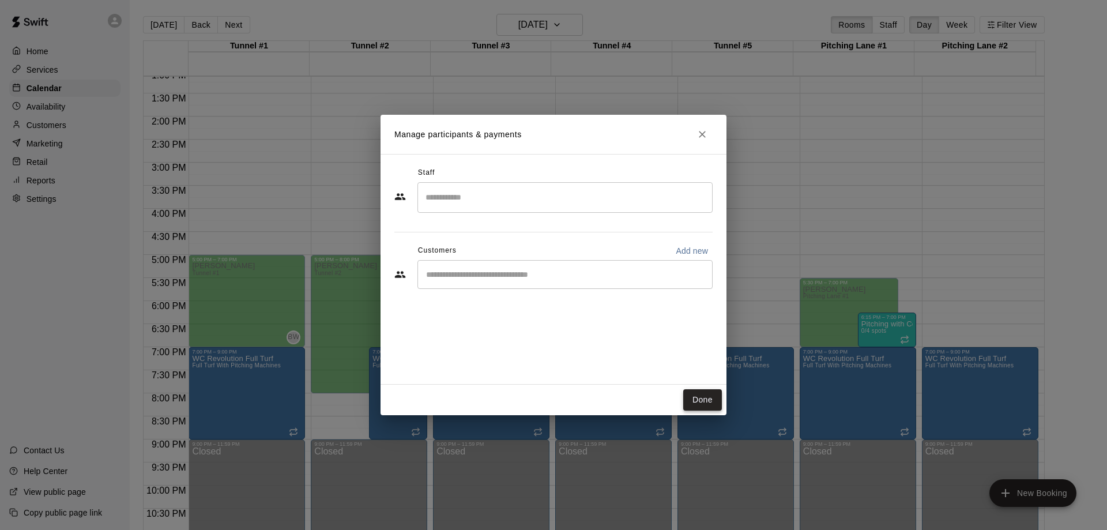
click at [705, 401] on button "Done" at bounding box center [702, 399] width 39 height 21
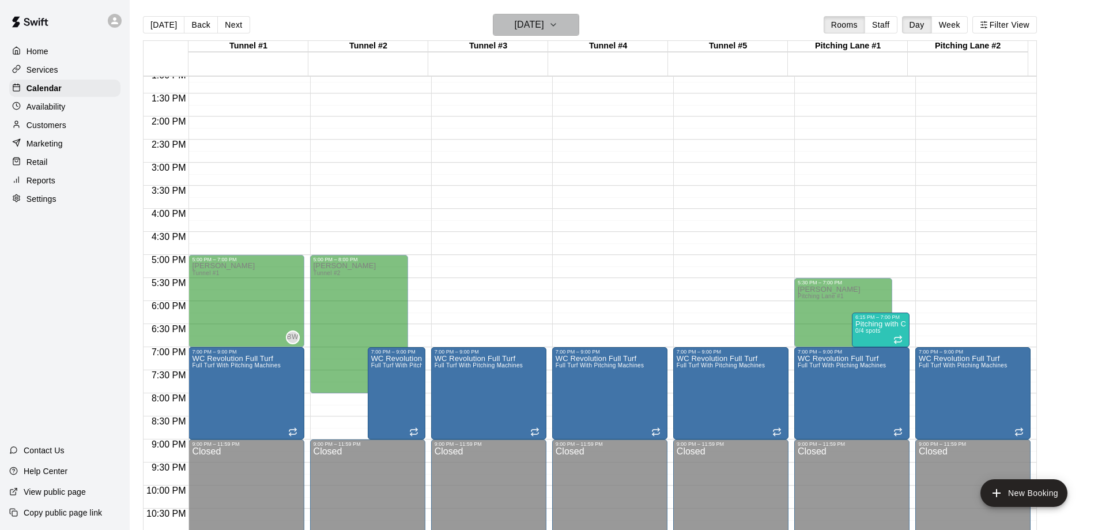
click at [558, 22] on icon "button" at bounding box center [553, 25] width 9 height 14
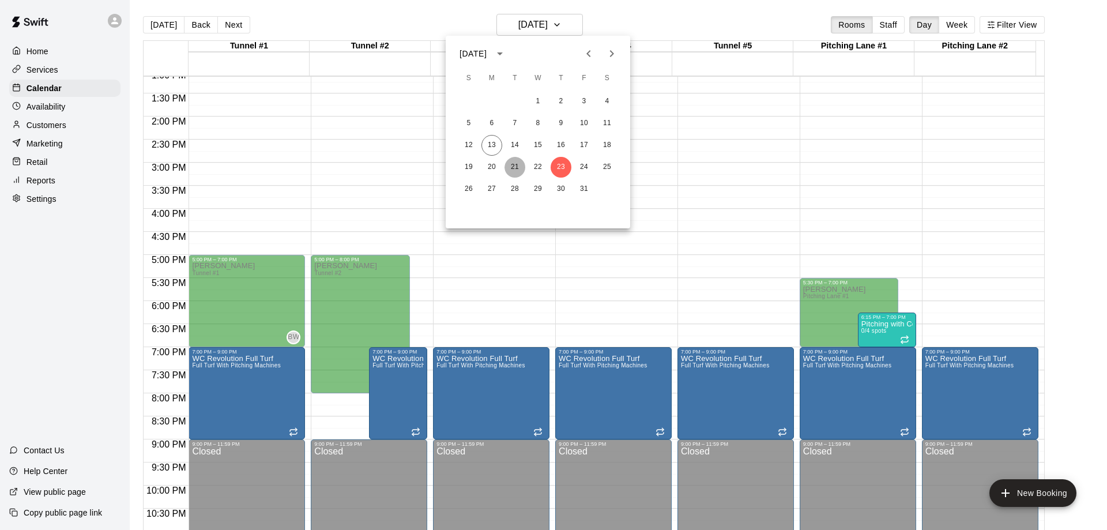
click at [515, 164] on button "21" at bounding box center [515, 167] width 21 height 21
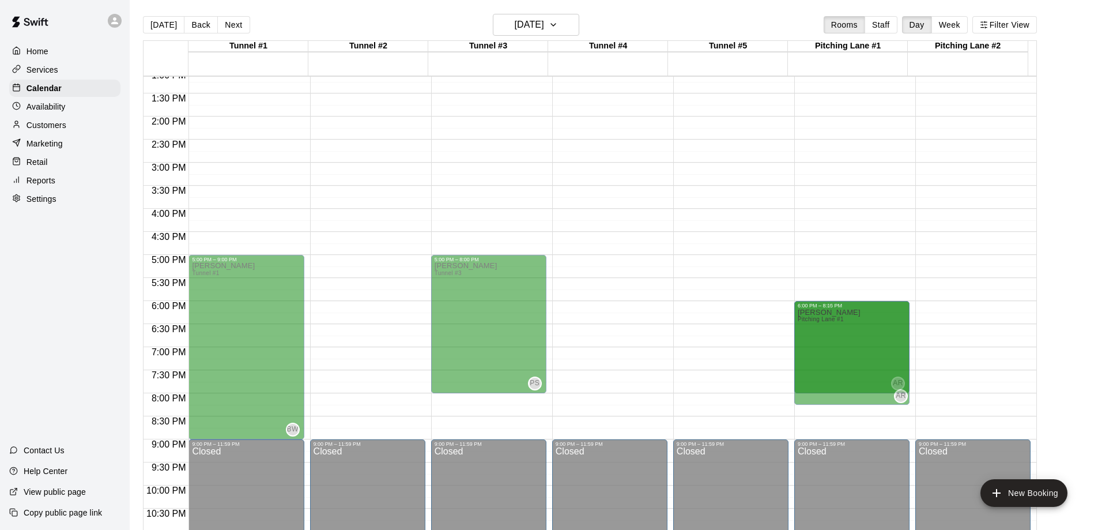
drag, startPoint x: 852, startPoint y: 391, endPoint x: 850, endPoint y: 409, distance: 18.6
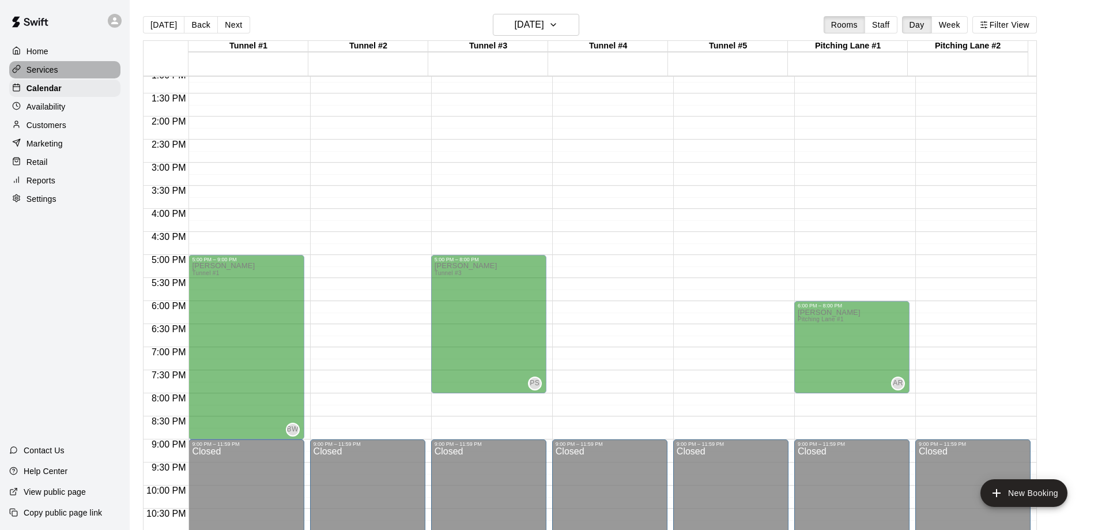
click at [54, 69] on p "Services" at bounding box center [43, 70] width 32 height 12
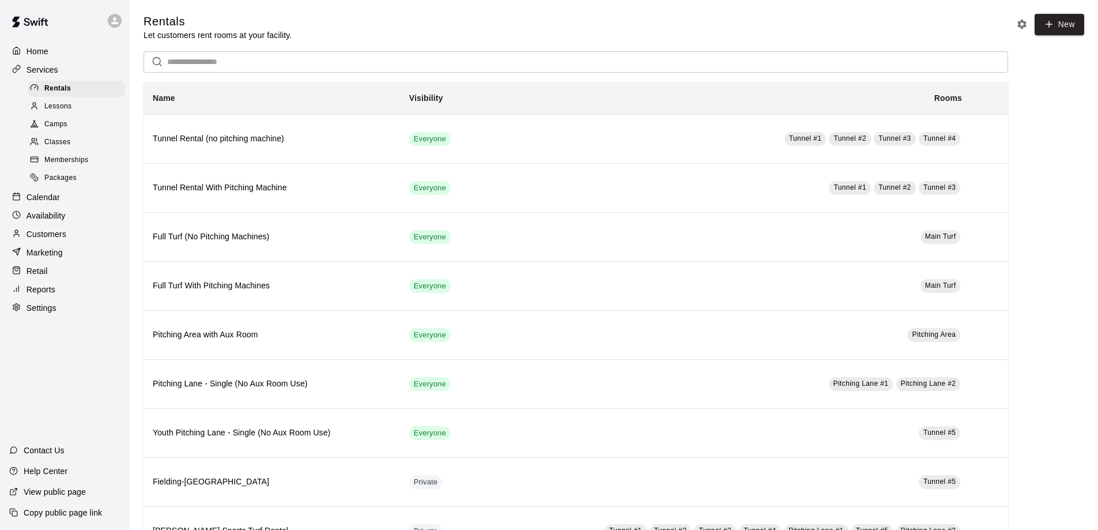
click at [55, 219] on p "Availability" at bounding box center [46, 216] width 39 height 12
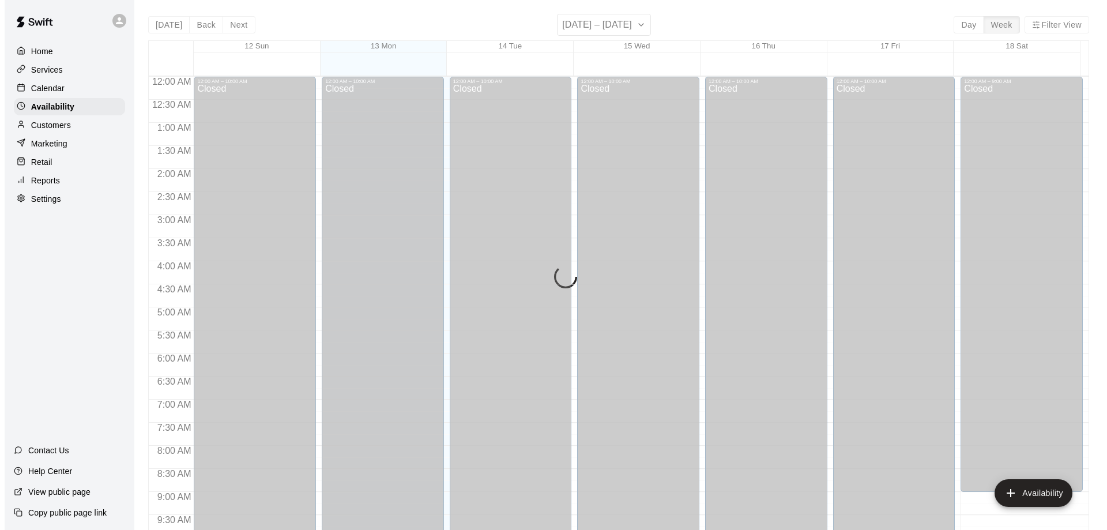
scroll to position [641, 0]
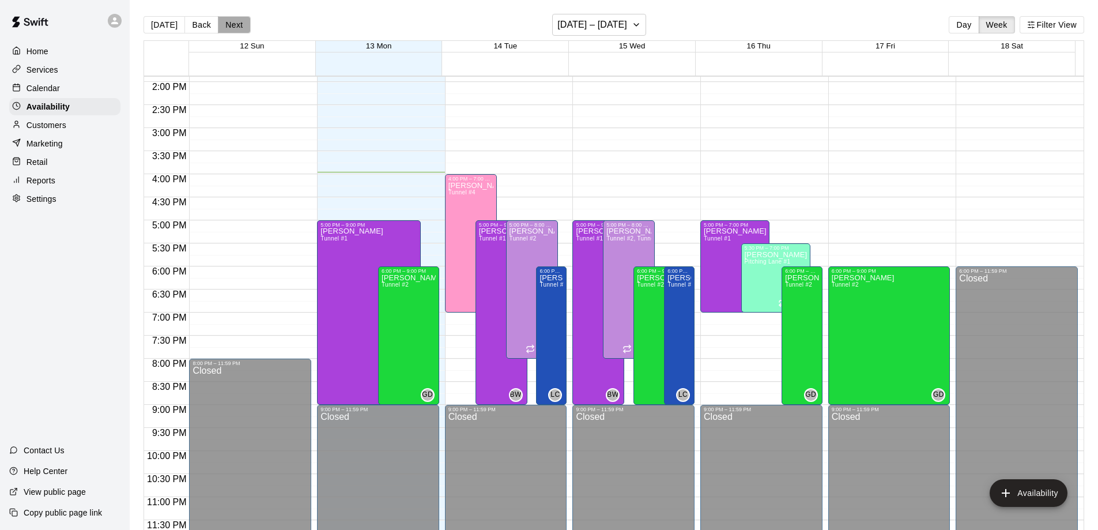
click at [226, 24] on button "Next" at bounding box center [234, 24] width 32 height 17
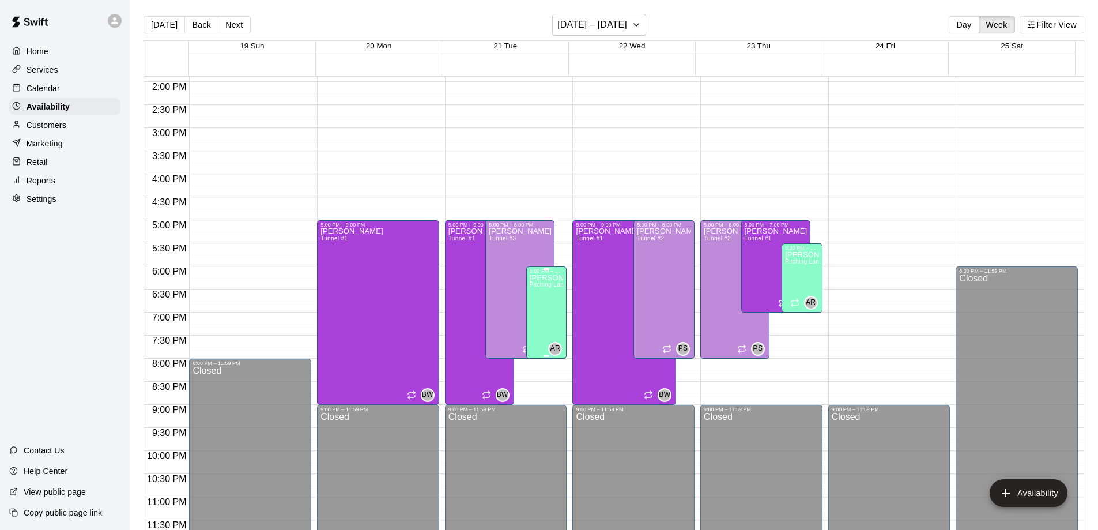
click at [546, 307] on div "[PERSON_NAME] Pitching Lane #1" at bounding box center [547, 539] width 34 height 530
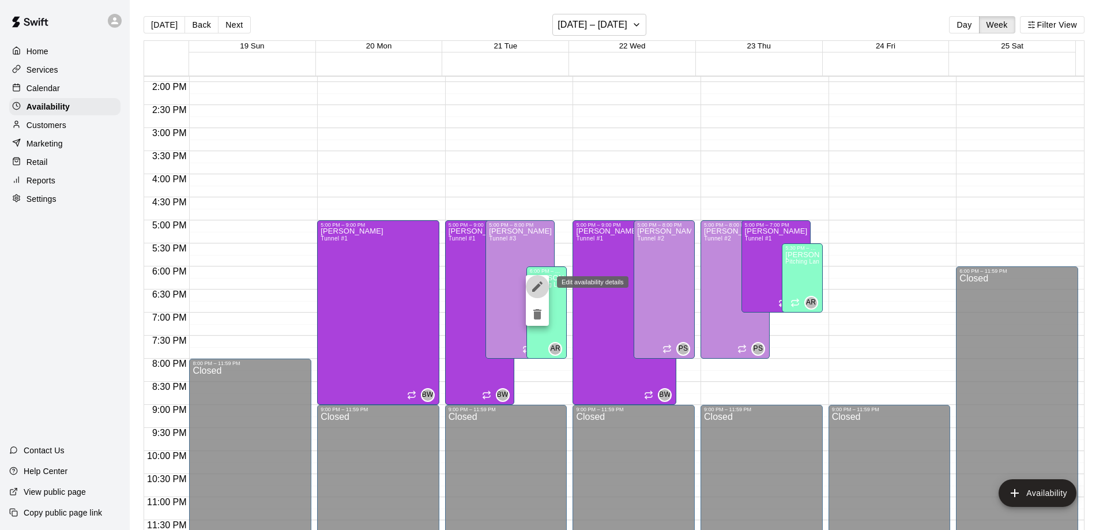
click at [539, 295] on button "edit" at bounding box center [537, 286] width 23 height 23
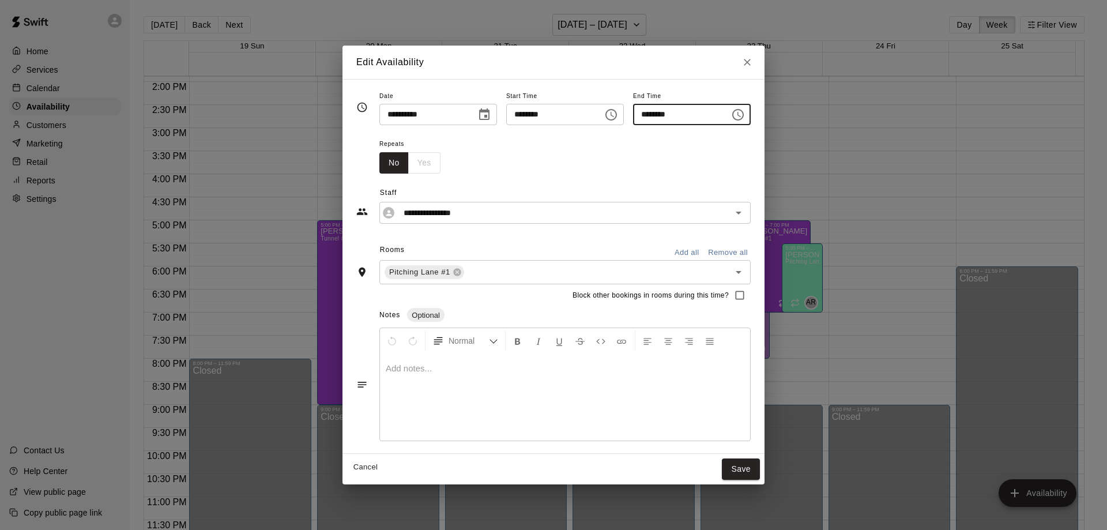
click at [664, 118] on input "********" at bounding box center [677, 114] width 89 height 21
type input "********"
click at [760, 465] on button "Save" at bounding box center [741, 468] width 38 height 21
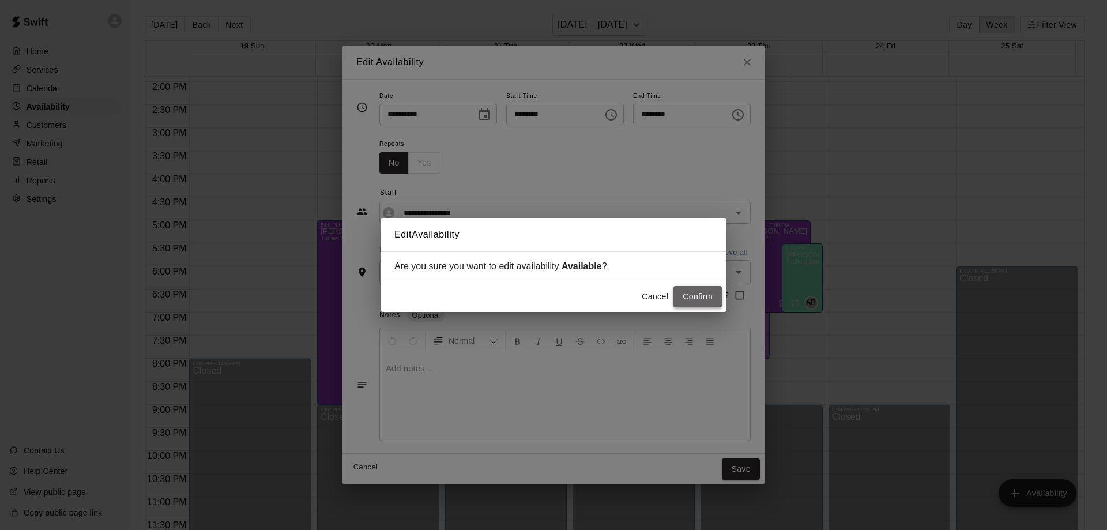
click at [698, 296] on button "Confirm" at bounding box center [698, 296] width 48 height 21
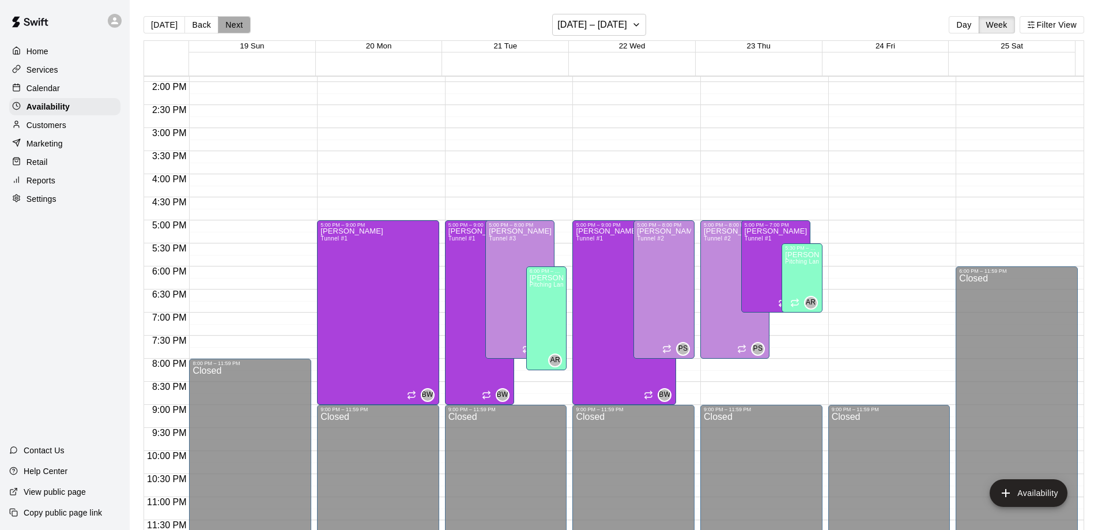
click at [237, 24] on button "Next" at bounding box center [234, 24] width 32 height 17
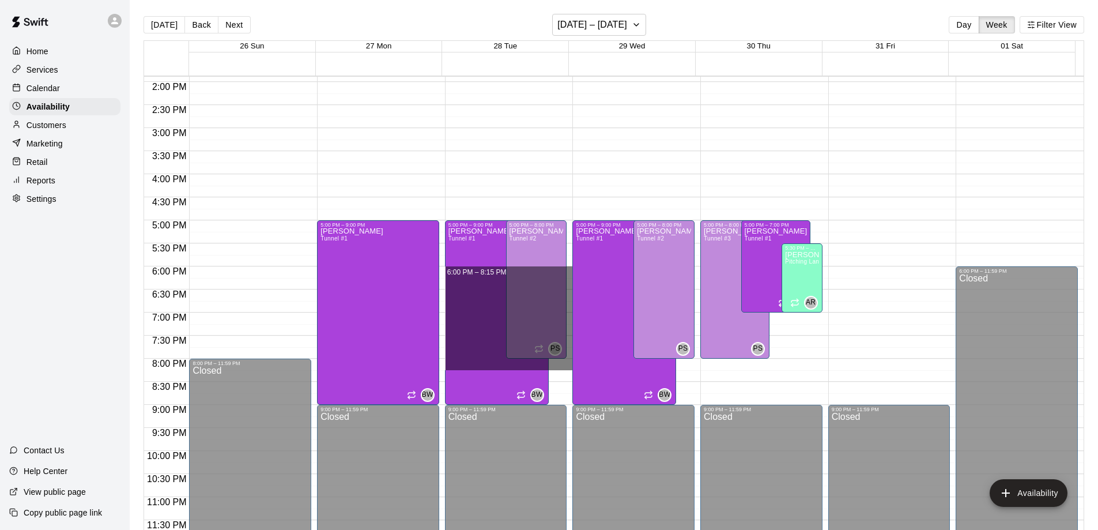
drag, startPoint x: 565, startPoint y: 268, endPoint x: 569, endPoint y: 367, distance: 98.7
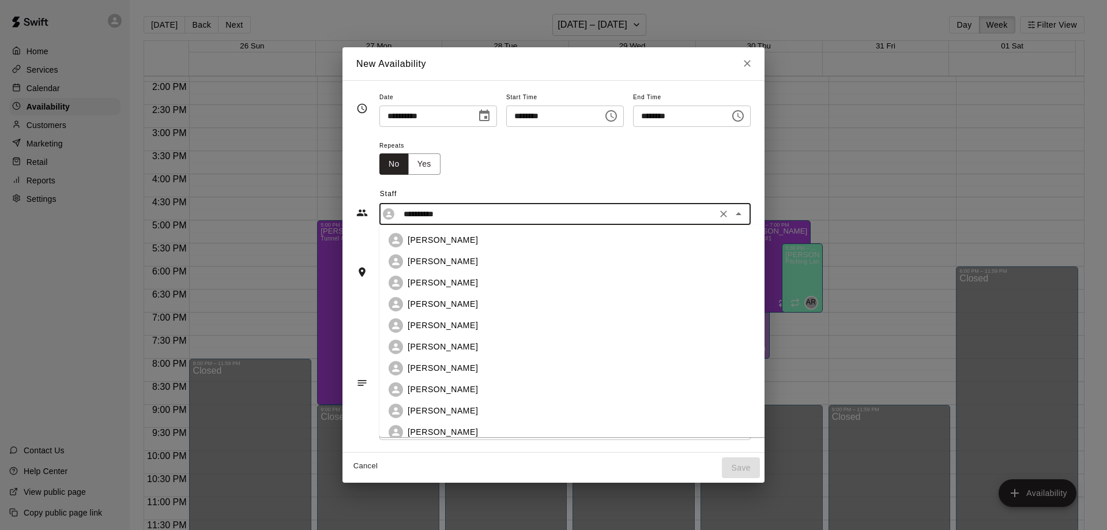
drag, startPoint x: 454, startPoint y: 215, endPoint x: 259, endPoint y: 218, distance: 195.5
click at [259, 218] on div "**********" at bounding box center [553, 265] width 1107 height 530
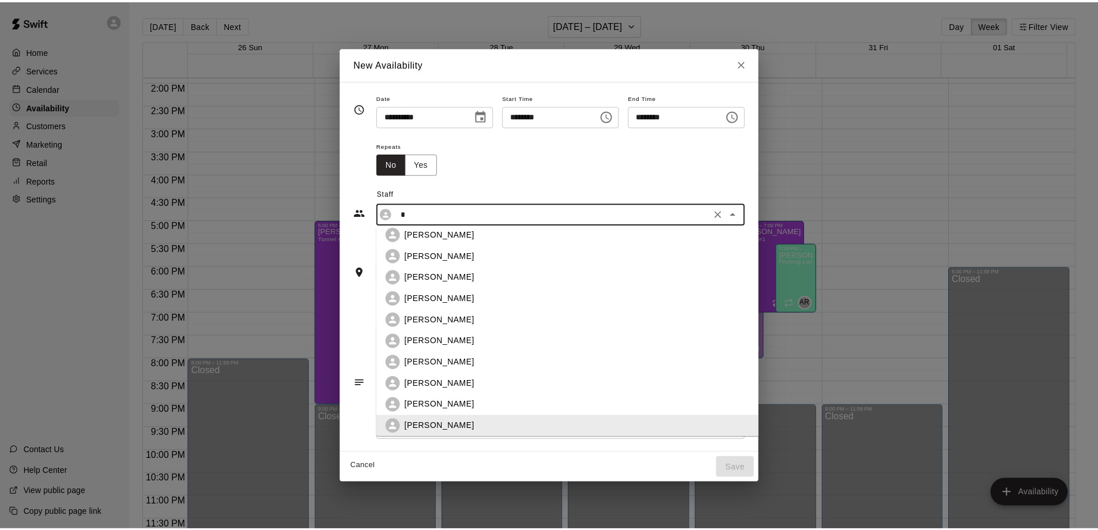
scroll to position [0, 0]
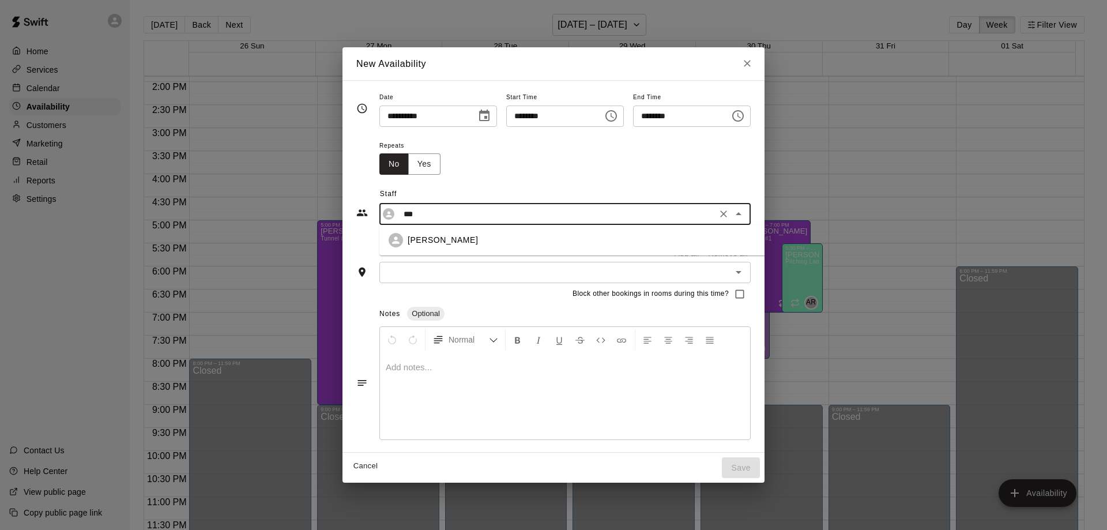
click at [420, 244] on p "[PERSON_NAME]" at bounding box center [443, 240] width 70 height 12
type input "**********"
click at [428, 271] on input "text" at bounding box center [555, 272] width 345 height 14
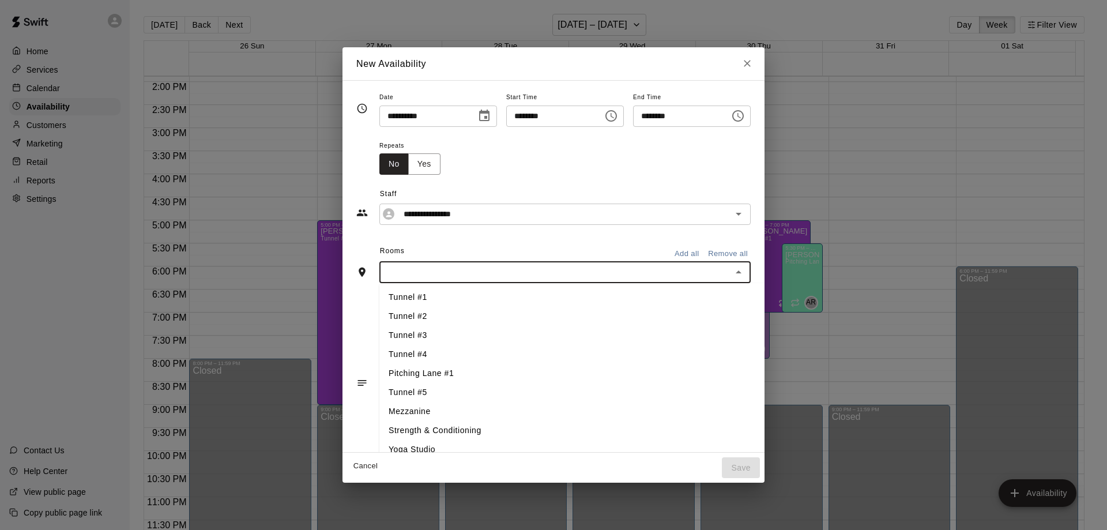
click at [417, 373] on li "Pitching Lane #1" at bounding box center [590, 373] width 423 height 19
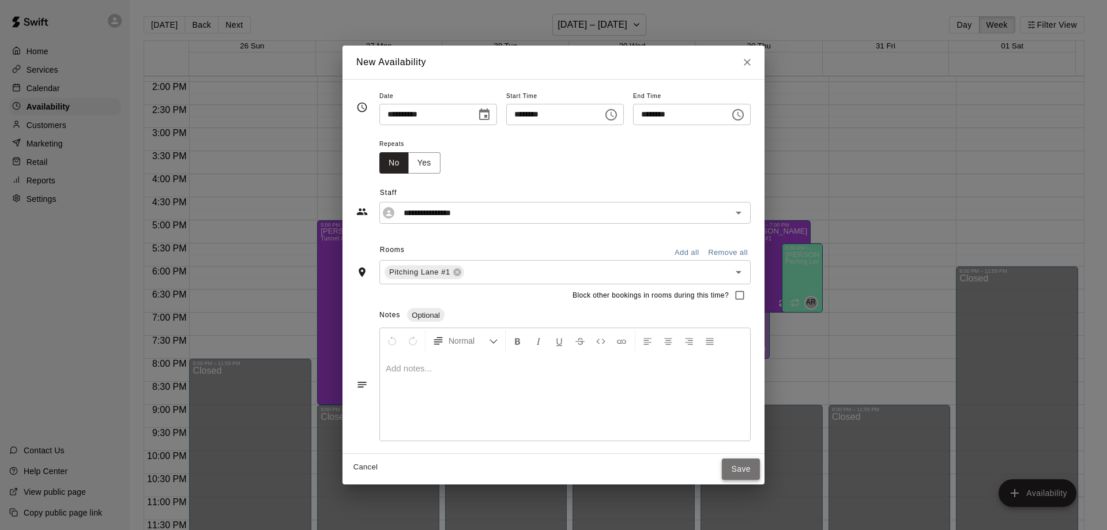
click at [760, 471] on button "Save" at bounding box center [741, 468] width 38 height 21
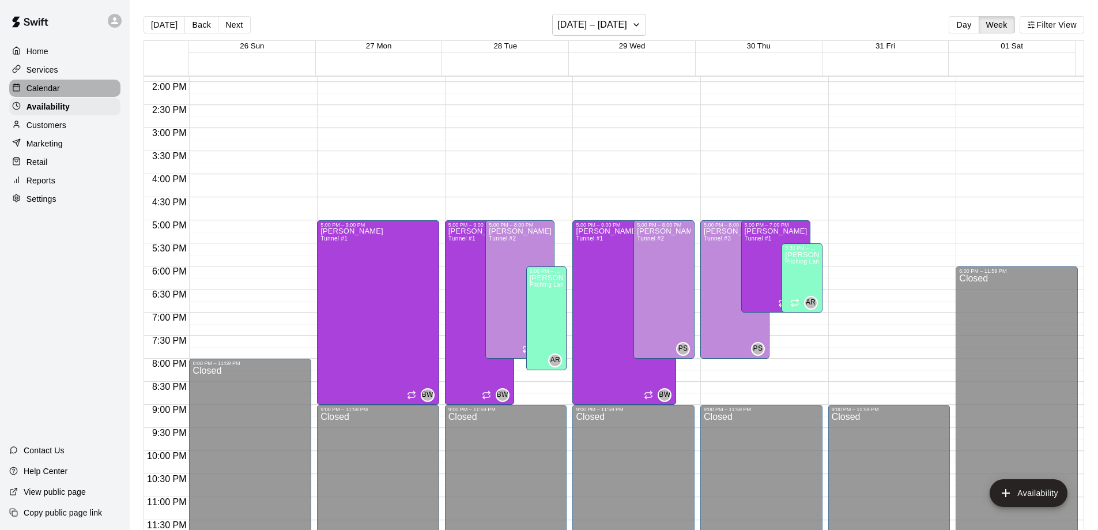
click at [41, 85] on p "Calendar" at bounding box center [43, 88] width 33 height 12
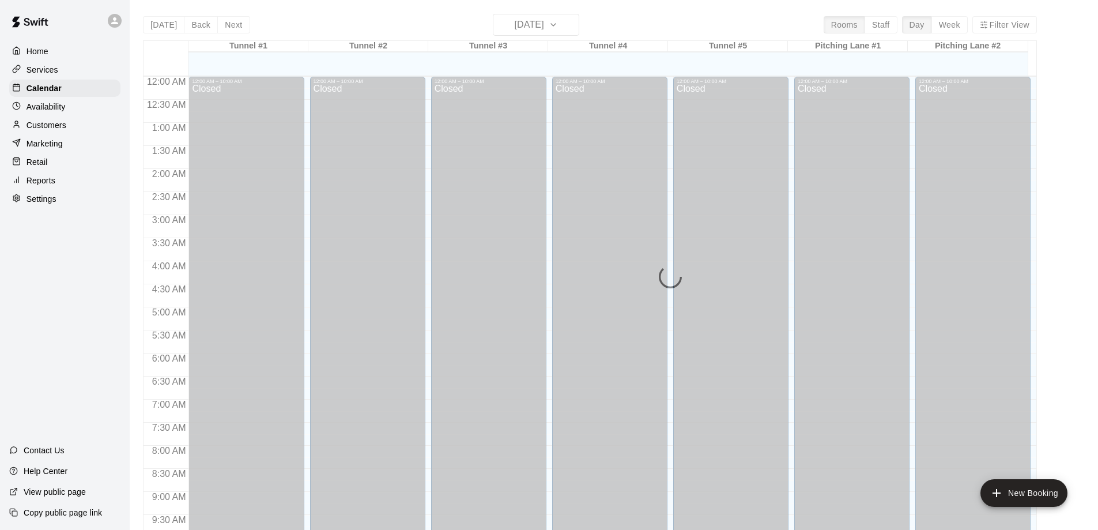
scroll to position [606, 0]
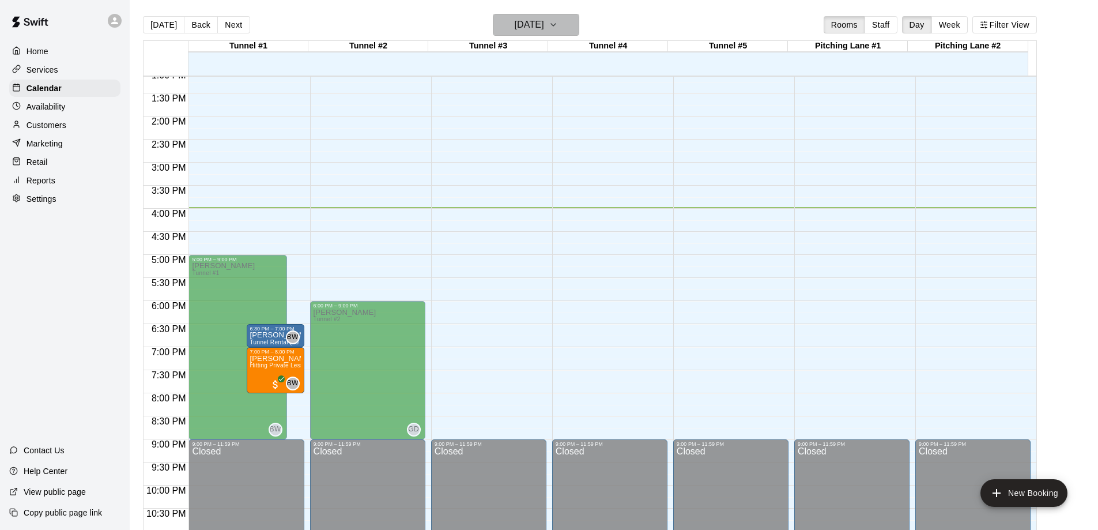
click at [558, 25] on icon "button" at bounding box center [553, 25] width 9 height 14
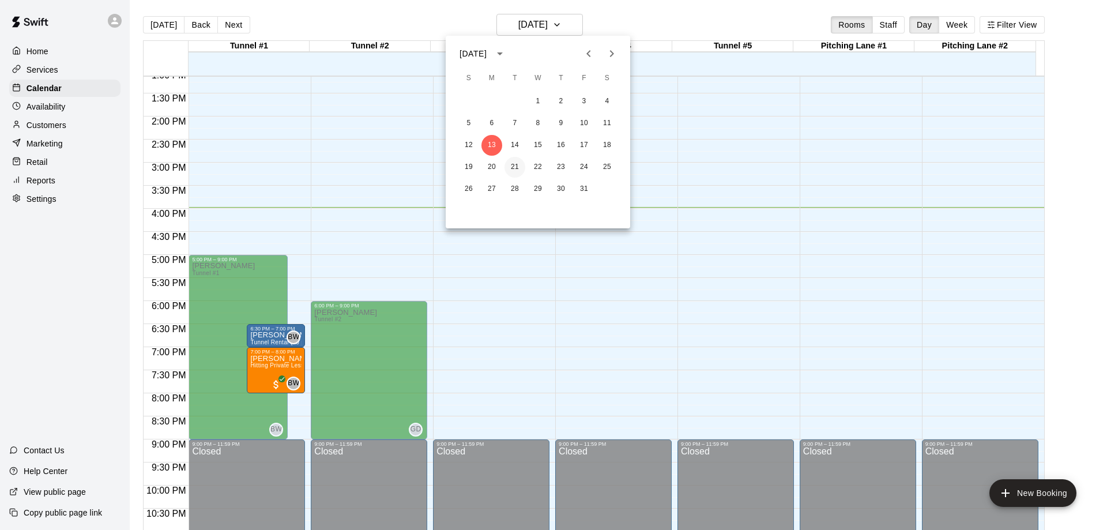
click at [516, 167] on button "21" at bounding box center [515, 167] width 21 height 21
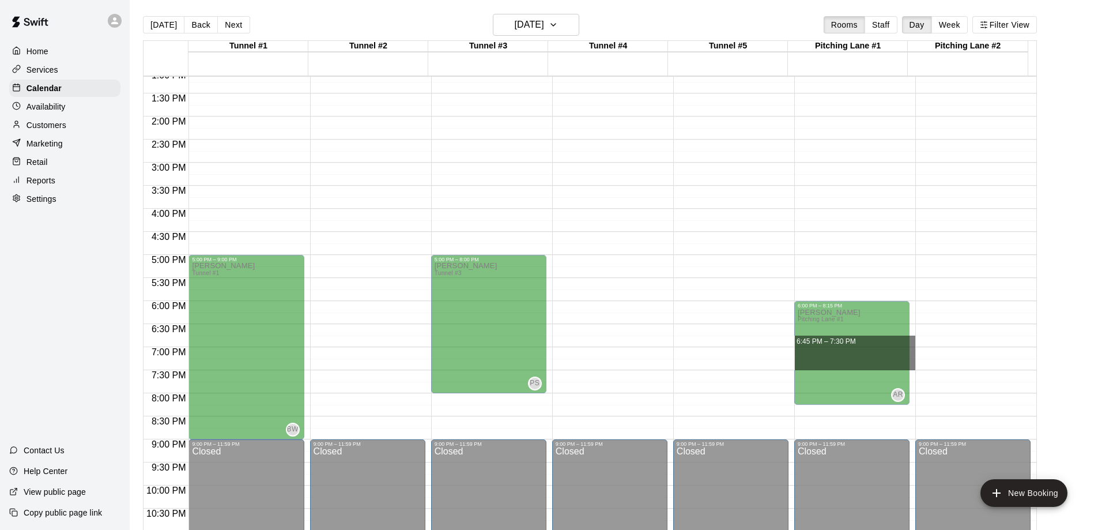
drag, startPoint x: 910, startPoint y: 340, endPoint x: 908, endPoint y: 366, distance: 26.1
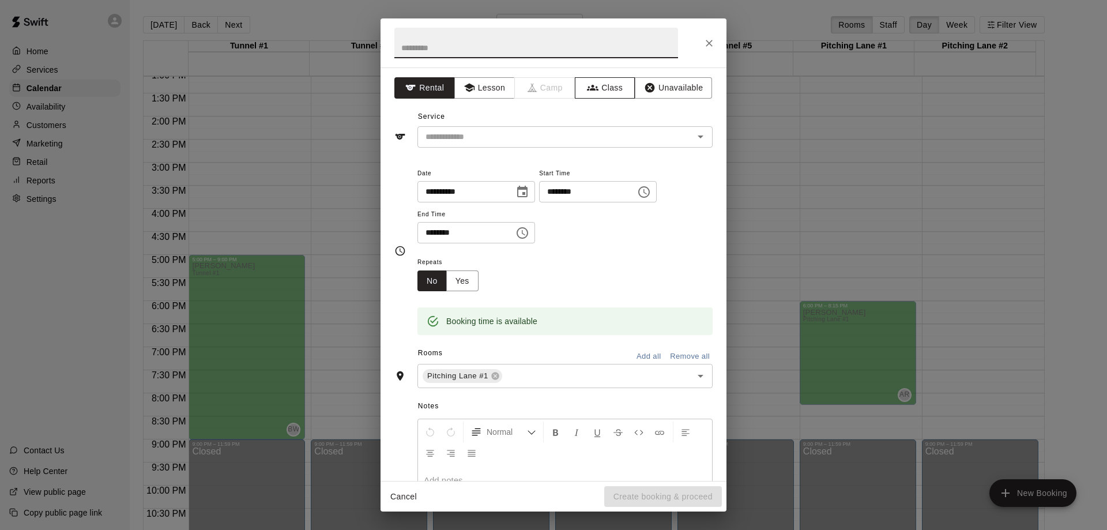
click at [593, 87] on button "Class" at bounding box center [605, 87] width 61 height 21
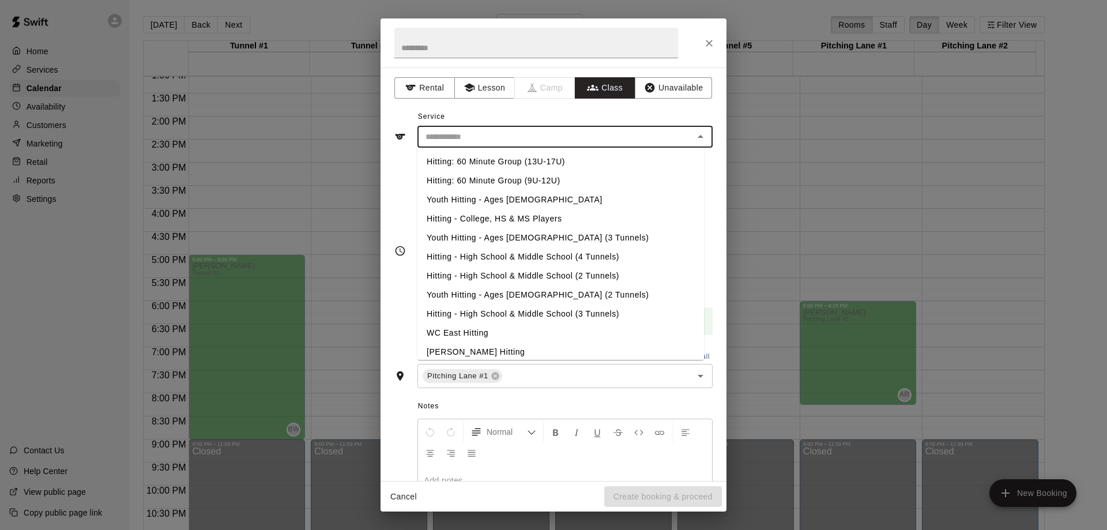
click at [562, 138] on input "text" at bounding box center [555, 137] width 269 height 14
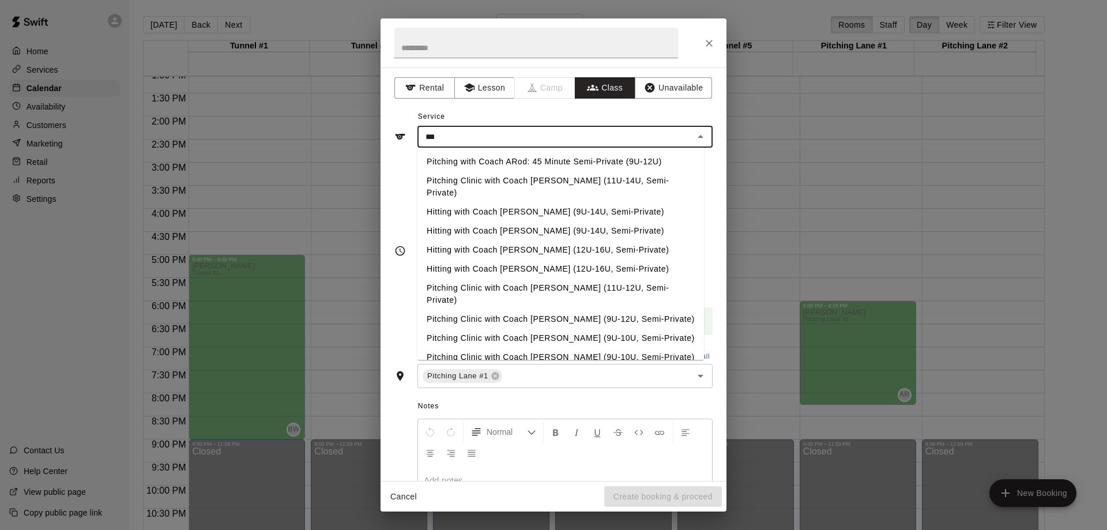
click at [525, 159] on li "Pitching with Coach ARod: 45 Minute Semi-Private (9U-12U)" at bounding box center [560, 161] width 287 height 19
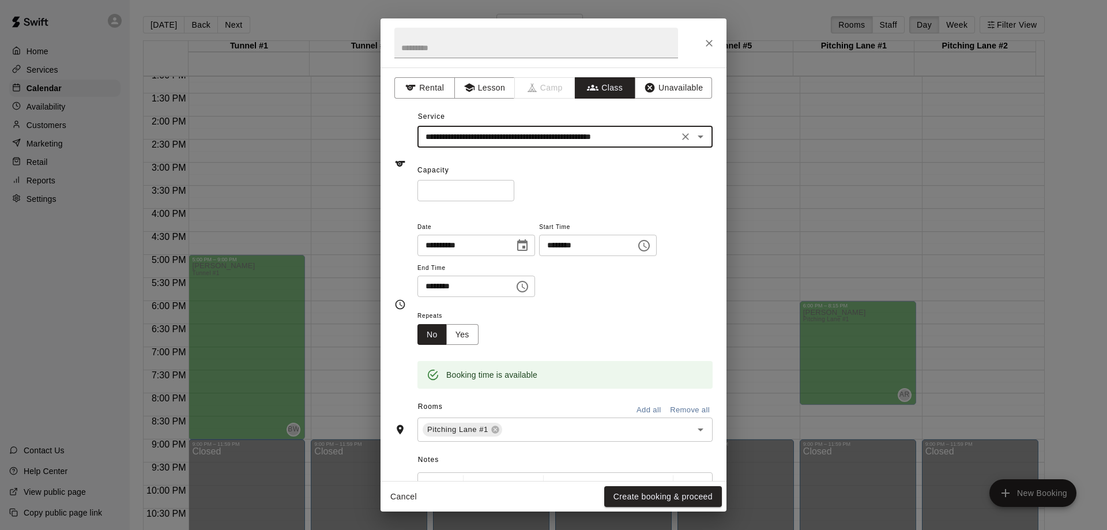
type input "**********"
click at [514, 190] on input "*" at bounding box center [465, 190] width 97 height 21
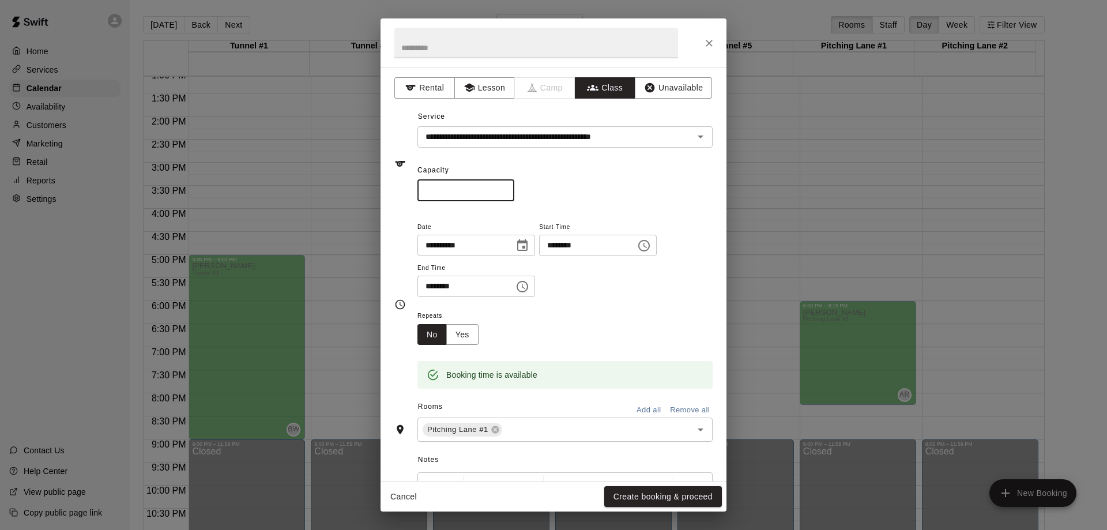
click at [514, 190] on input "*" at bounding box center [465, 190] width 97 height 21
type input "*"
click at [514, 190] on input "*" at bounding box center [465, 190] width 97 height 21
click at [470, 332] on button "Yes" at bounding box center [462, 334] width 32 height 21
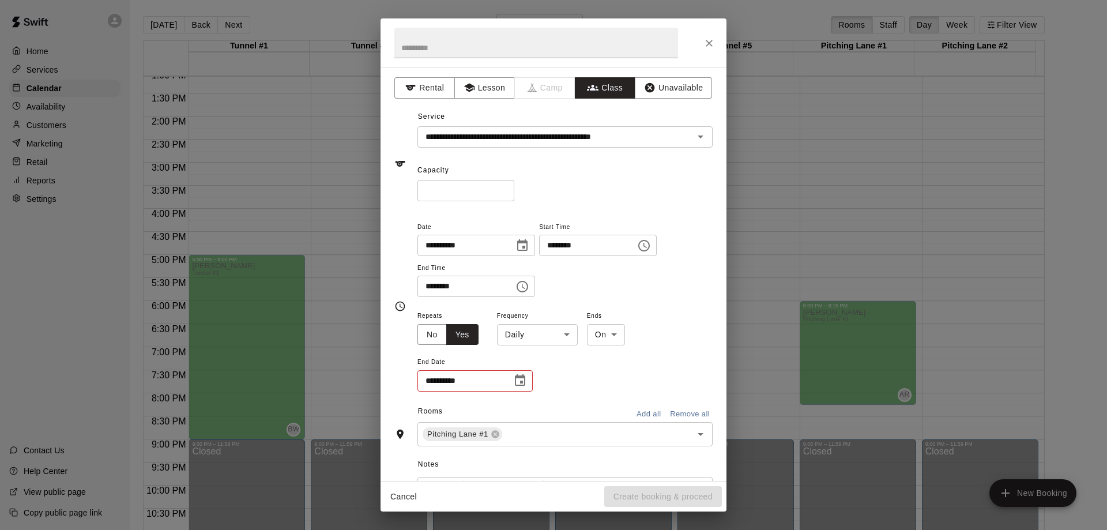
click at [555, 335] on body "Home Services Calendar Availability Customers Marketing Retail Reports Settings…" at bounding box center [553, 274] width 1107 height 548
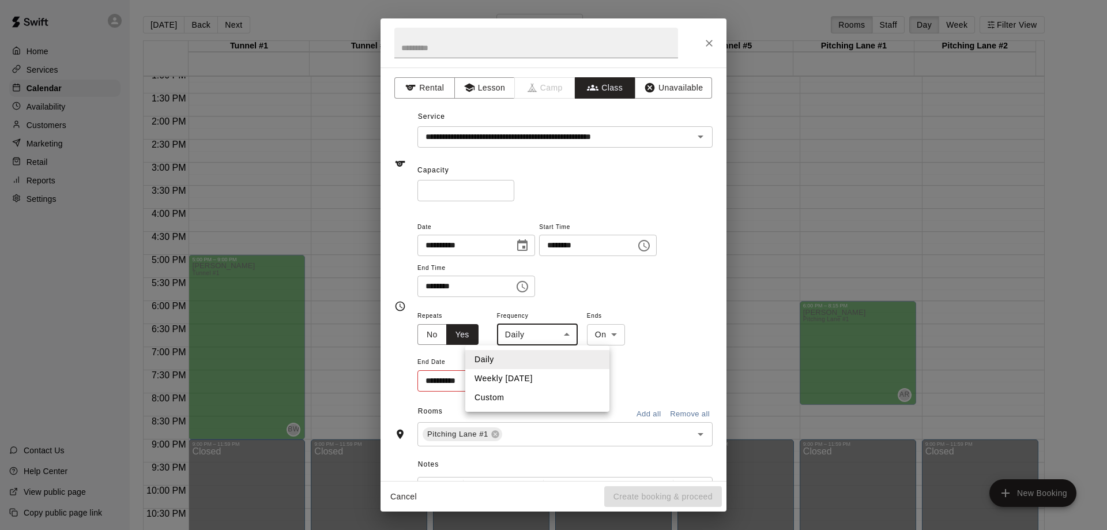
click at [547, 380] on li "Weekly [DATE]" at bounding box center [537, 378] width 144 height 19
type input "******"
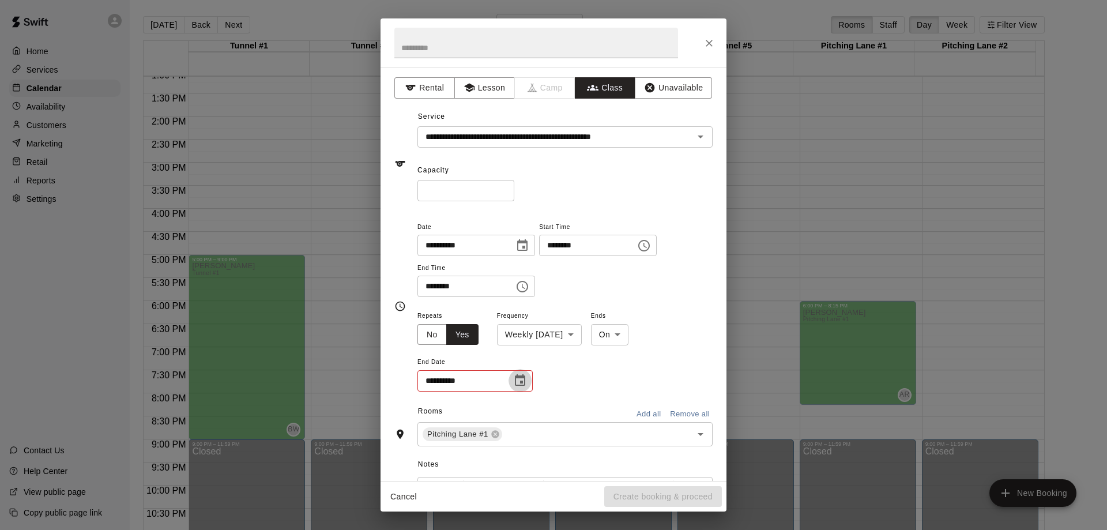
click at [521, 386] on icon "Choose date" at bounding box center [520, 381] width 14 height 14
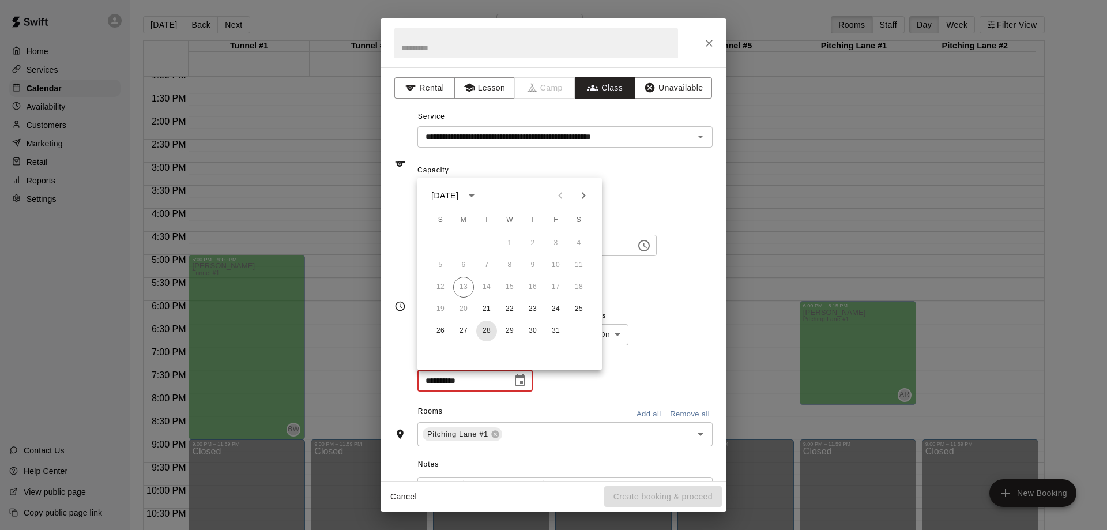
drag, startPoint x: 489, startPoint y: 330, endPoint x: 500, endPoint y: 338, distance: 13.3
click at [489, 331] on button "28" at bounding box center [486, 331] width 21 height 21
type input "**********"
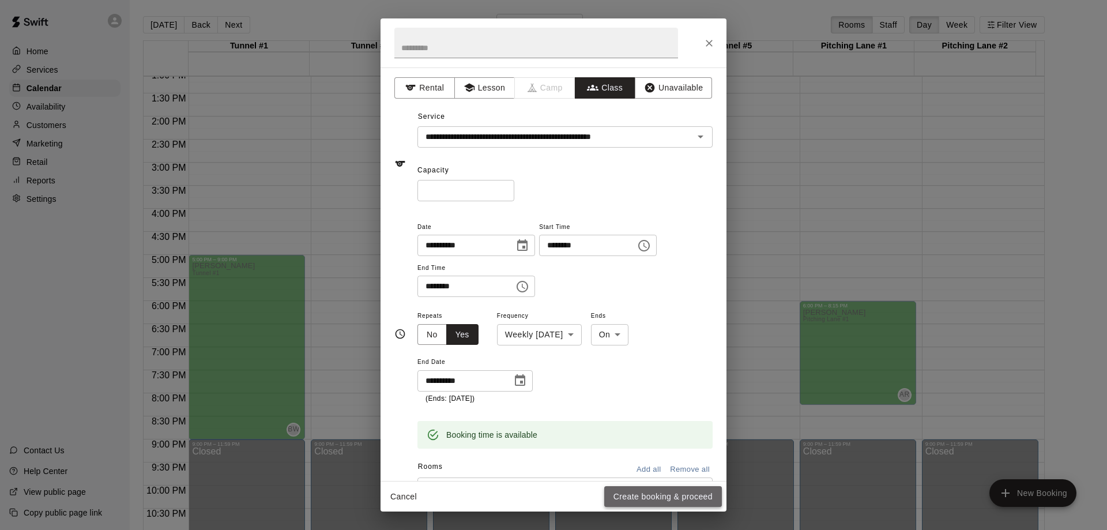
click at [650, 496] on button "Create booking & proceed" at bounding box center [663, 496] width 118 height 21
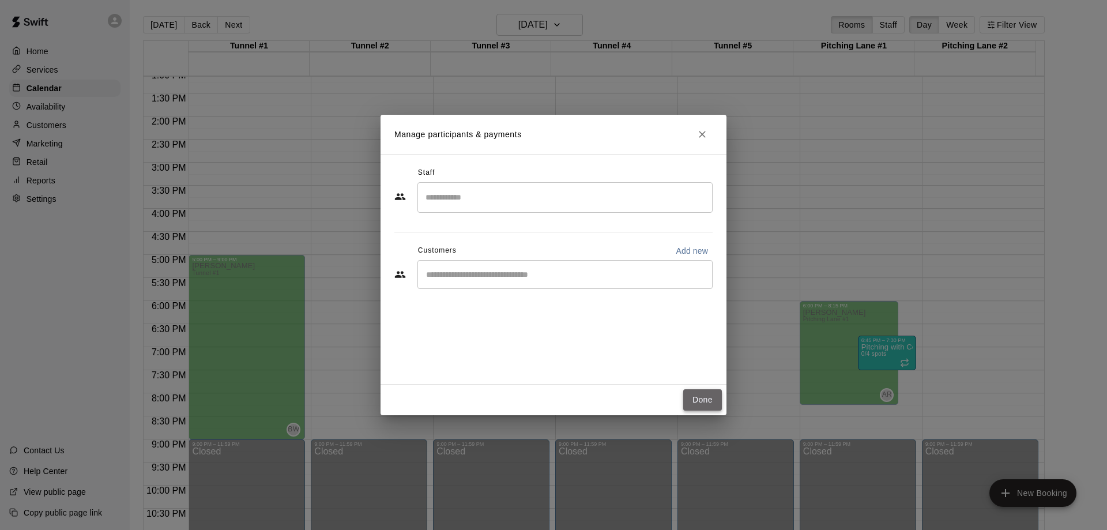
click at [712, 395] on button "Done" at bounding box center [702, 399] width 39 height 21
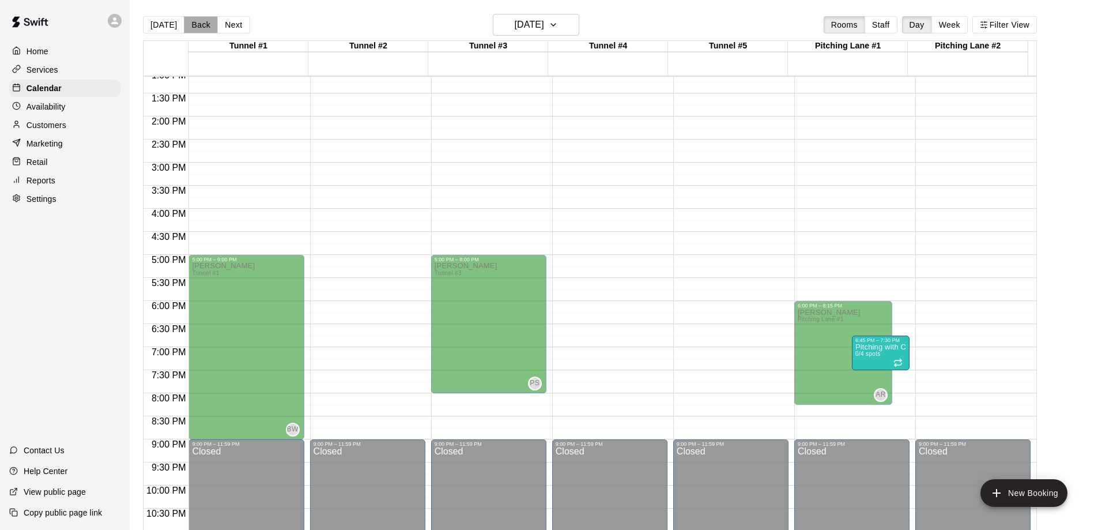
click at [201, 27] on button "Back" at bounding box center [201, 24] width 34 height 17
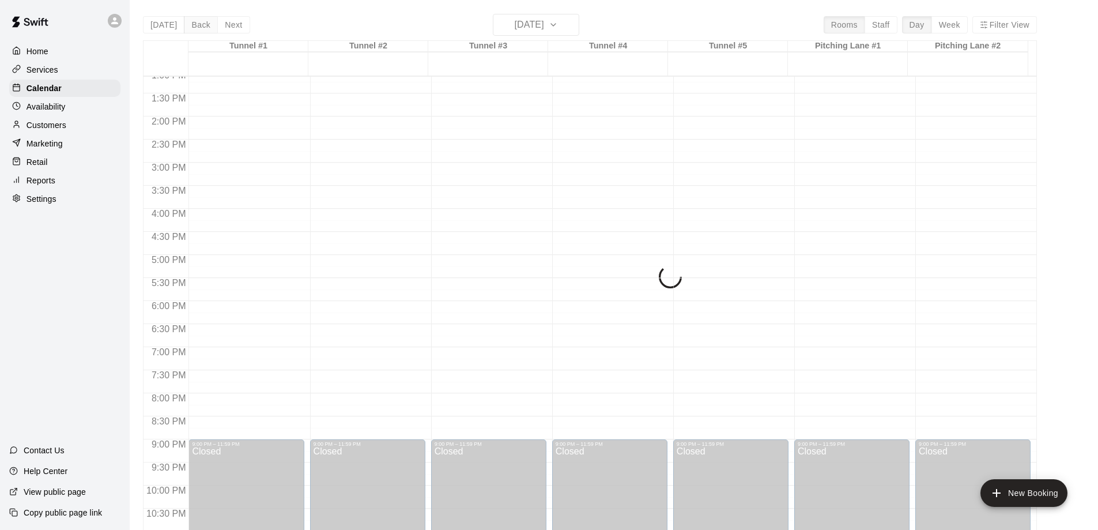
click at [201, 27] on button "Back" at bounding box center [201, 24] width 34 height 17
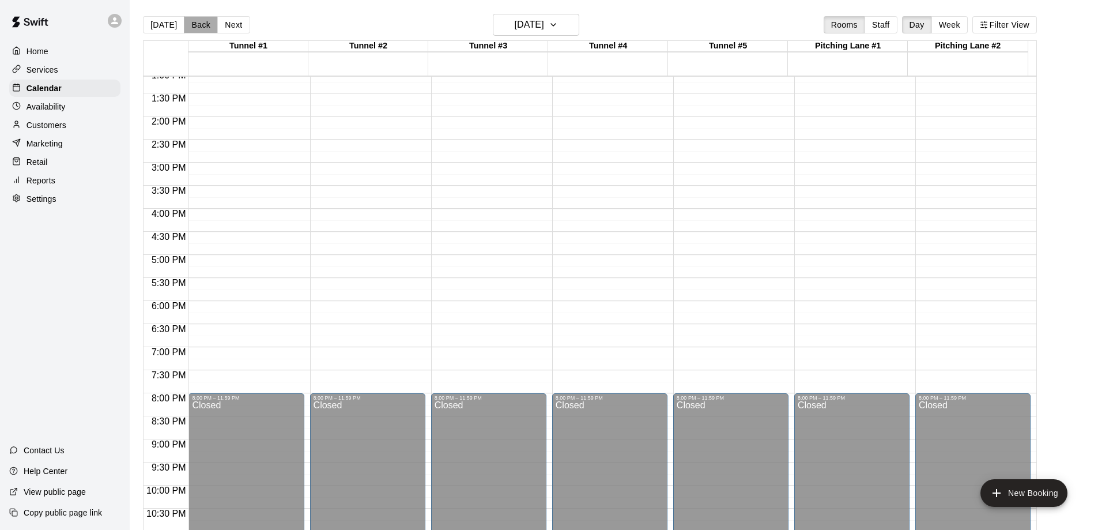
click at [201, 27] on button "Back" at bounding box center [201, 24] width 34 height 17
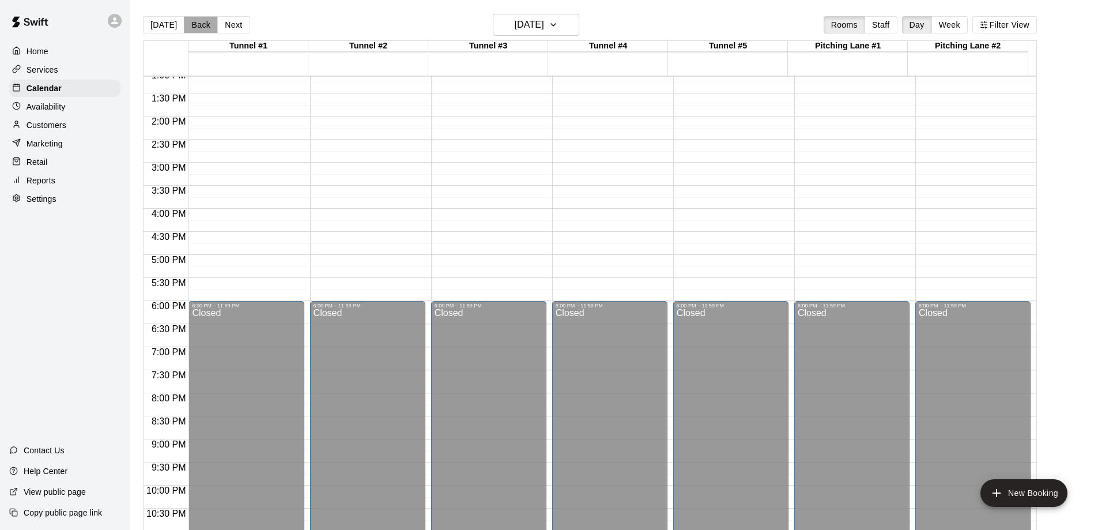
click at [201, 27] on button "Back" at bounding box center [201, 24] width 34 height 17
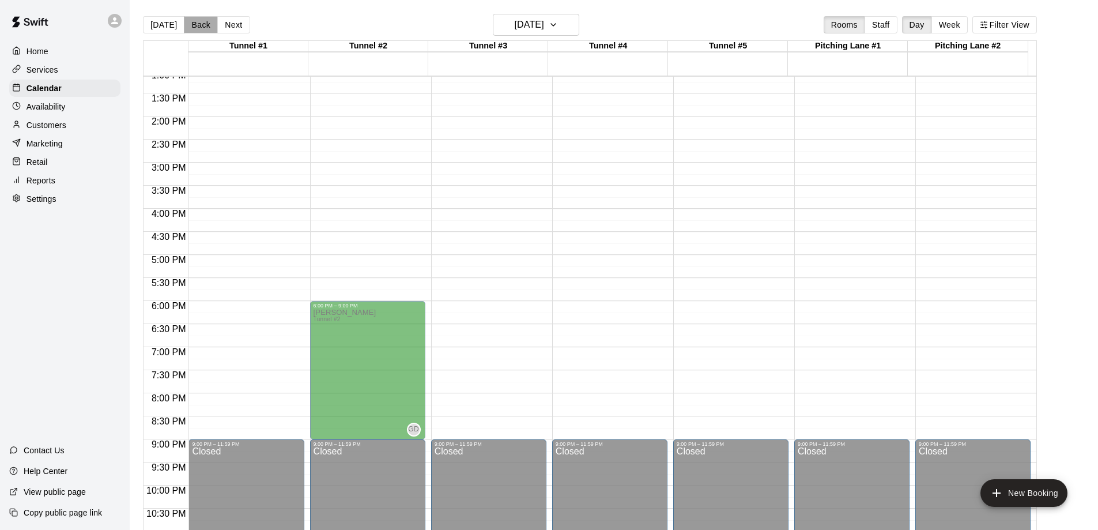
click at [201, 27] on button "Back" at bounding box center [201, 24] width 34 height 17
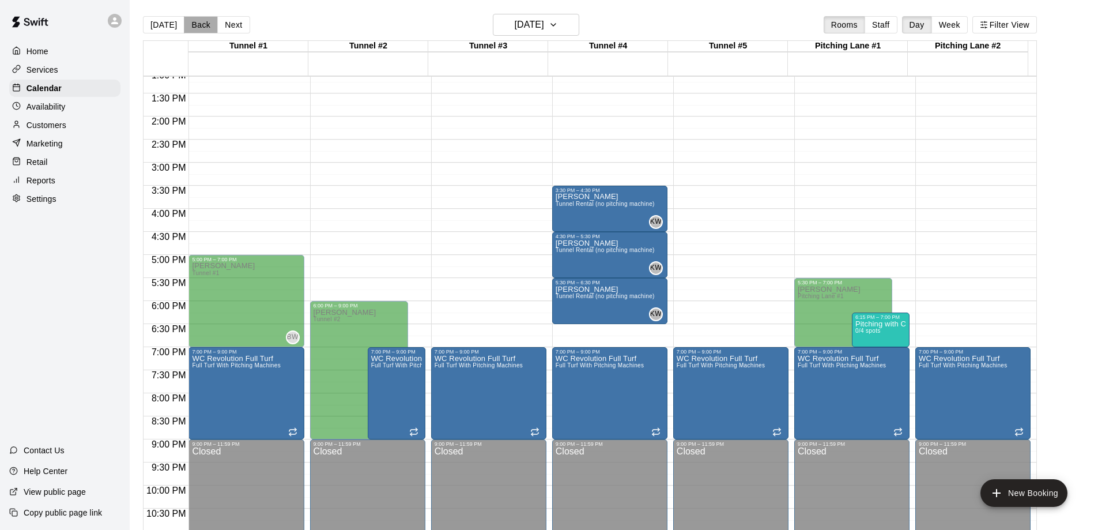
click at [201, 27] on button "Back" at bounding box center [201, 24] width 34 height 17
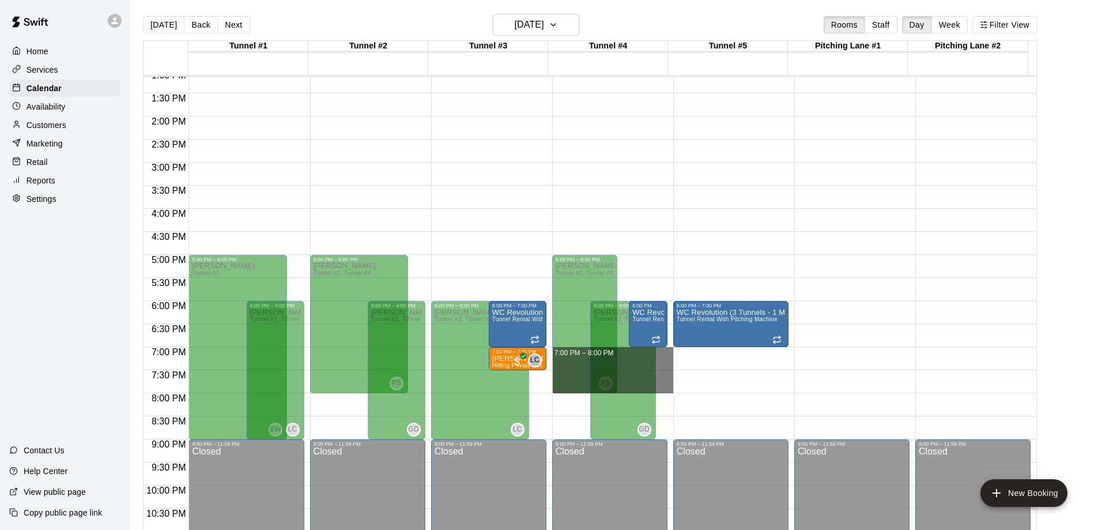
drag, startPoint x: 660, startPoint y: 351, endPoint x: 662, endPoint y: 390, distance: 39.3
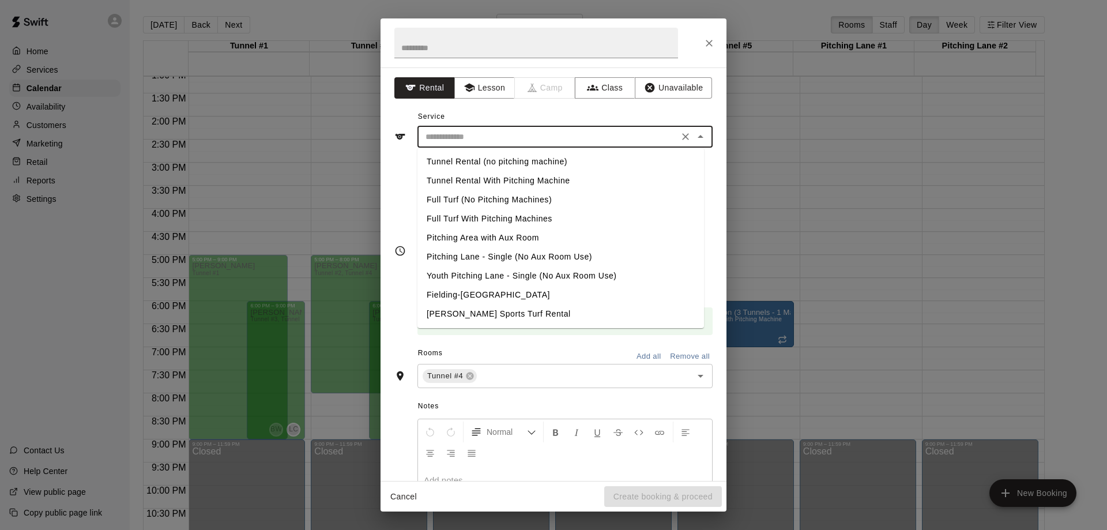
click at [554, 133] on input "text" at bounding box center [548, 137] width 254 height 14
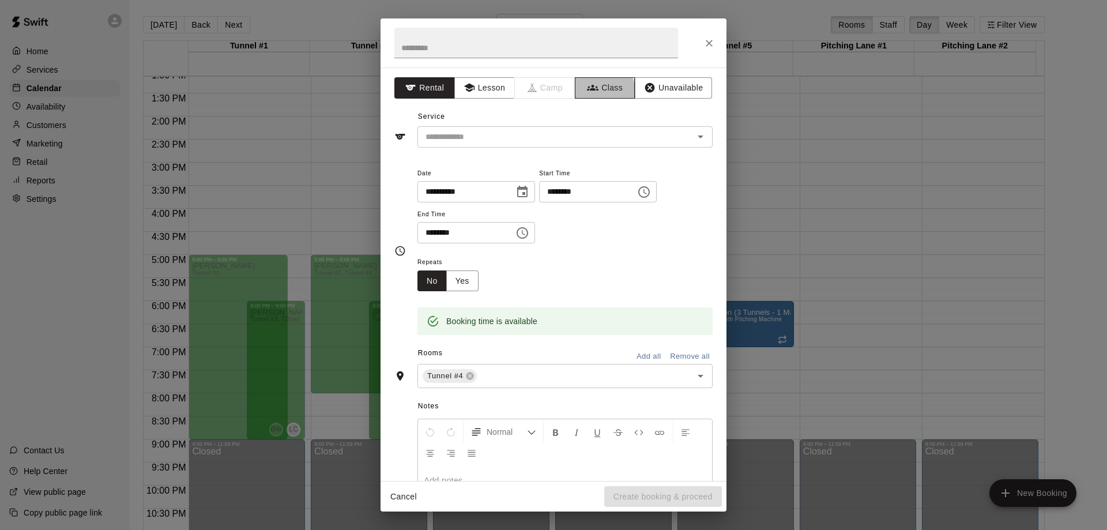
click at [587, 93] on icon "button" at bounding box center [593, 88] width 12 height 12
click at [557, 136] on input "text" at bounding box center [555, 137] width 269 height 14
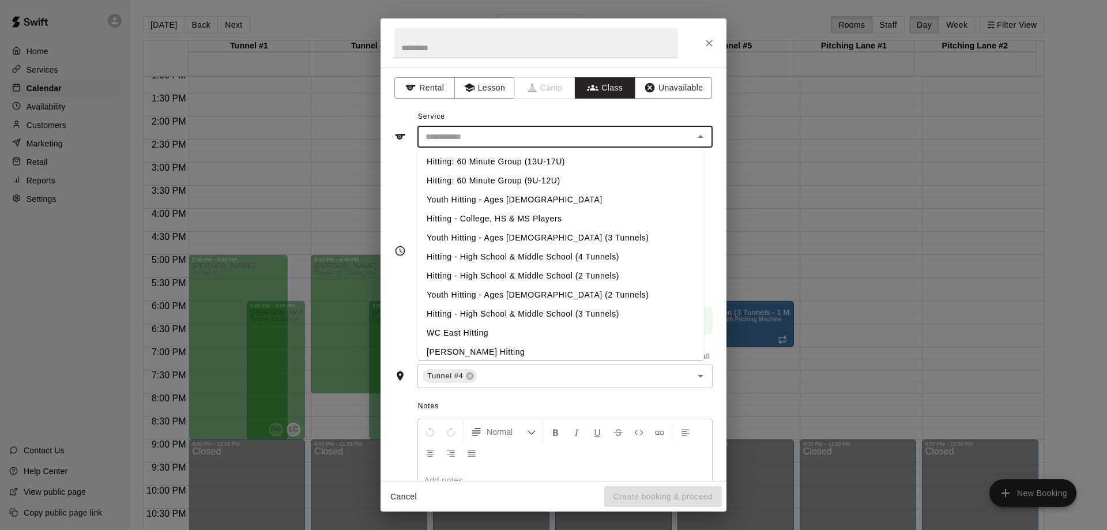
click at [444, 177] on li "Hitting: 60 Minute Group (9U-12U)" at bounding box center [560, 180] width 287 height 19
type input "**********"
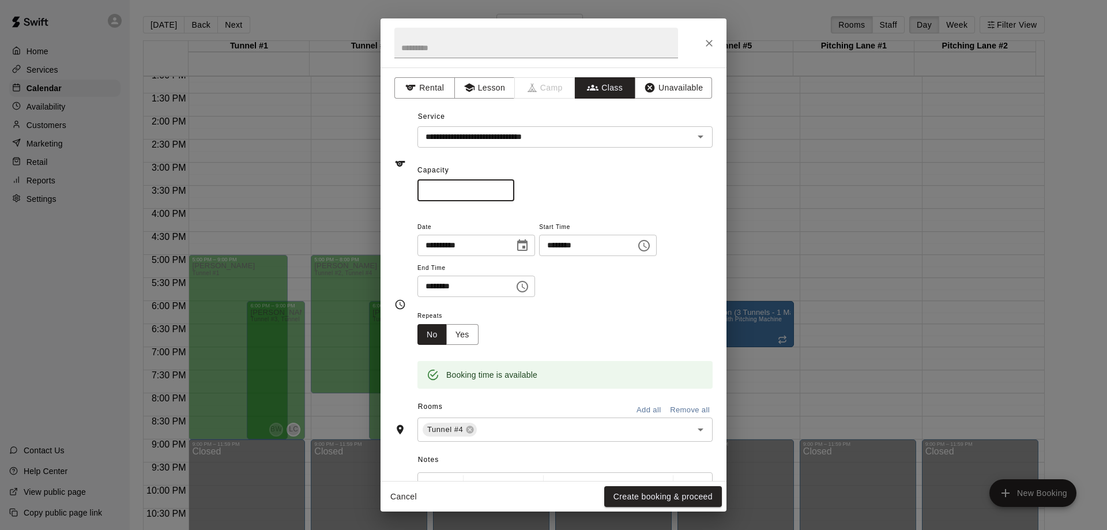
click at [514, 189] on input "*" at bounding box center [465, 190] width 97 height 21
click at [514, 190] on input "*" at bounding box center [465, 190] width 97 height 21
type input "*"
click at [514, 186] on input "*" at bounding box center [465, 190] width 97 height 21
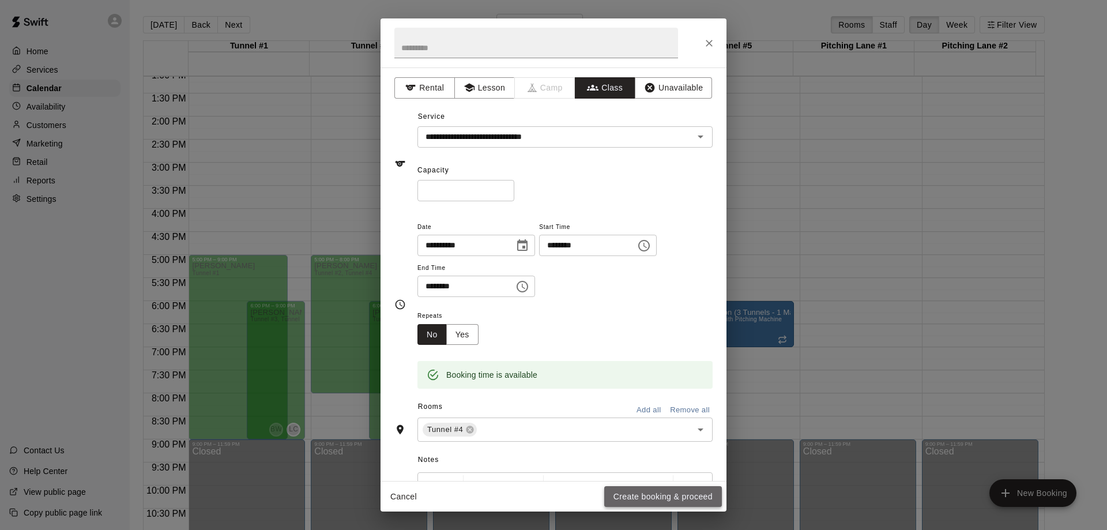
click at [650, 496] on button "Create booking & proceed" at bounding box center [663, 496] width 118 height 21
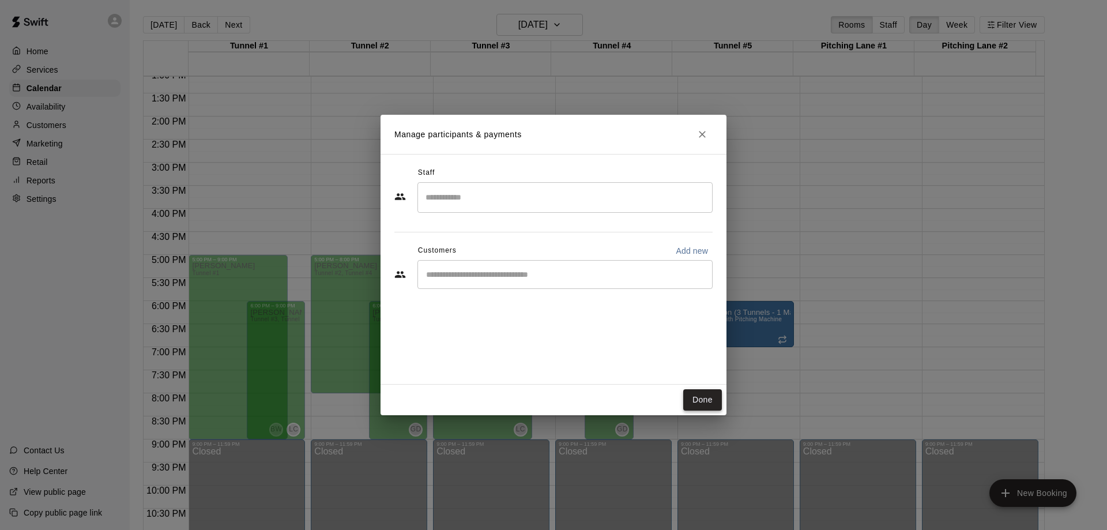
click at [705, 399] on button "Done" at bounding box center [702, 399] width 39 height 21
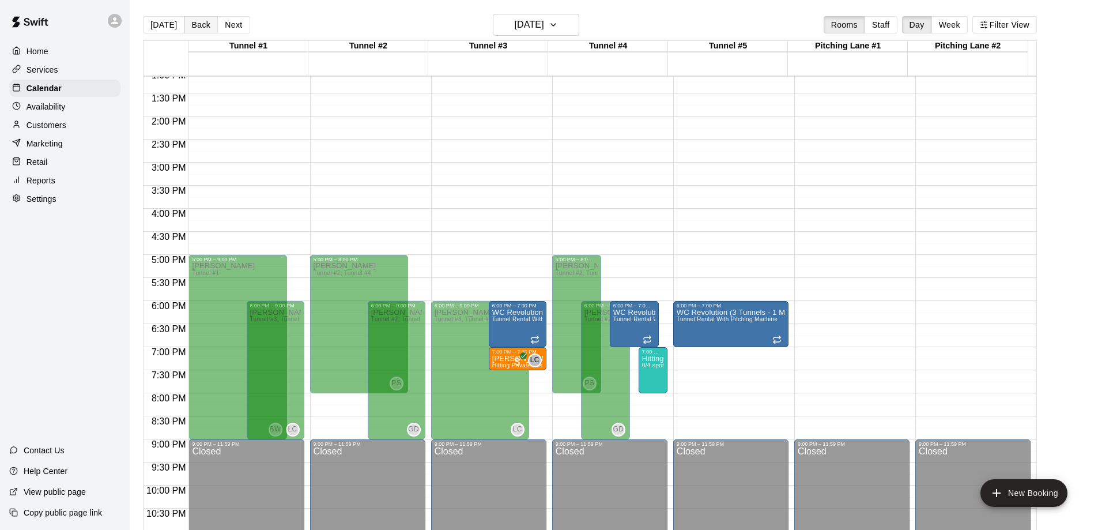
click at [200, 24] on button "Back" at bounding box center [201, 24] width 34 height 17
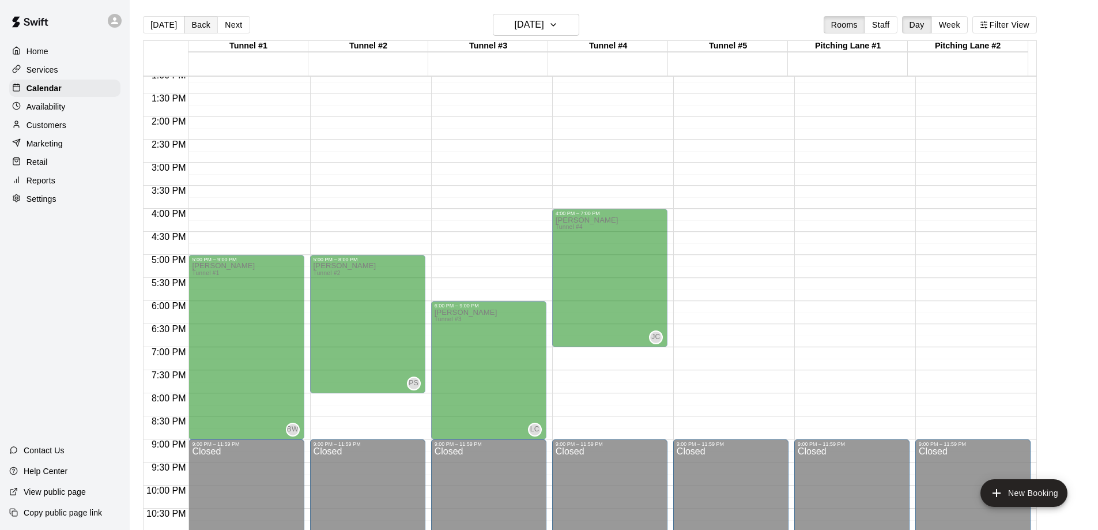
click at [205, 25] on button "Back" at bounding box center [201, 24] width 34 height 17
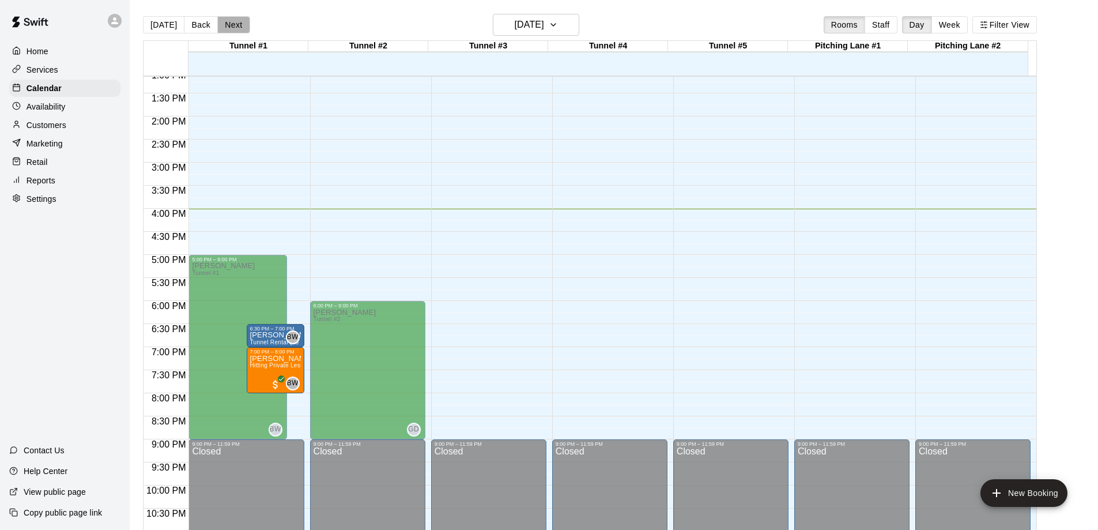
click at [227, 26] on button "Next" at bounding box center [233, 24] width 32 height 17
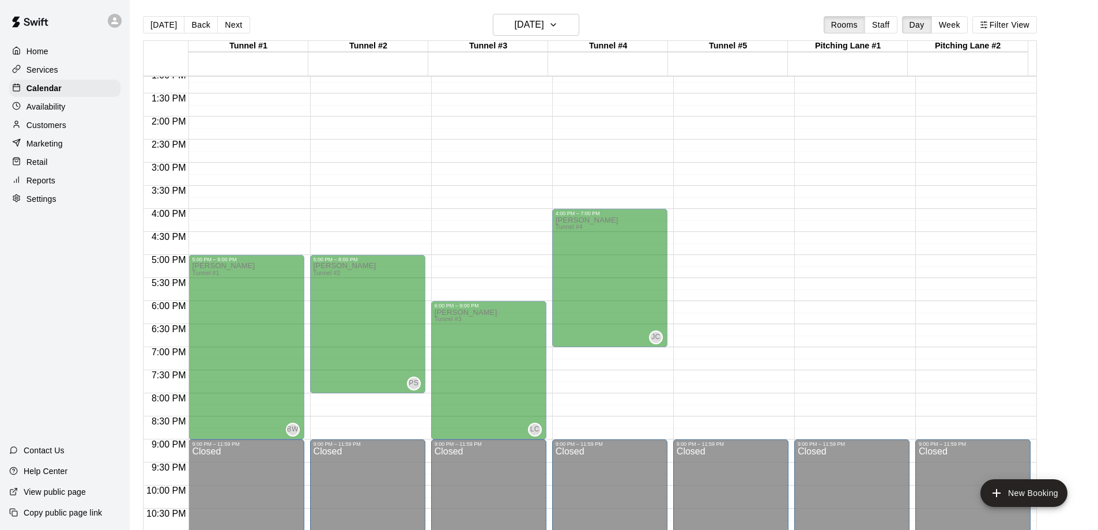
click at [227, 26] on button "Next" at bounding box center [233, 24] width 32 height 17
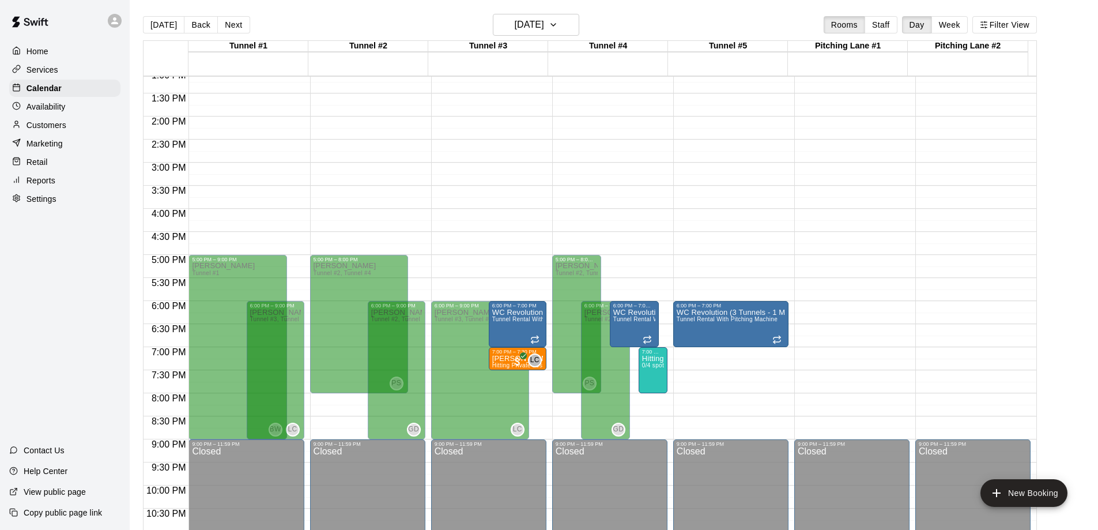
click at [227, 26] on button "Next" at bounding box center [233, 24] width 32 height 17
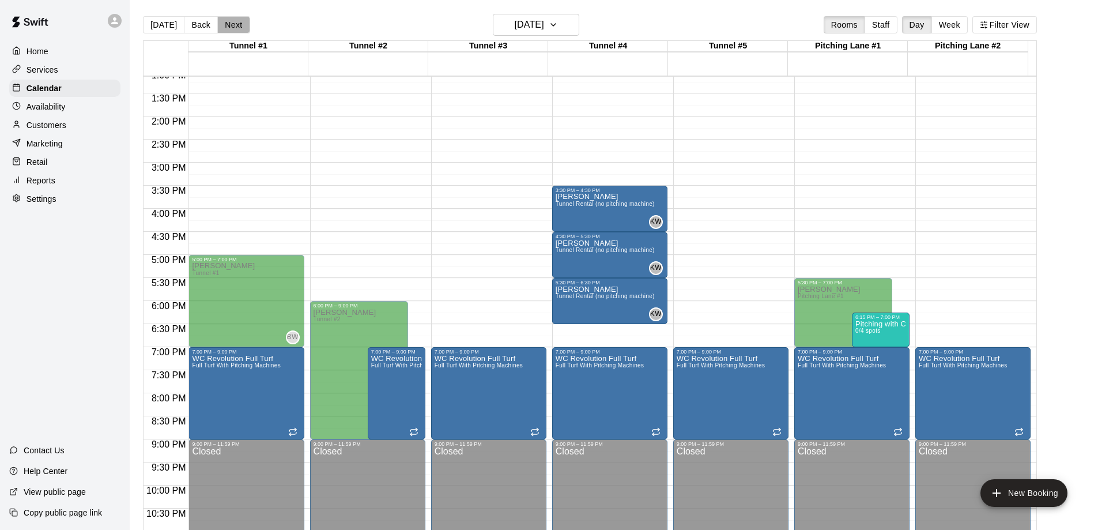
click at [227, 26] on button "Next" at bounding box center [233, 24] width 32 height 17
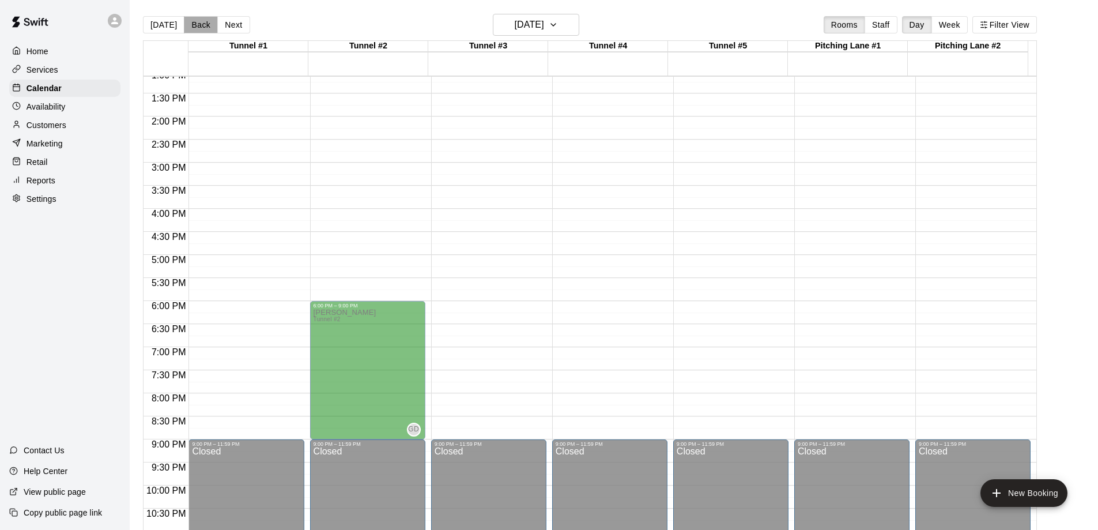
click at [200, 27] on button "Back" at bounding box center [201, 24] width 34 height 17
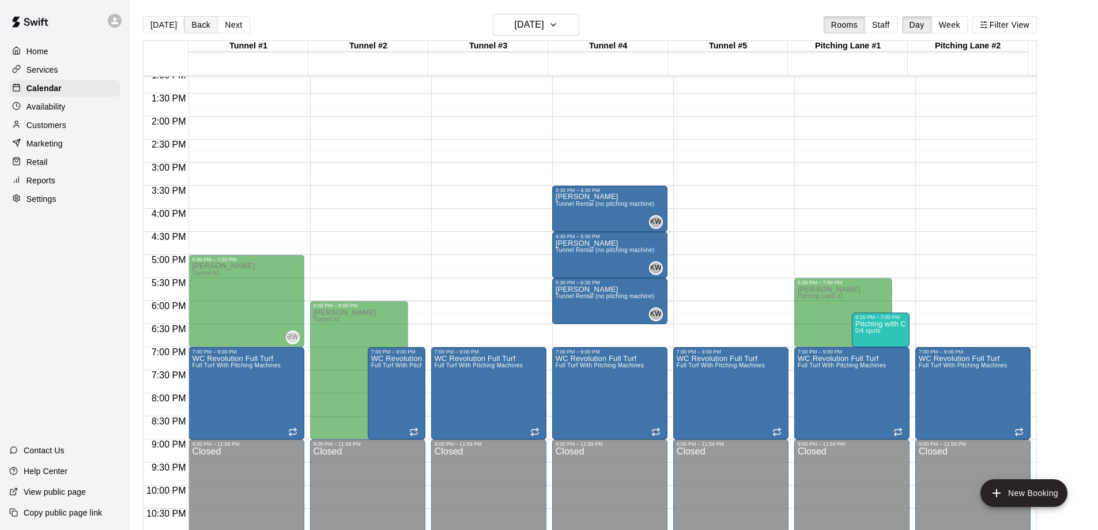
click at [200, 27] on button "Back" at bounding box center [201, 24] width 34 height 17
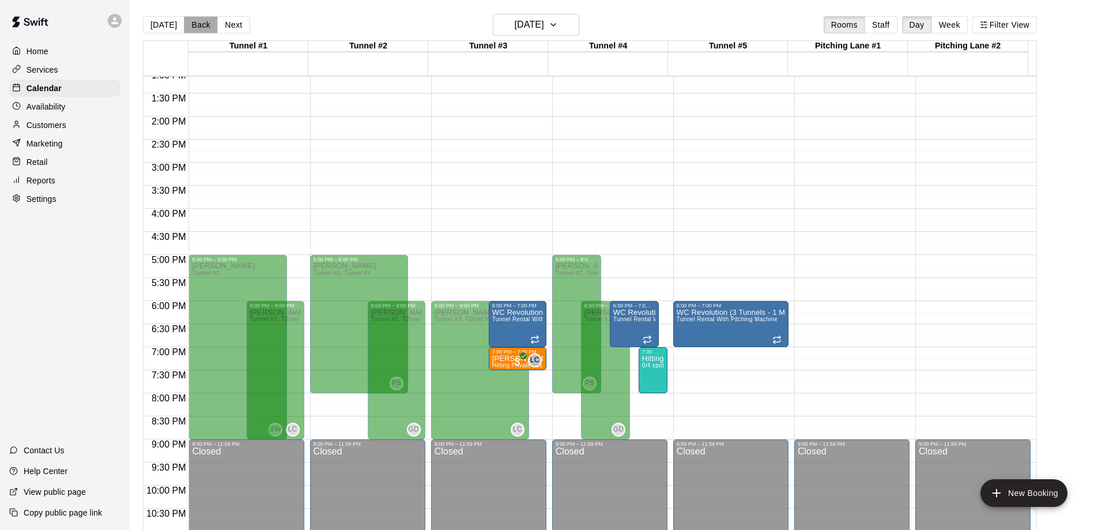
click at [200, 27] on button "Back" at bounding box center [201, 24] width 34 height 17
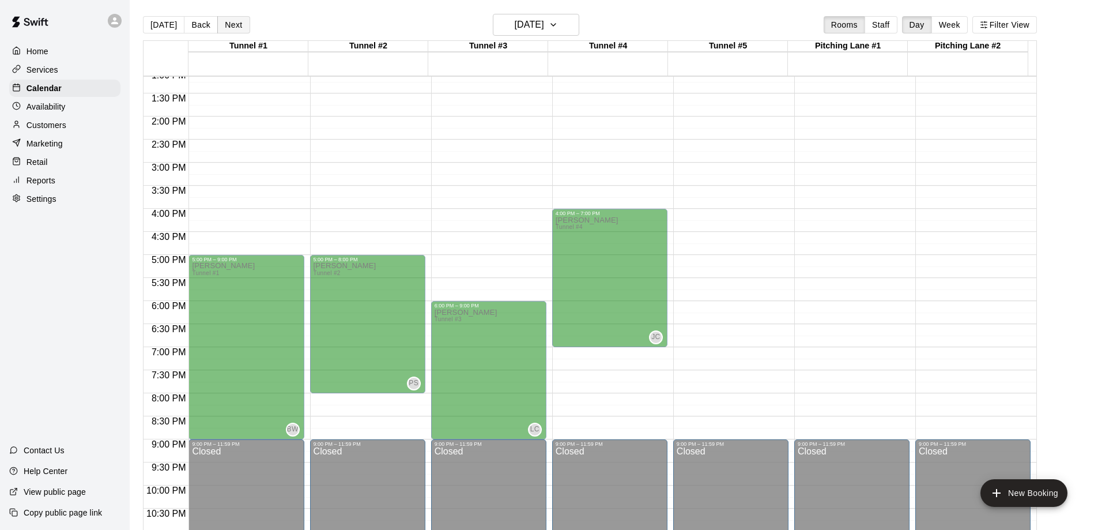
click at [235, 32] on button "Next" at bounding box center [233, 24] width 32 height 17
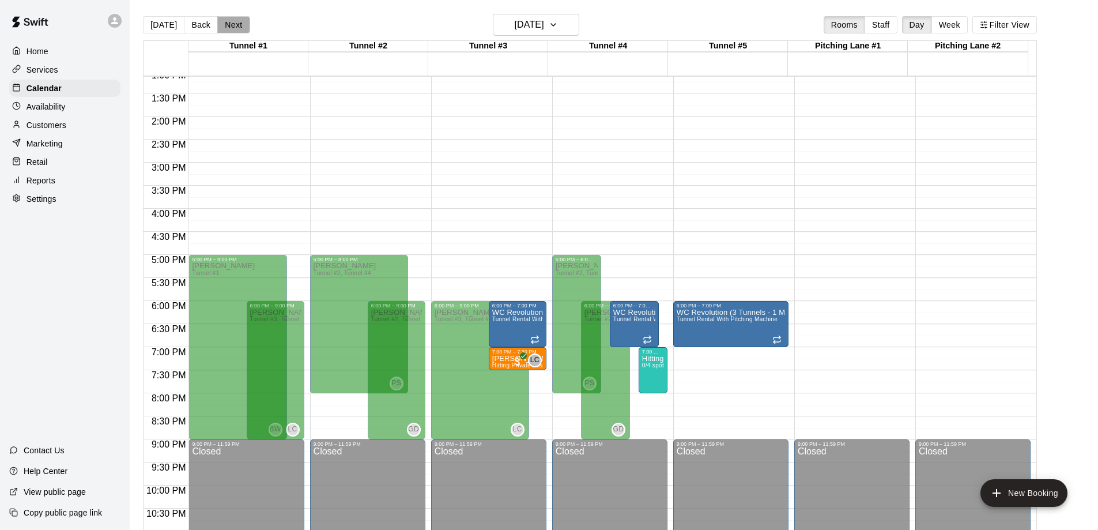
click at [235, 32] on button "Next" at bounding box center [233, 24] width 32 height 17
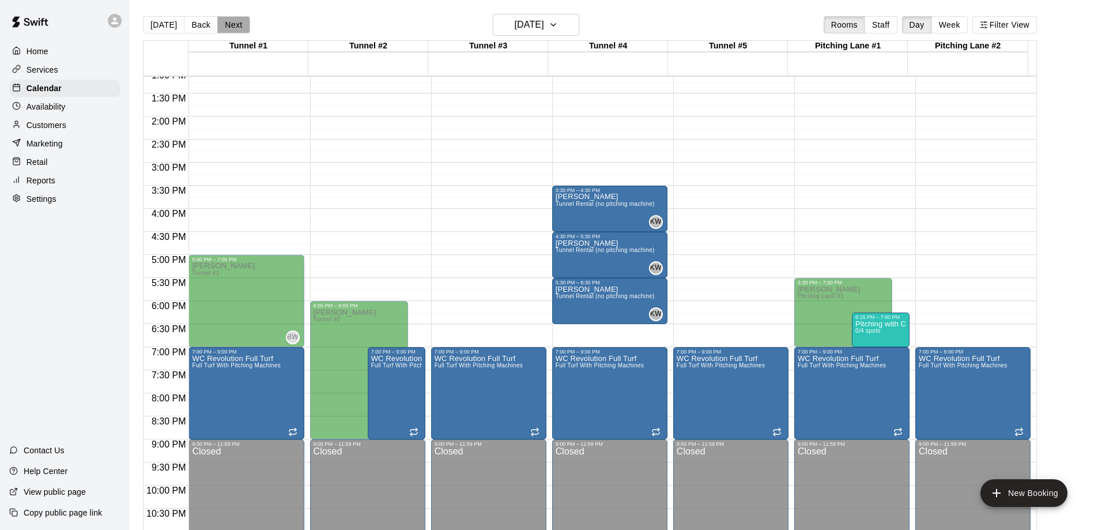
click at [235, 32] on button "Next" at bounding box center [233, 24] width 32 height 17
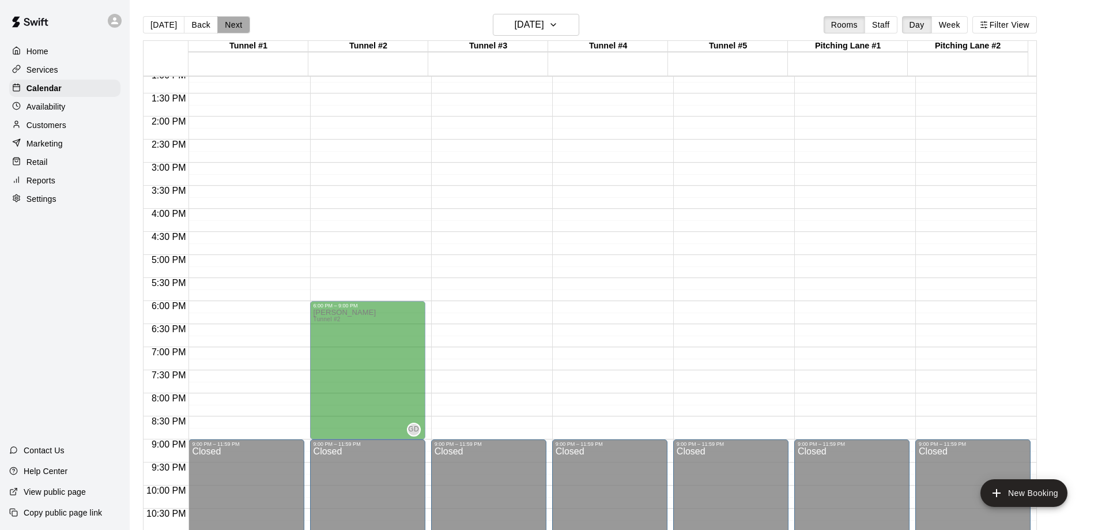
click at [235, 32] on button "Next" at bounding box center [233, 24] width 32 height 17
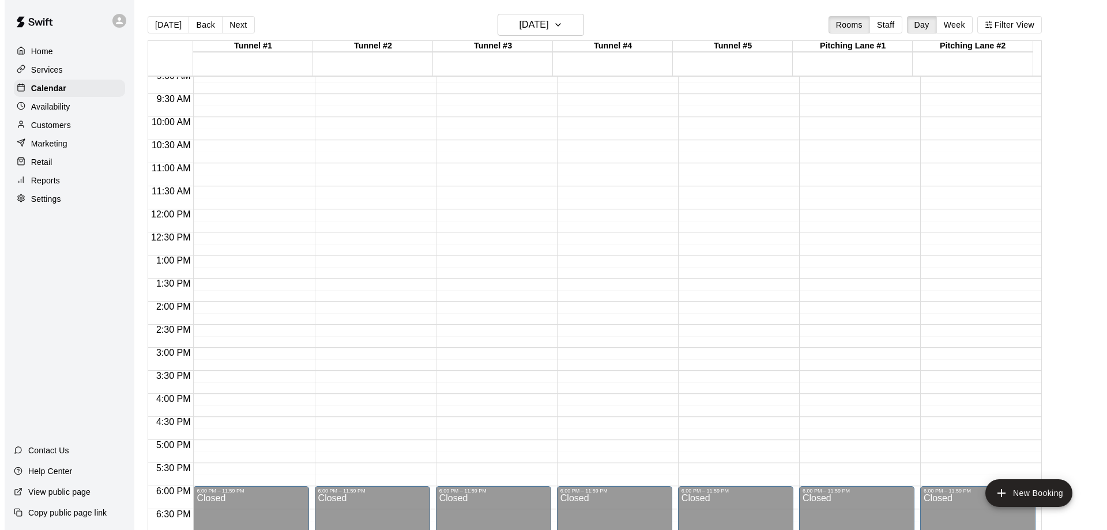
scroll to position [202, 0]
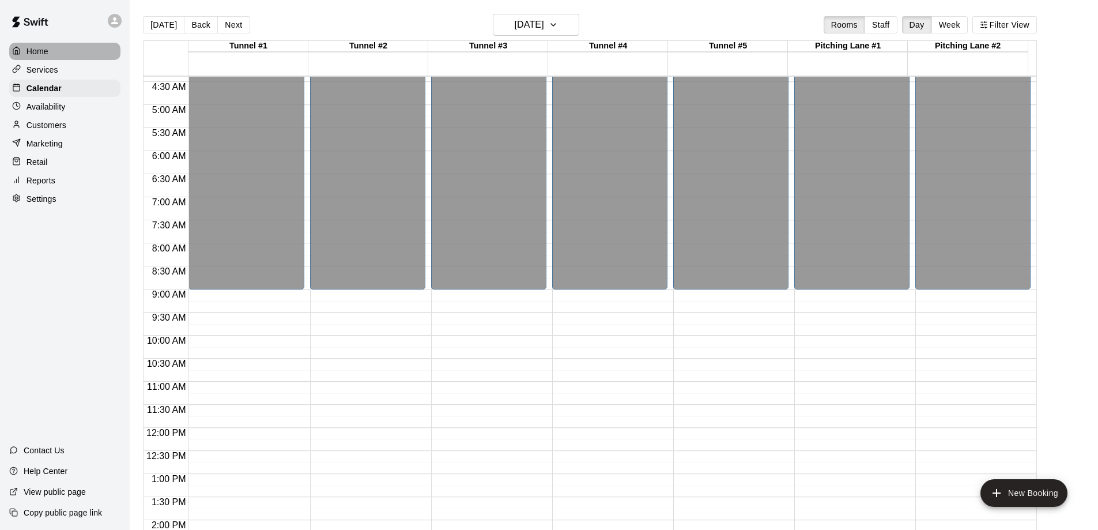
click at [37, 55] on p "Home" at bounding box center [38, 52] width 22 height 12
